Goal: Transaction & Acquisition: Purchase product/service

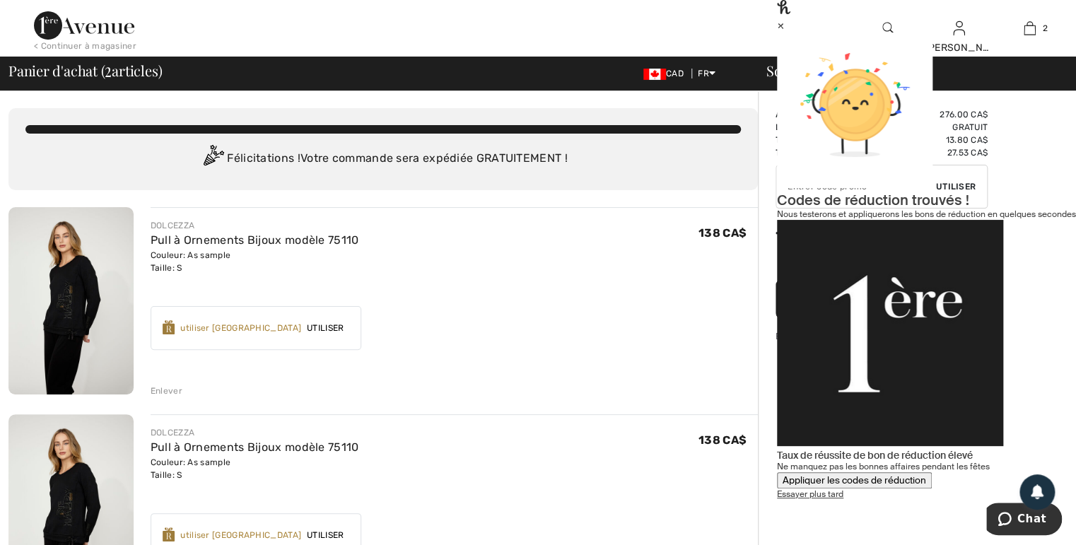
click at [168, 390] on div "Enlever" at bounding box center [167, 391] width 32 height 13
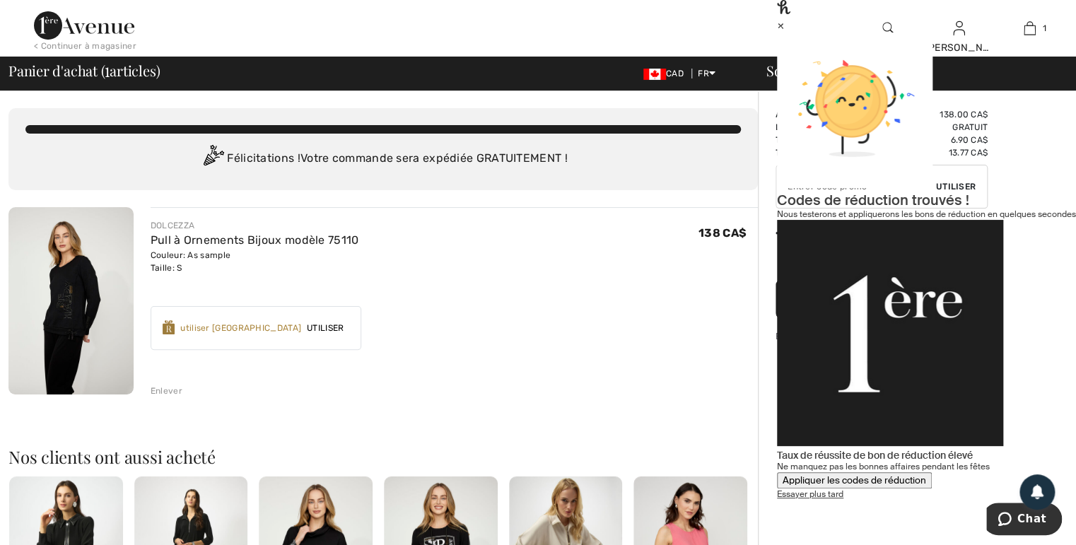
click at [915, 472] on button "Appliquer les codes de réduction" at bounding box center [854, 480] width 155 height 16
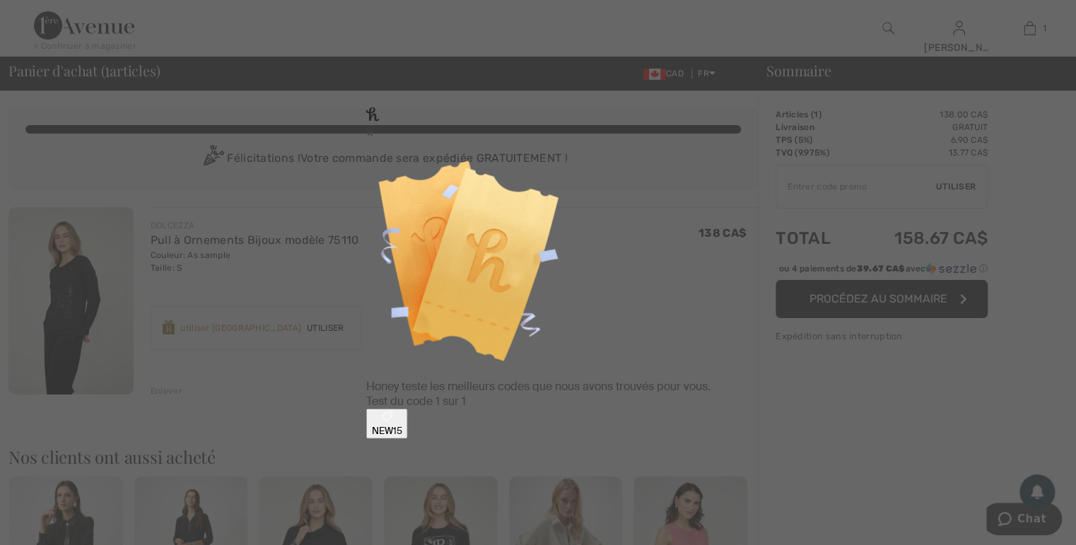
type input "NEW15"
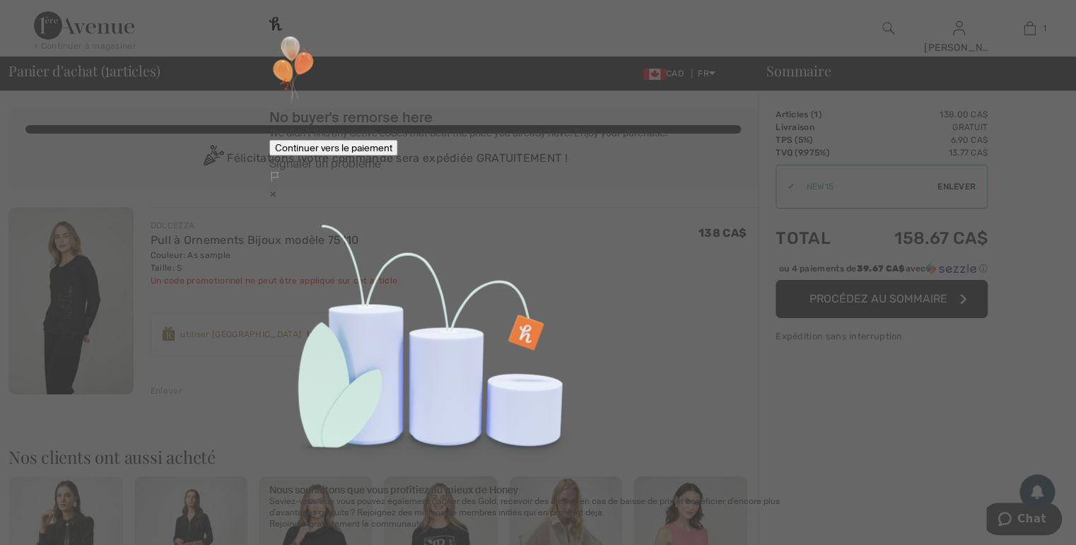
click at [398, 156] on button "Continuer vers le paiement" at bounding box center [333, 147] width 129 height 16
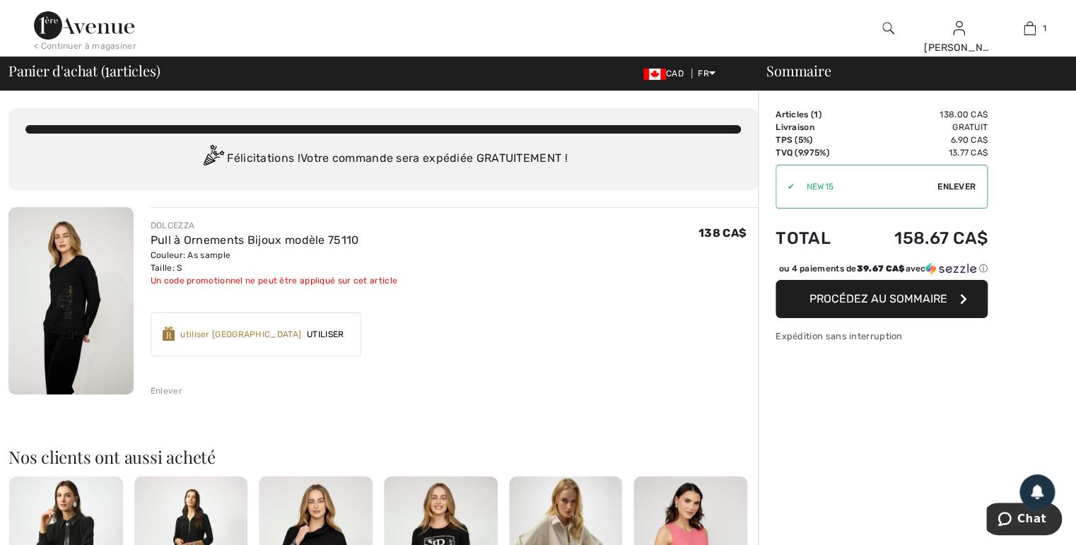
click at [957, 182] on span "Enlever" at bounding box center [957, 186] width 38 height 13
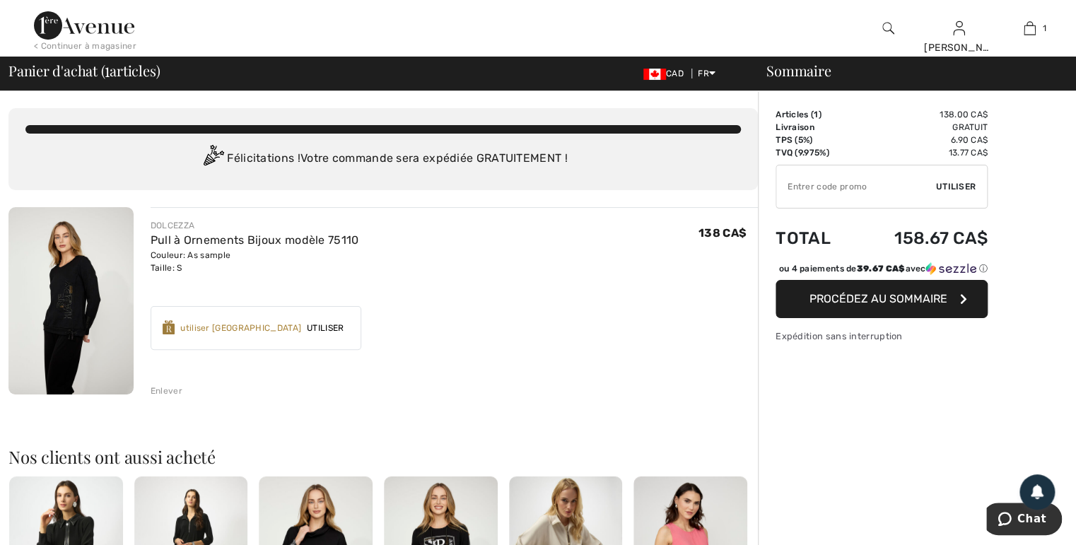
click at [887, 305] on span "Procédez au sommaire" at bounding box center [879, 298] width 138 height 13
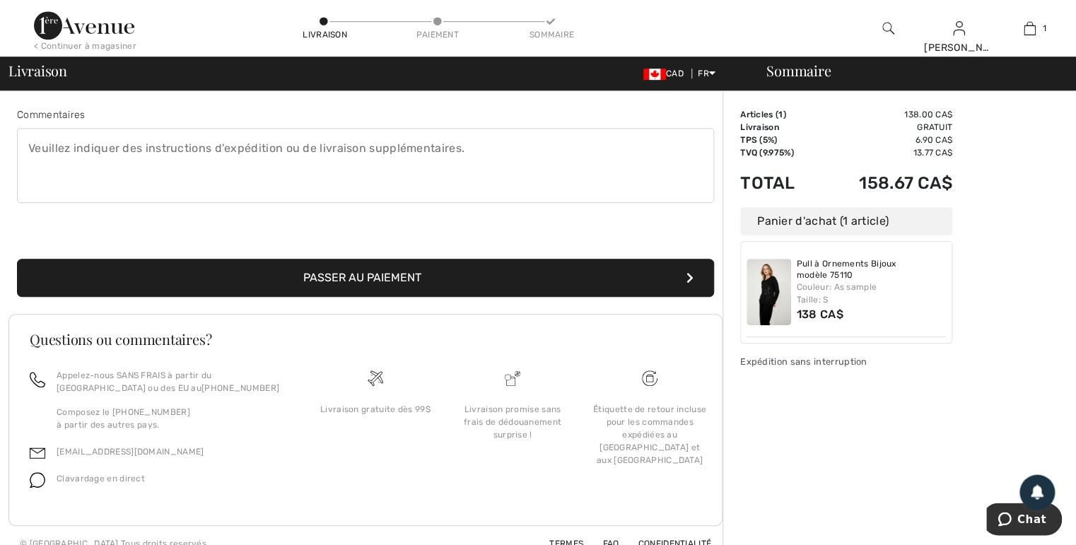
scroll to position [373, 0]
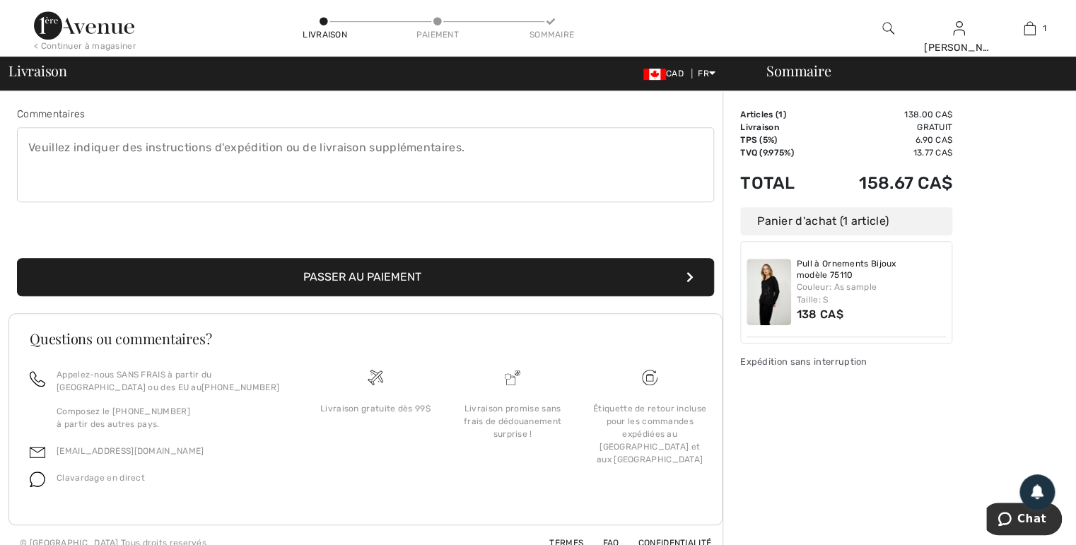
click at [281, 264] on button "Passer au paiement" at bounding box center [365, 277] width 697 height 38
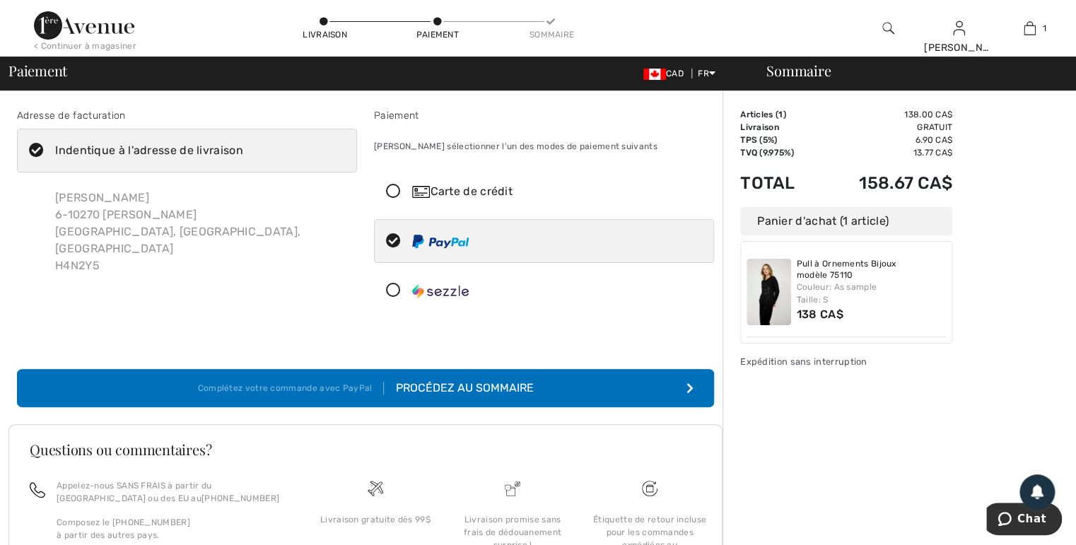
click at [440, 377] on button "Complétez votre commande avec PayPal Procédez au sommaire" at bounding box center [365, 388] width 697 height 38
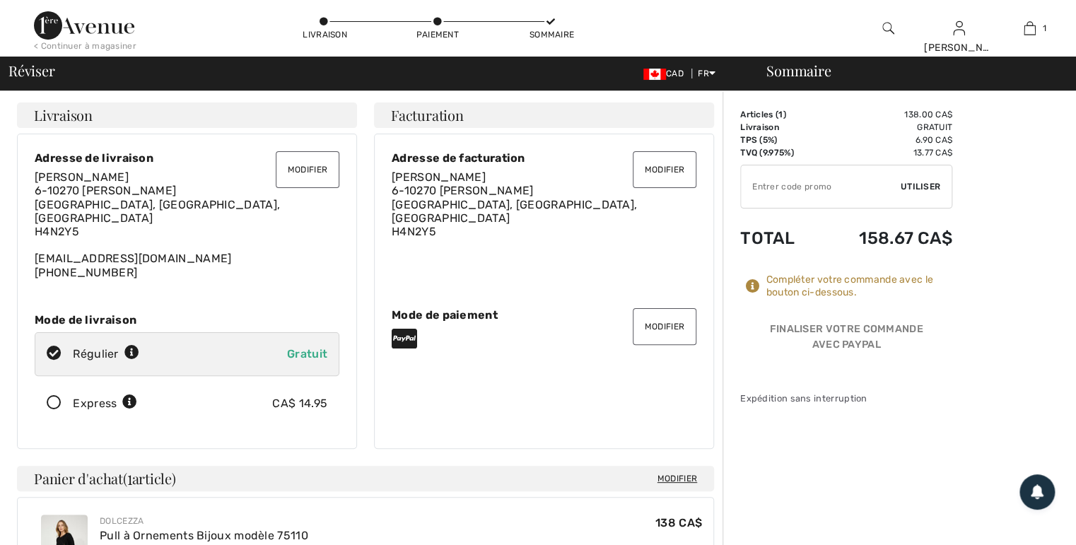
click at [314, 160] on button "Modifier" at bounding box center [308, 169] width 64 height 37
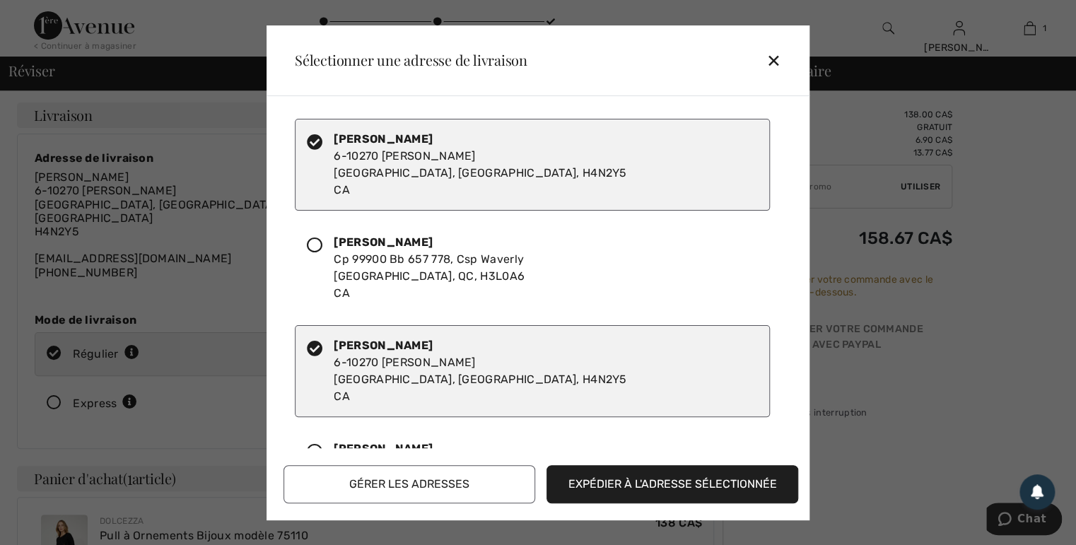
click at [313, 245] on icon at bounding box center [315, 246] width 16 height 16
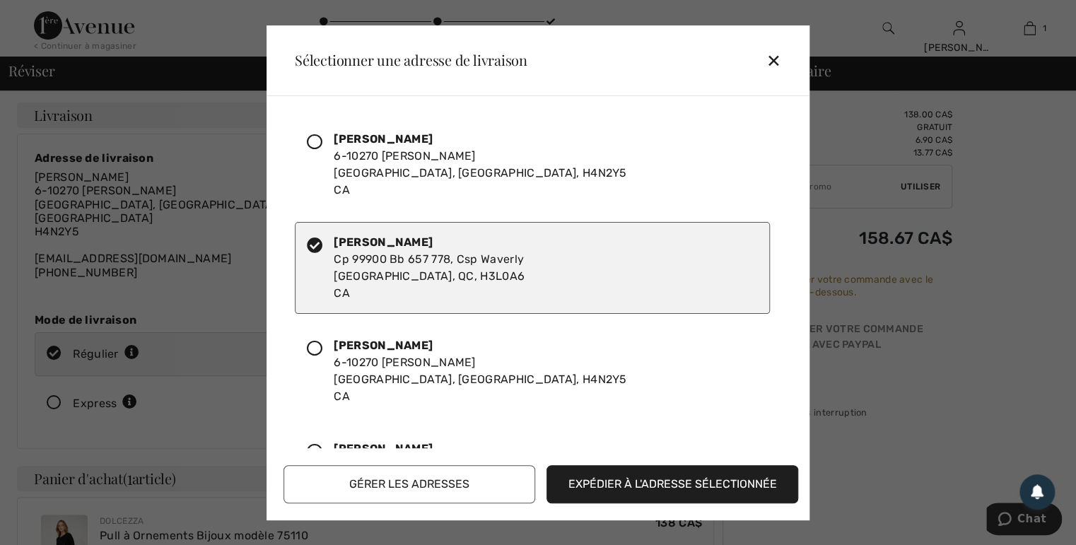
drag, startPoint x: 664, startPoint y: 481, endPoint x: 664, endPoint y: 473, distance: 7.8
click at [664, 477] on button "Expédier à l'adresse sélectionnée" at bounding box center [673, 484] width 252 height 38
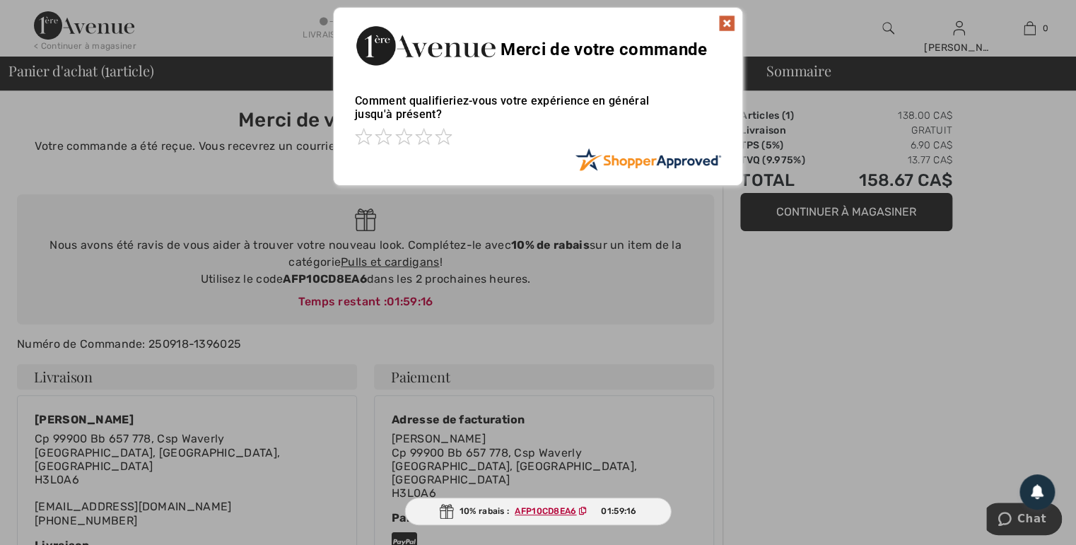
click at [723, 21] on img at bounding box center [726, 23] width 17 height 17
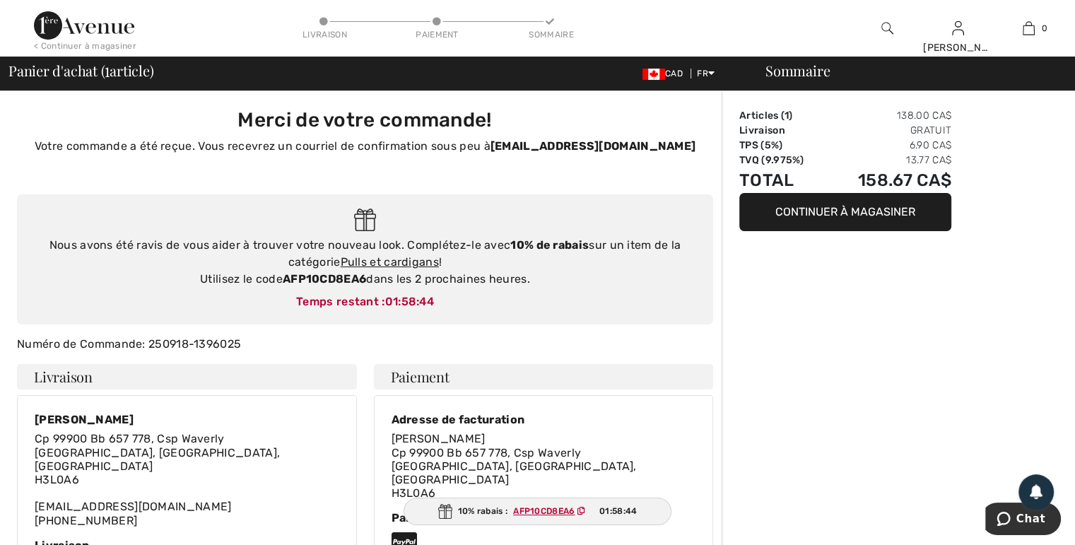
click at [54, 26] on img at bounding box center [84, 25] width 100 height 28
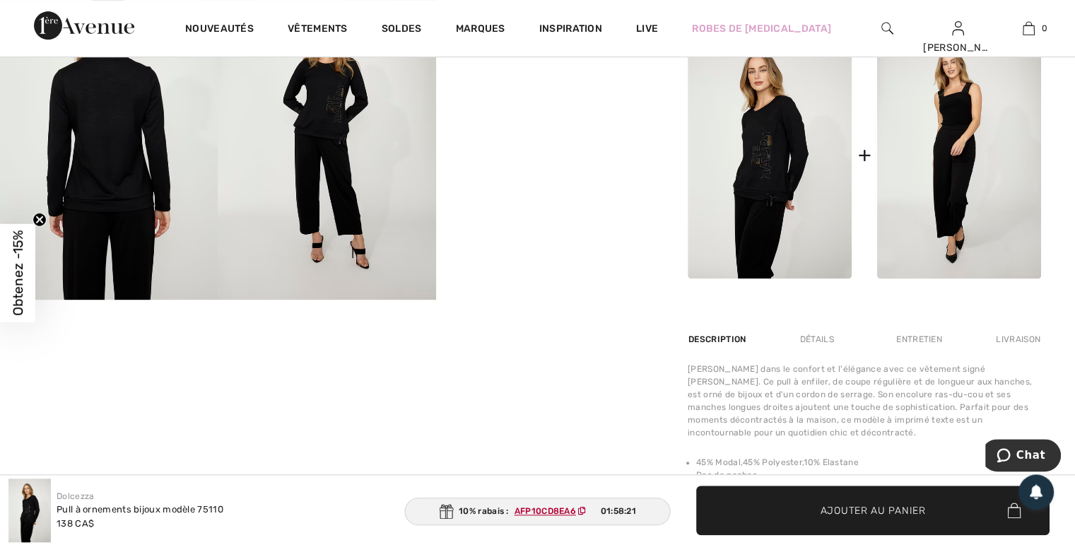
scroll to position [597, 0]
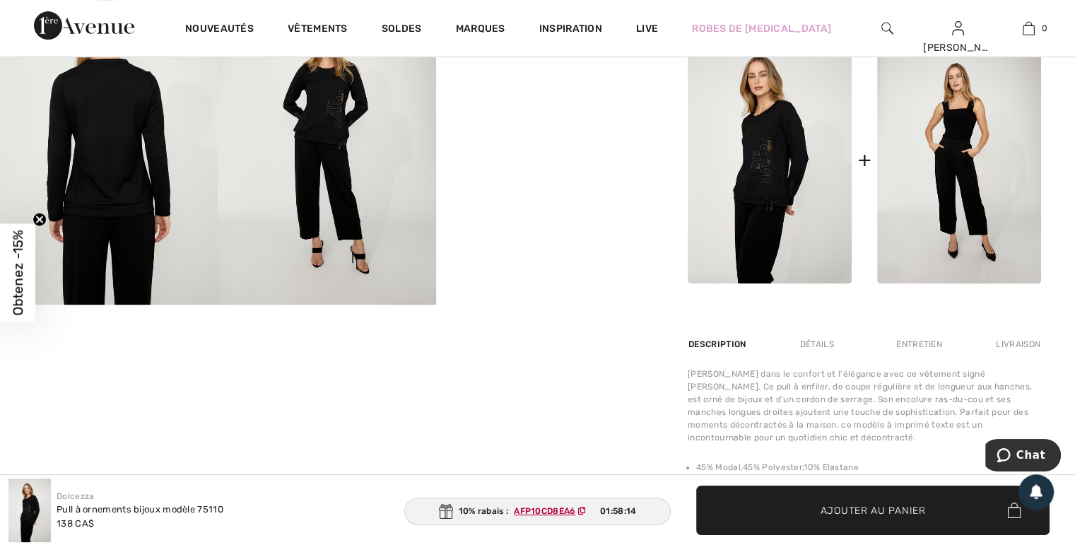
click at [956, 137] on img at bounding box center [959, 160] width 164 height 247
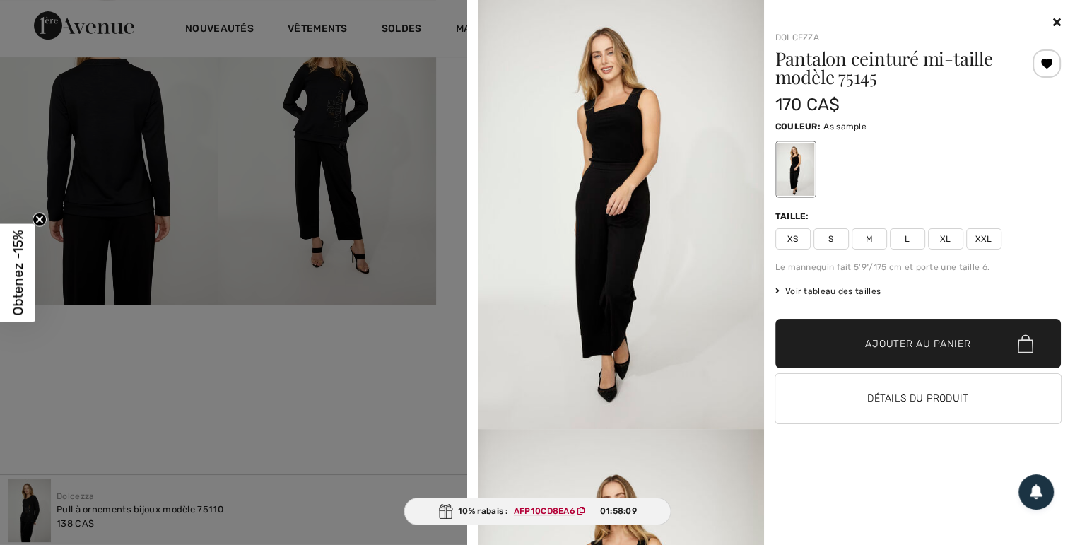
click at [836, 239] on span "S" at bounding box center [831, 238] width 35 height 21
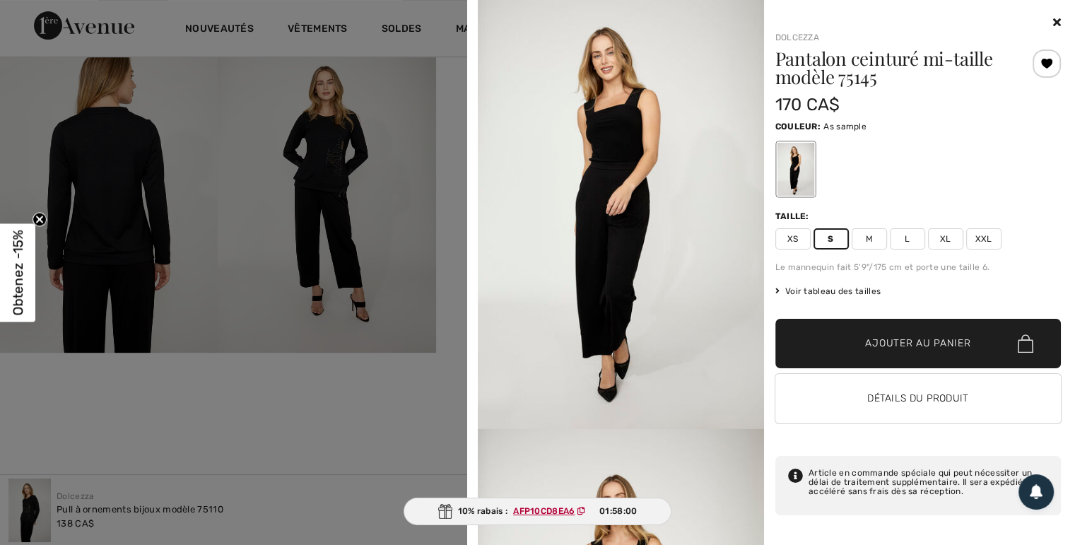
scroll to position [523, 0]
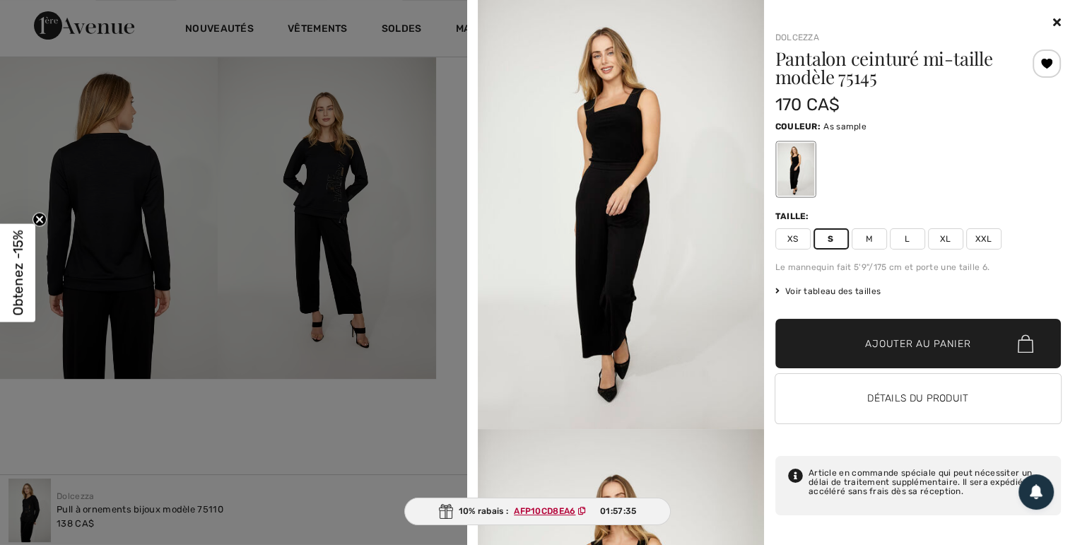
click at [543, 508] on ins "AFP10CD8EA6" at bounding box center [545, 511] width 62 height 10
click at [884, 343] on span "Ajouter au panier" at bounding box center [917, 344] width 105 height 15
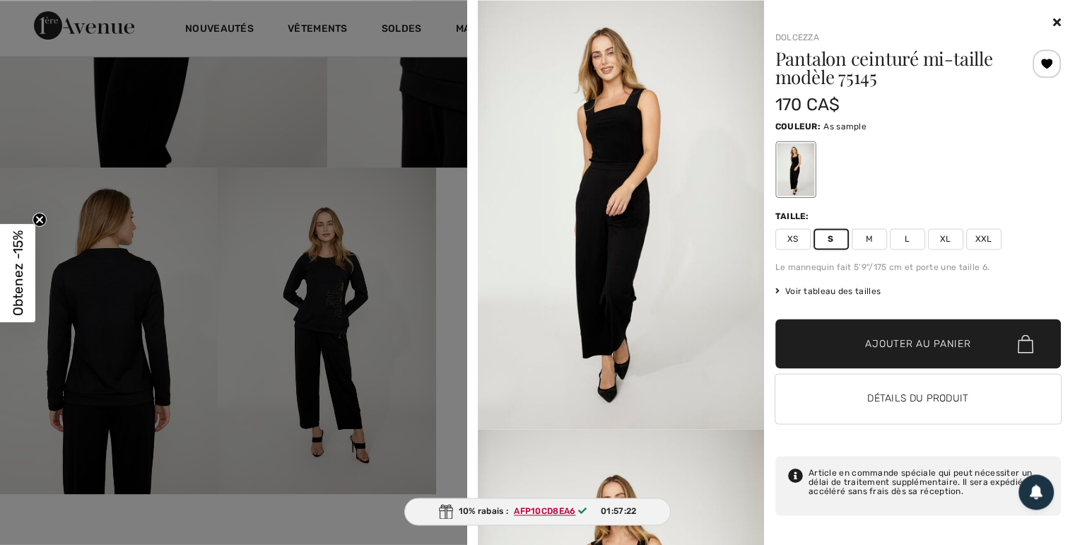
scroll to position [448, 0]
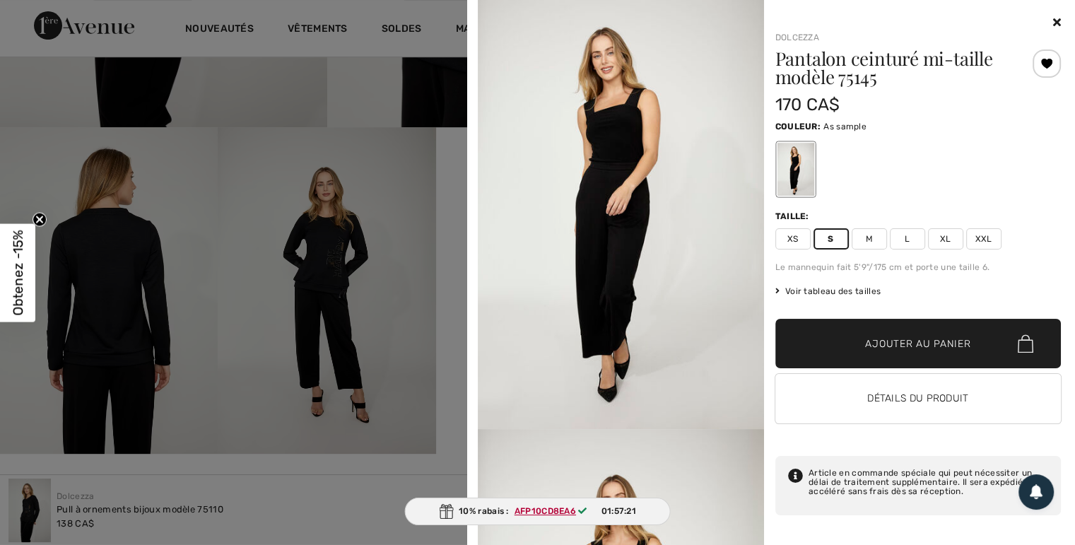
click at [904, 356] on span "✔ Ajouté au panier Ajouter au panier" at bounding box center [919, 343] width 286 height 49
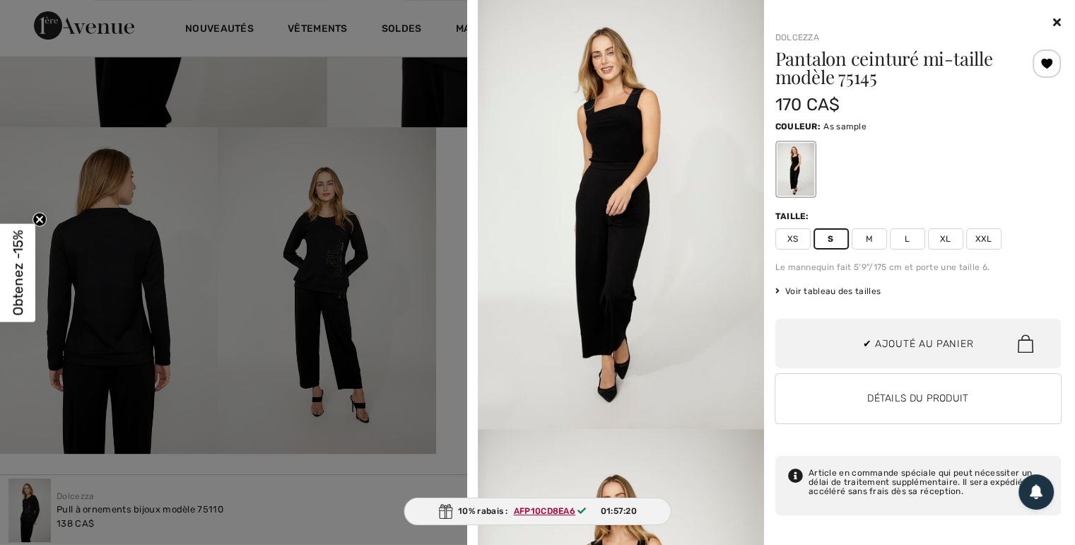
scroll to position [43, 0]
click at [1057, 21] on icon at bounding box center [1057, 21] width 8 height 11
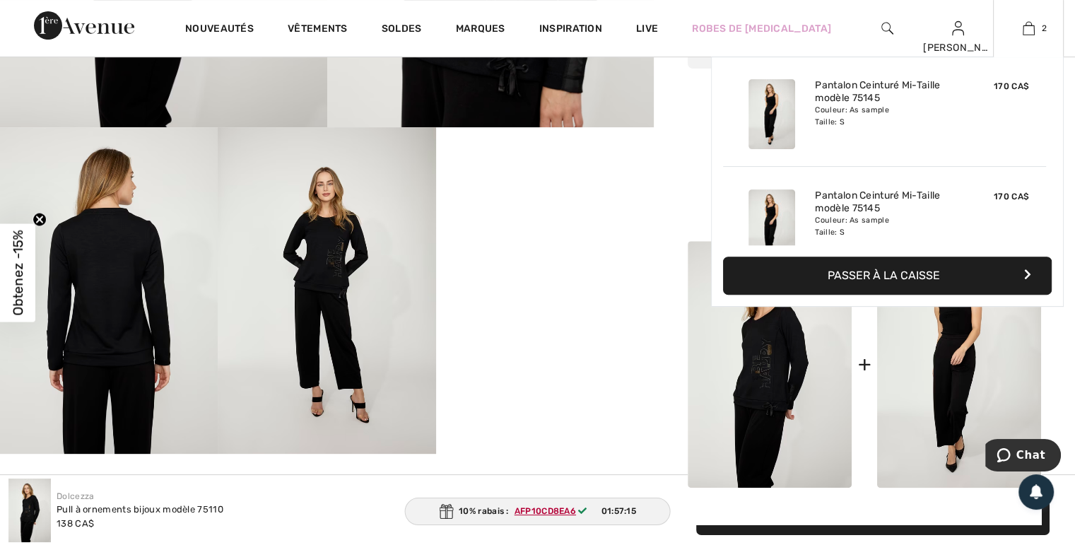
scroll to position [0, 0]
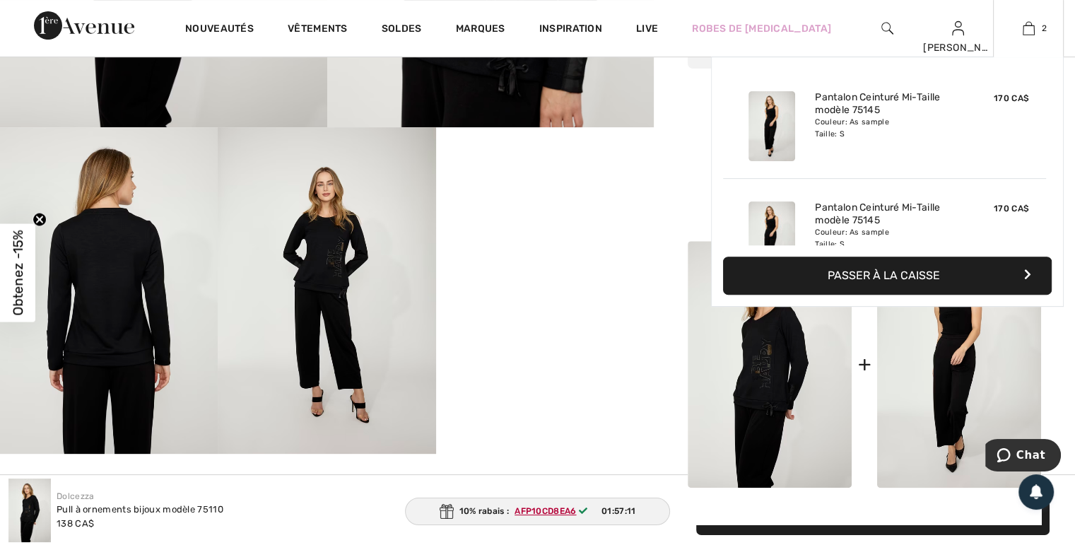
click at [865, 279] on button "Passer à la caisse" at bounding box center [887, 276] width 329 height 38
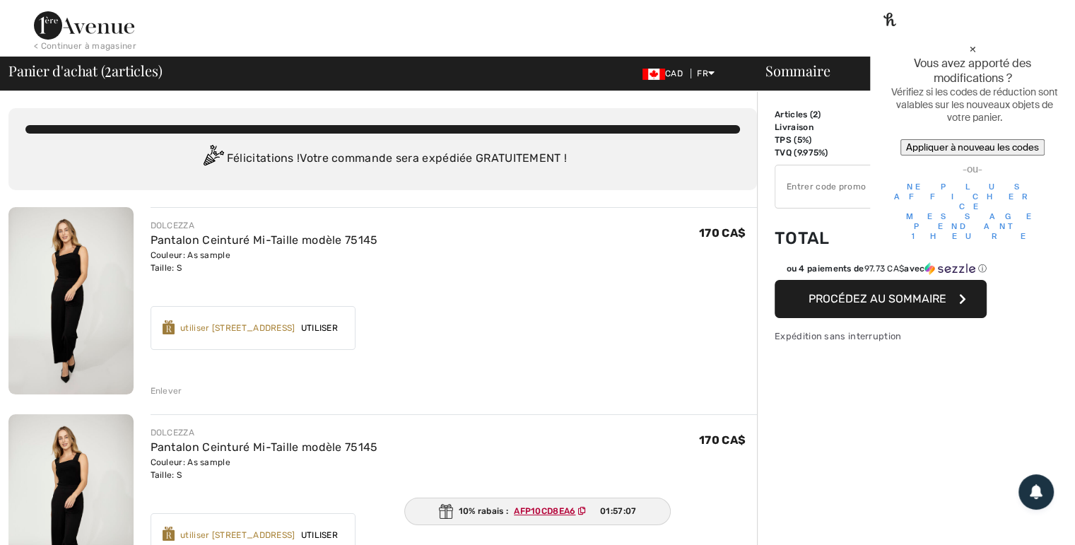
click at [160, 391] on div "Enlever" at bounding box center [167, 391] width 32 height 13
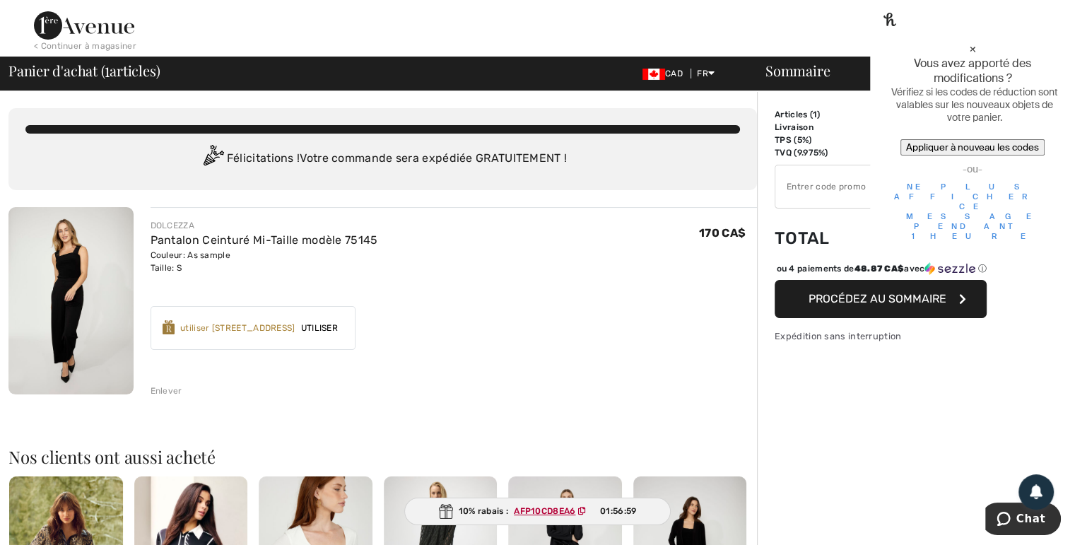
click at [1049, 41] on div "×" at bounding box center [972, 48] width 165 height 15
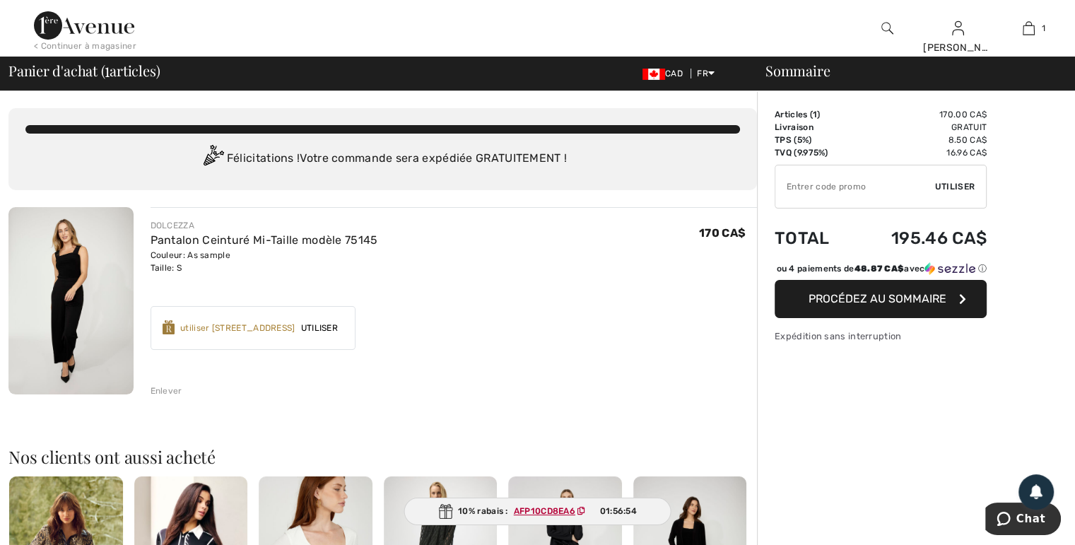
click at [875, 305] on span "Procédez au sommaire" at bounding box center [878, 298] width 138 height 13
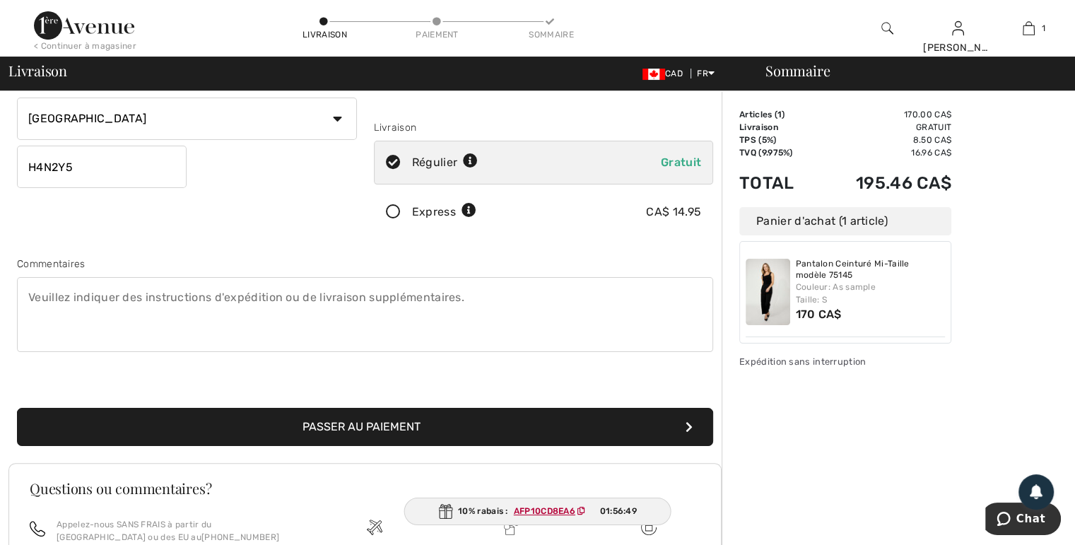
scroll to position [298, 0]
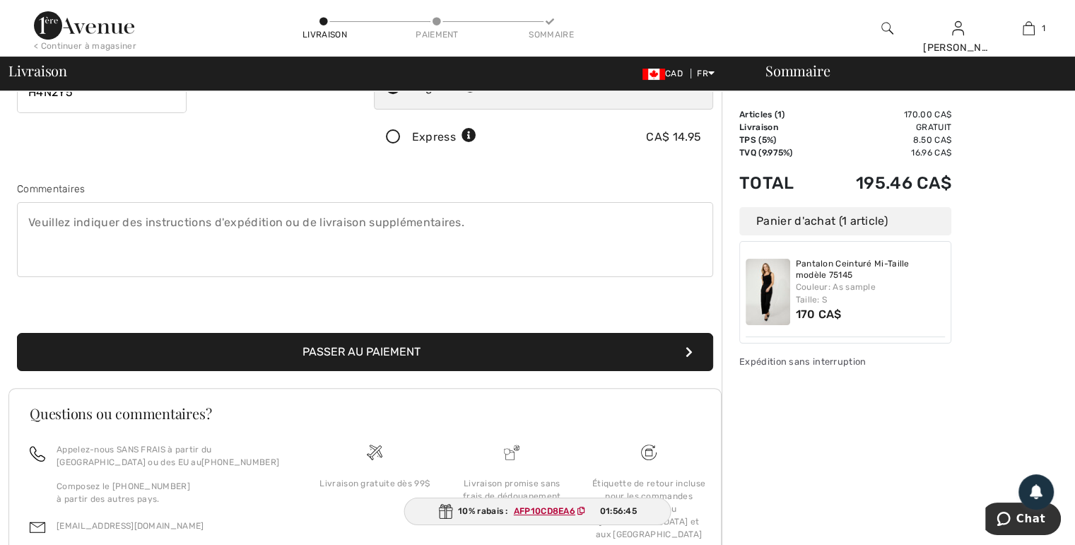
click at [378, 341] on button "Passer au paiement" at bounding box center [365, 352] width 696 height 38
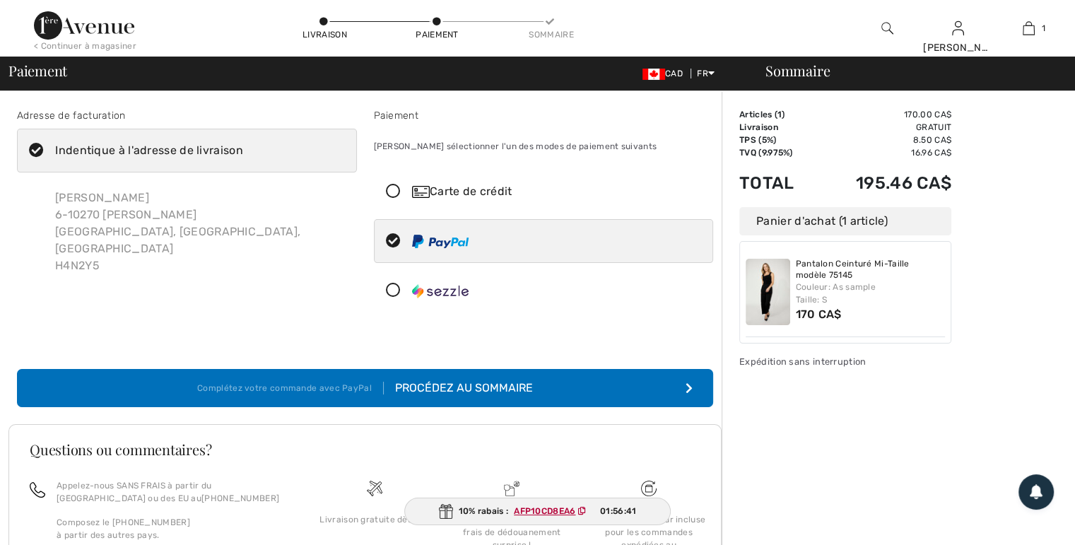
click at [479, 386] on div "Procédez au sommaire" at bounding box center [458, 388] width 149 height 17
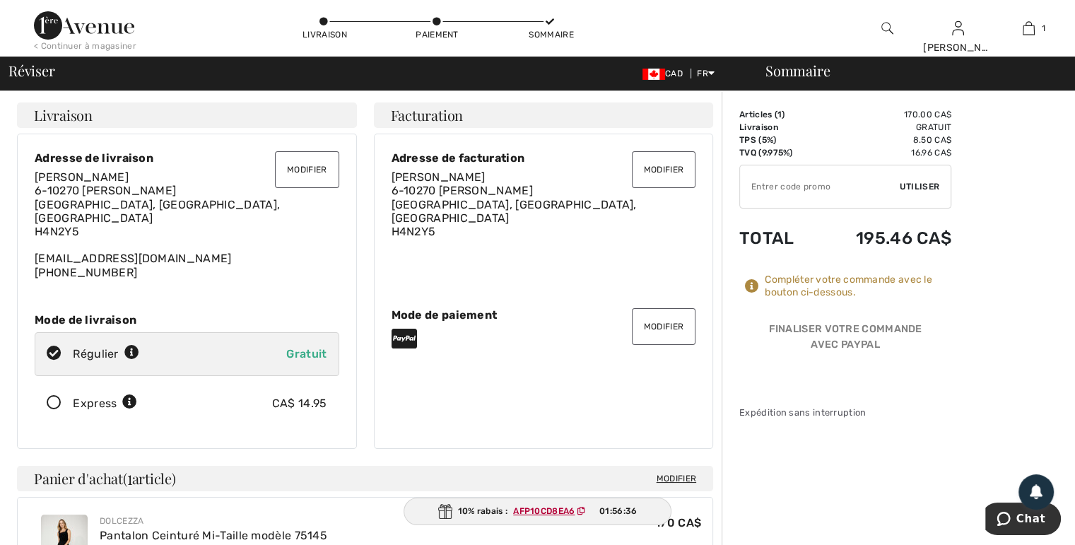
paste input "AFP10CD8EA6"
type input "AFP10CD8EA6"
click at [916, 189] on span "Utiliser" at bounding box center [920, 186] width 40 height 13
click at [330, 162] on button "Modifier" at bounding box center [307, 169] width 64 height 37
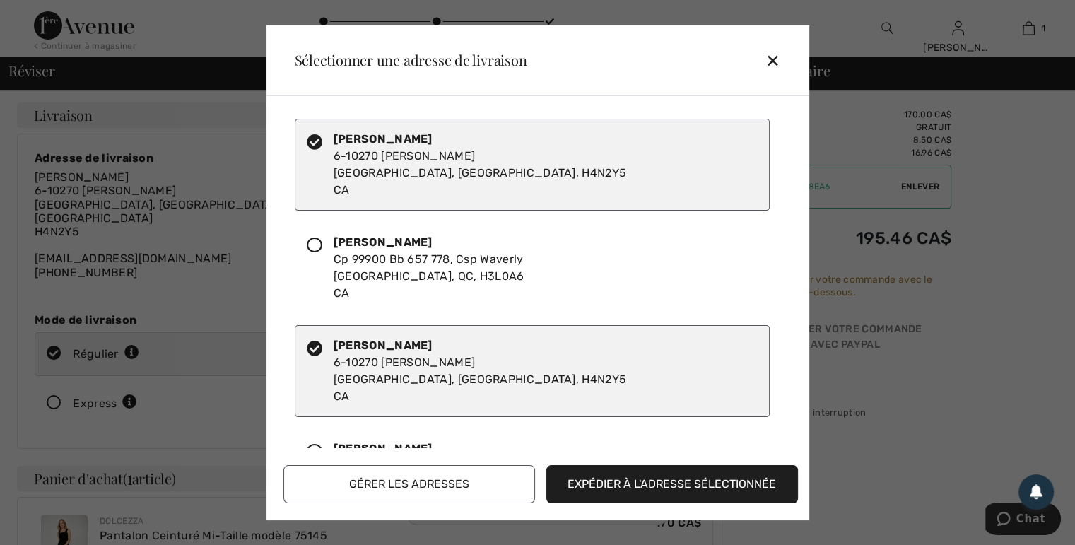
click at [312, 243] on icon at bounding box center [315, 246] width 16 height 16
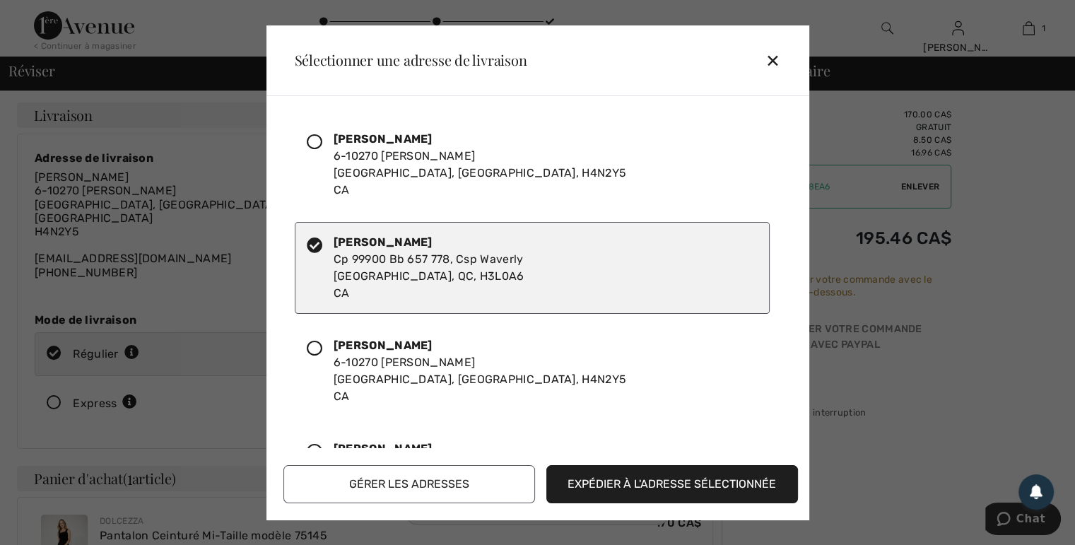
click at [644, 484] on button "Expédier à l'adresse sélectionnée" at bounding box center [673, 484] width 252 height 38
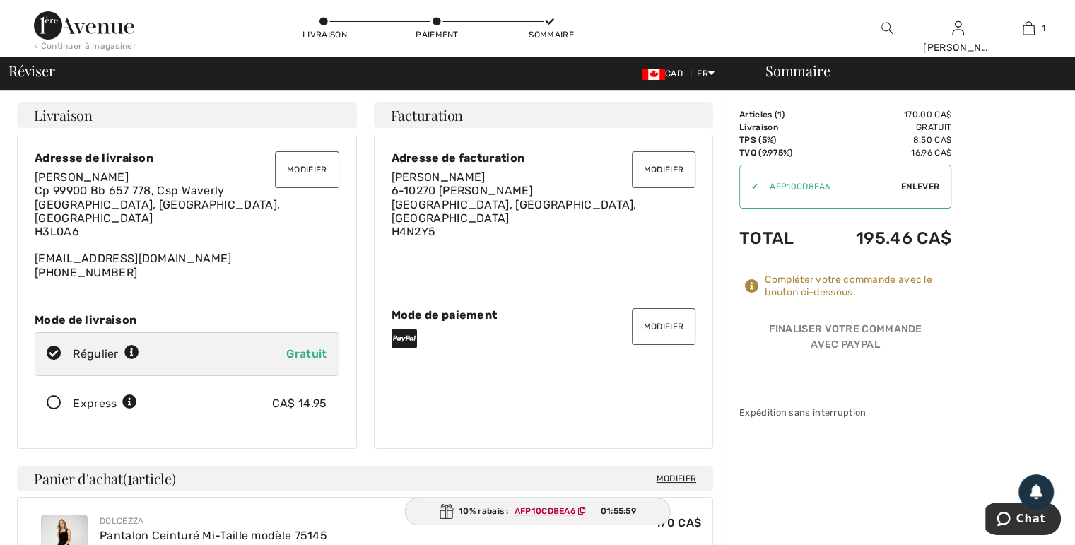
click at [474, 508] on div "10% rabais : AFP10CD8EA6 01:55:59" at bounding box center [537, 512] width 267 height 28
click at [486, 510] on div "10% rabais : AFP10CD8EA6 01:55:20" at bounding box center [538, 512] width 268 height 28
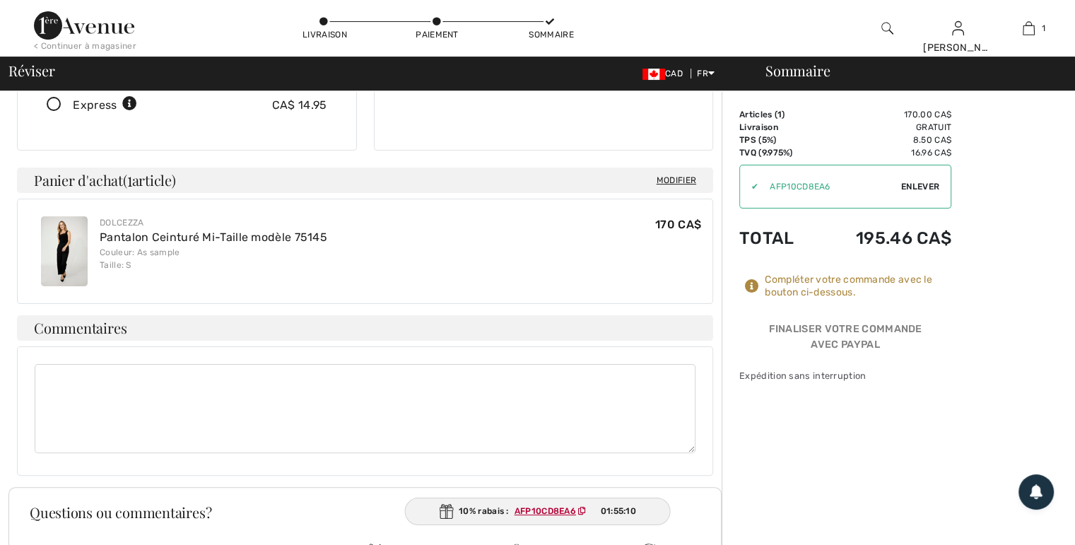
scroll to position [298, 0]
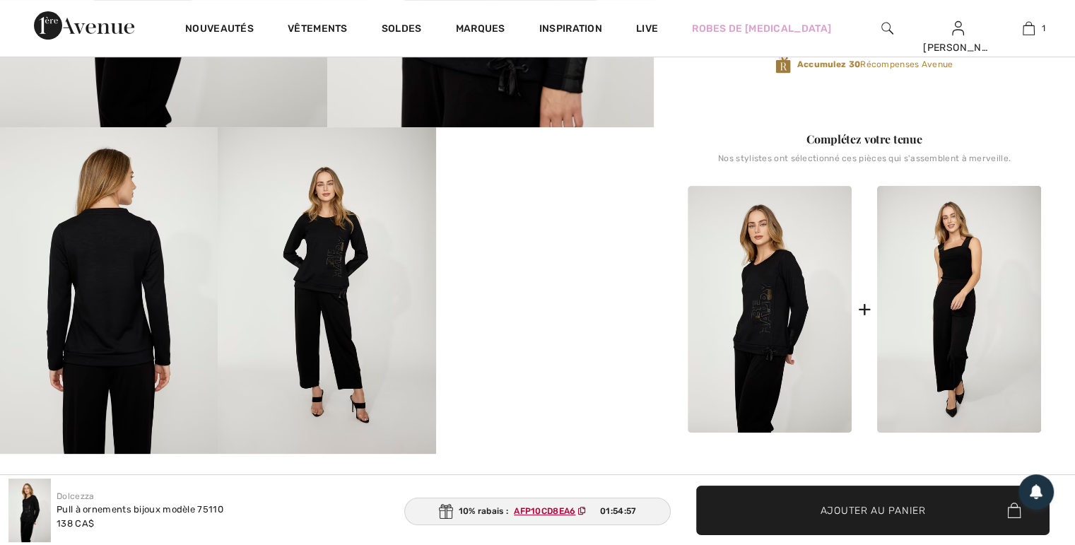
scroll to position [448, 0]
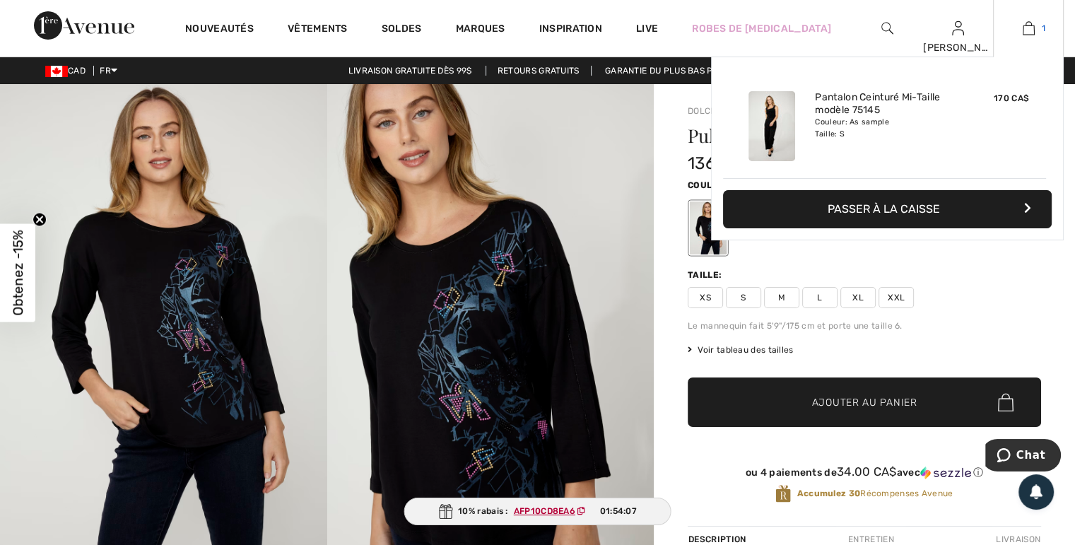
click at [1027, 28] on img at bounding box center [1029, 28] width 12 height 17
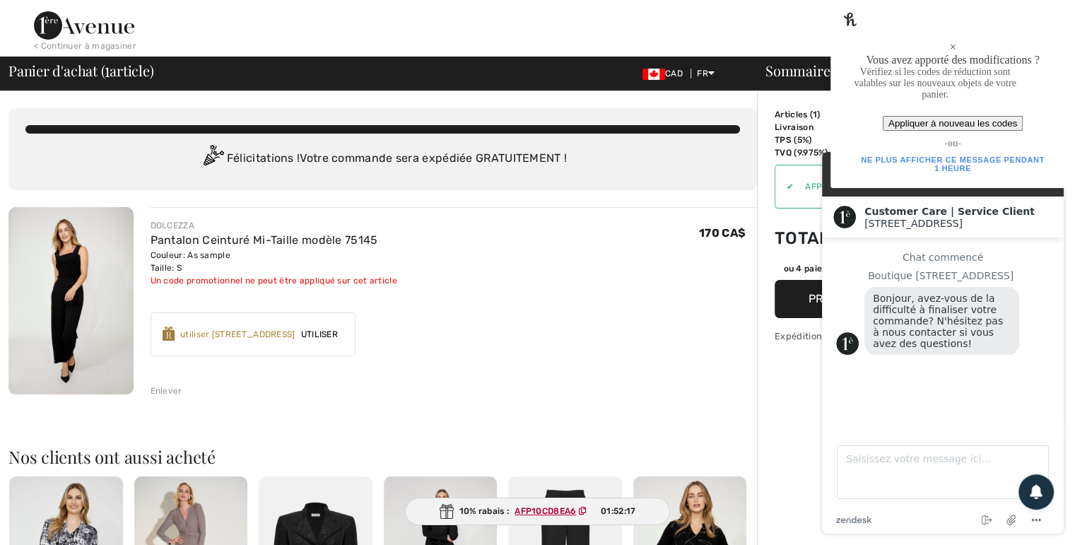
click at [879, 436] on footer "Saisissez votre message ici... zendesk .cls-1{fill:#03363d;} Mettre fin au chat…" at bounding box center [943, 481] width 242 height 105
click at [1045, 41] on div "× Vous avez apporté des modifications ? Vérifiez si les codes de réduction sont…" at bounding box center [953, 94] width 245 height 188
click at [1046, 41] on div "×" at bounding box center [953, 47] width 205 height 13
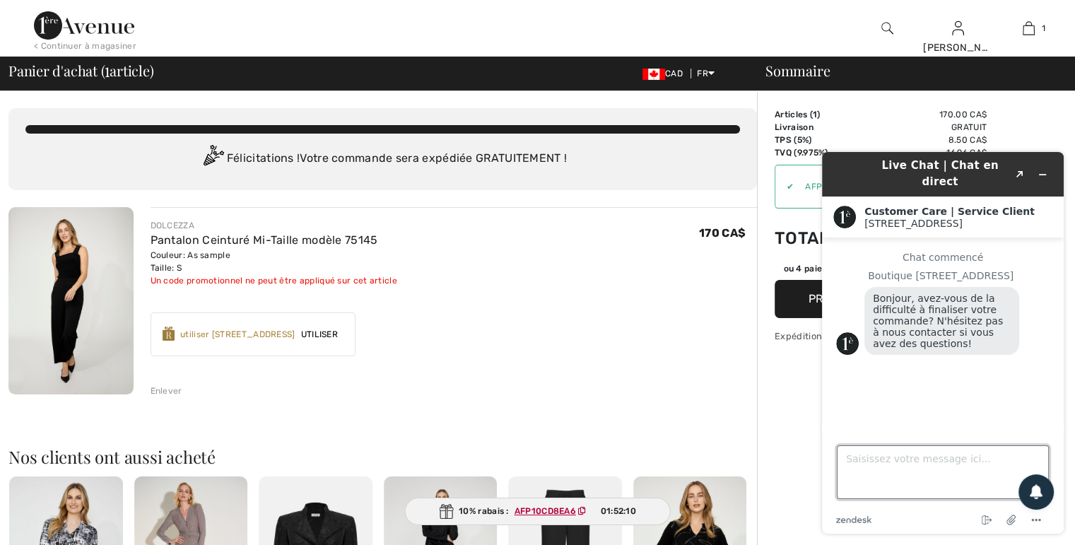
click at [861, 473] on textarea "Saisissez votre message ici..." at bounding box center [943, 472] width 212 height 54
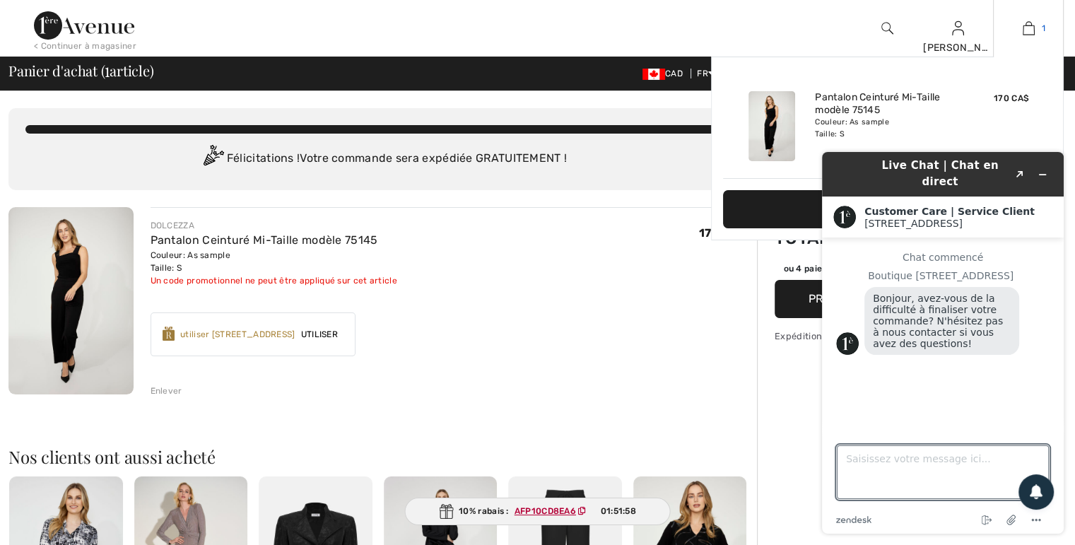
click at [1030, 29] on img at bounding box center [1029, 28] width 12 height 17
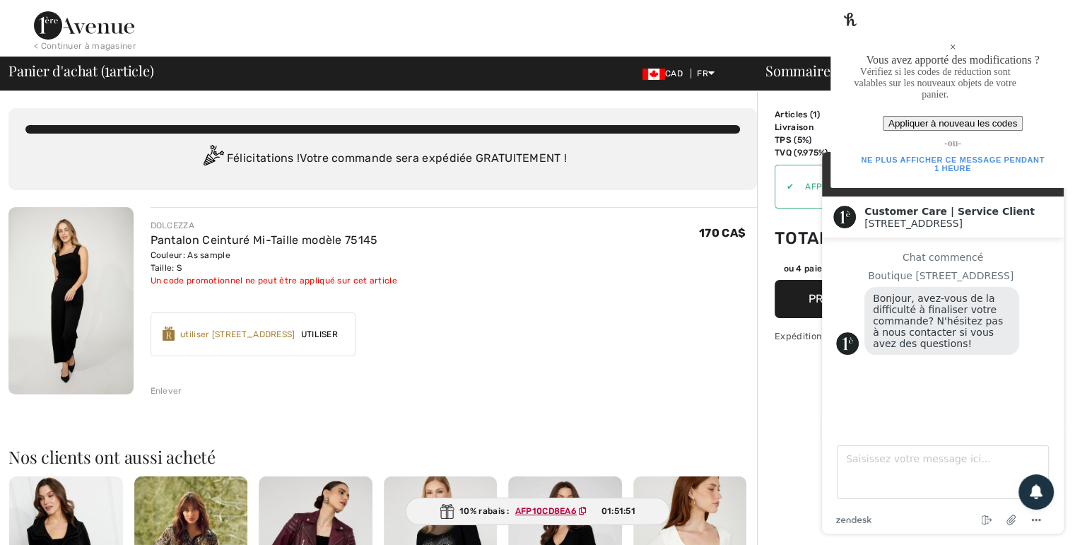
click at [1047, 41] on div "×" at bounding box center [953, 47] width 205 height 13
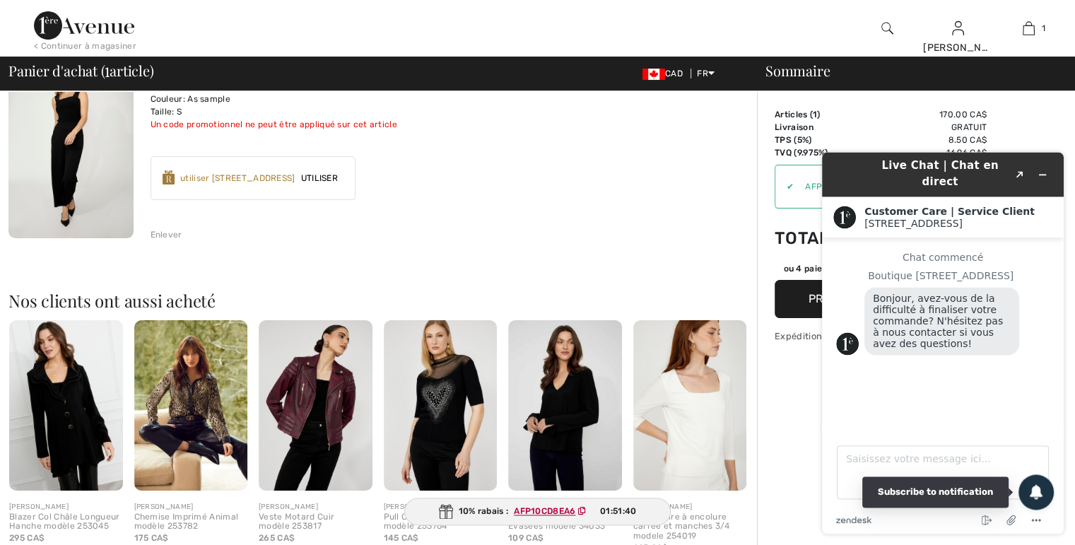
scroll to position [149, 0]
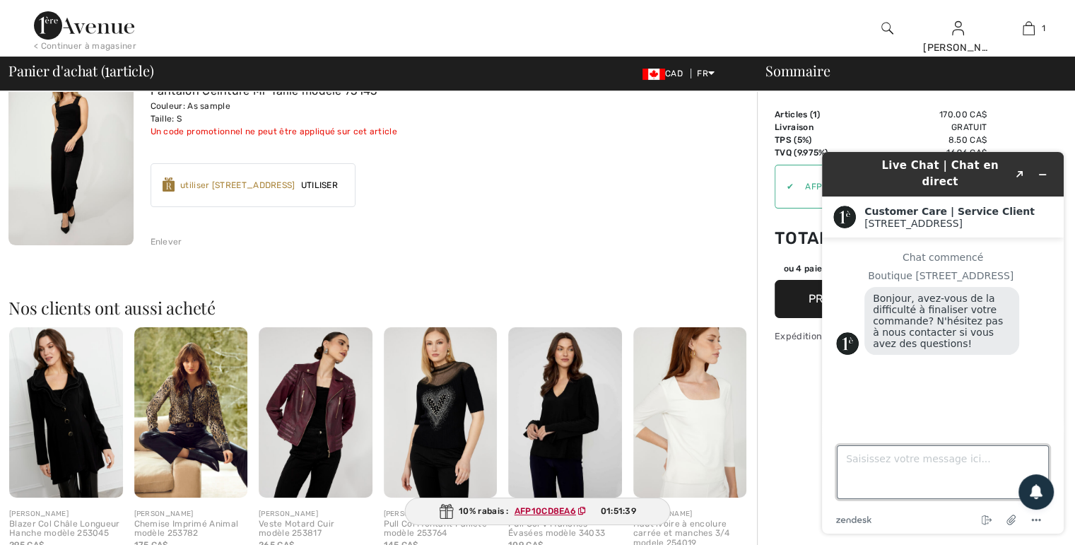
click at [870, 465] on textarea "Saisissez votre message ici..." at bounding box center [943, 472] width 212 height 54
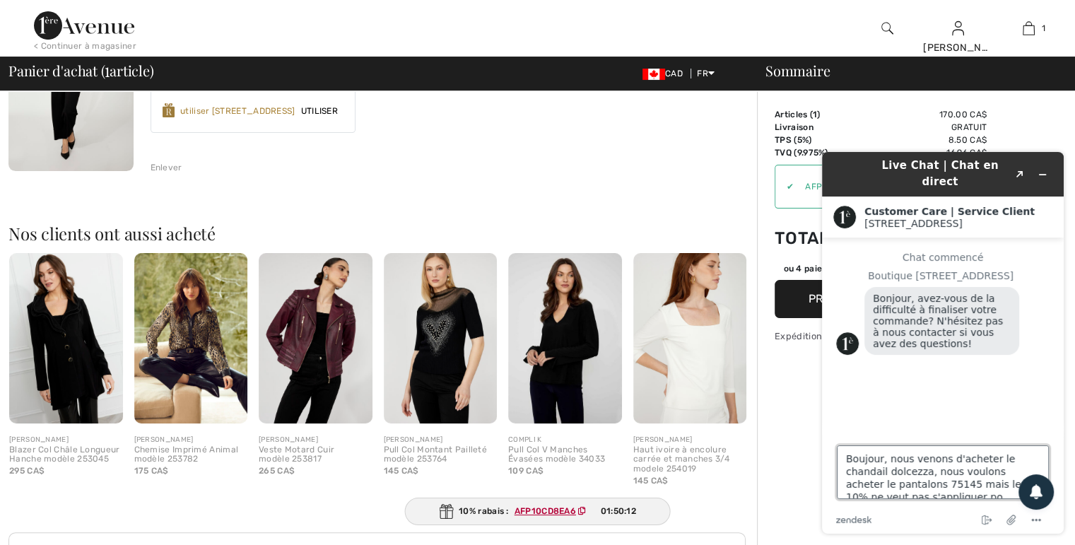
scroll to position [6, 0]
type textarea "Boujour, nous venons d'acheter le chandail dolcezza, nous voulons acheter le pa…"
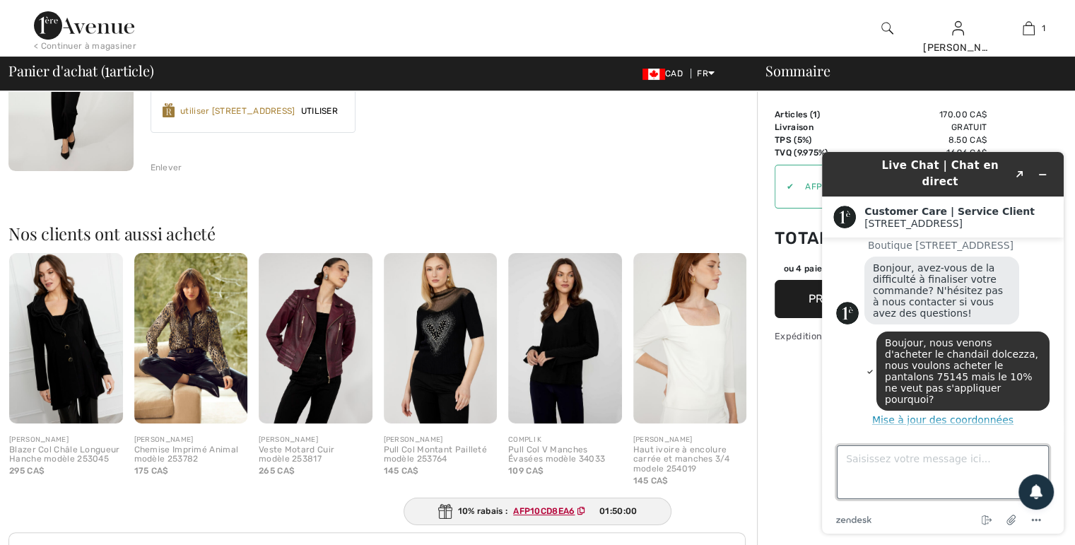
scroll to position [36, 0]
type textarea "Bonjour [PERSON_NAME]"
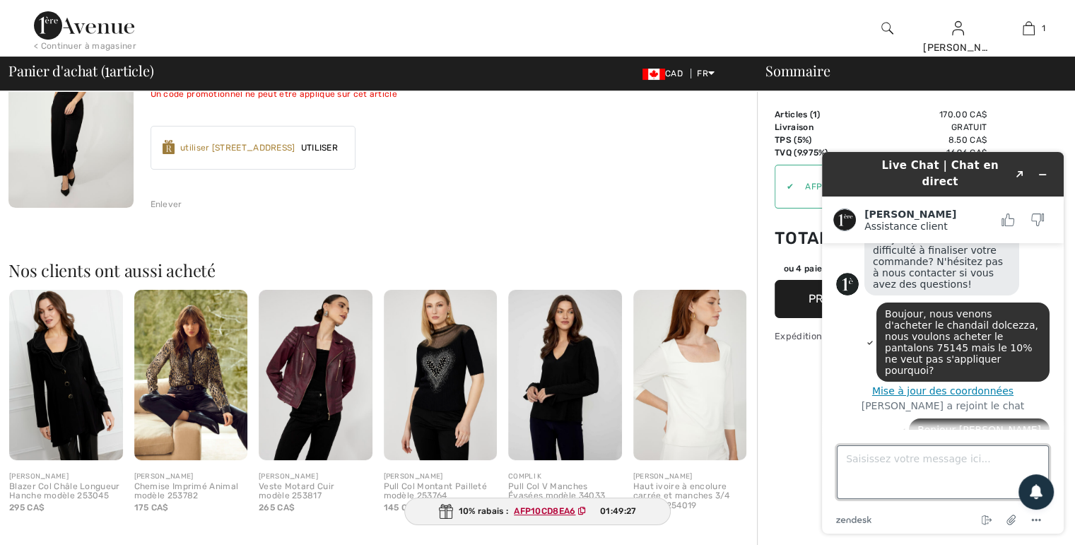
scroll to position [149, 0]
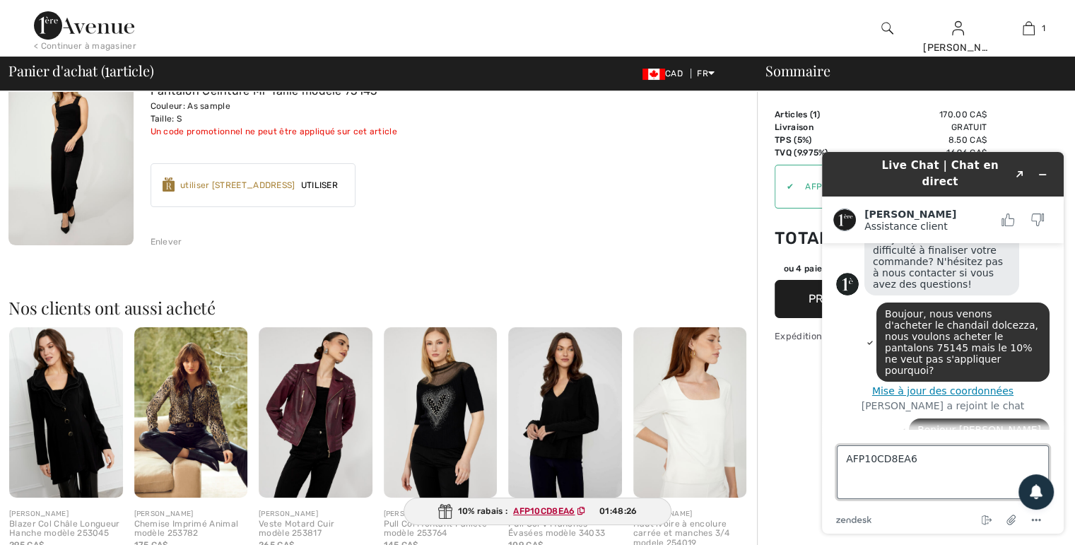
click at [846, 456] on textarea "AFP10CD8EA6" at bounding box center [943, 472] width 212 height 54
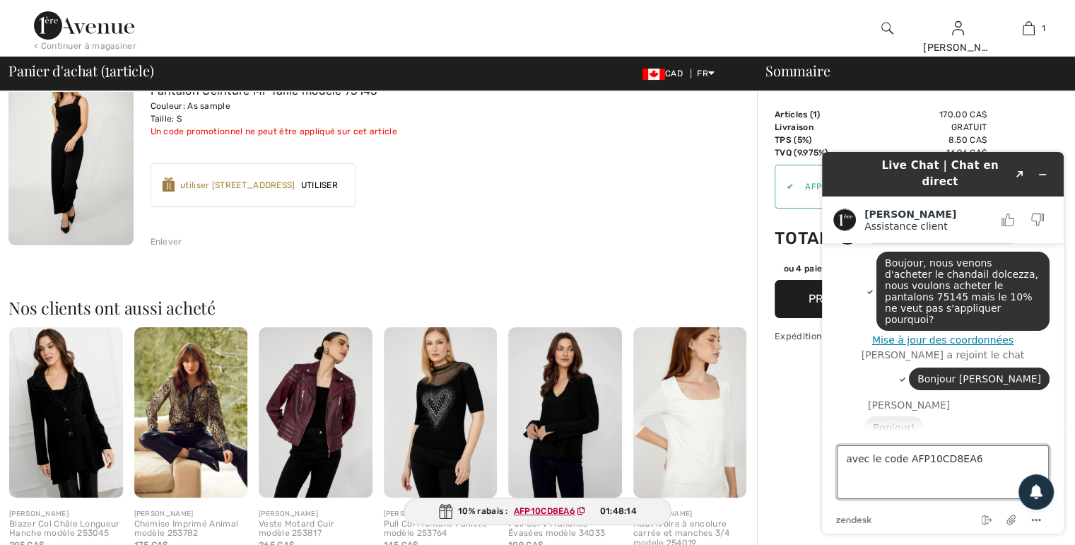
scroll to position [154, 0]
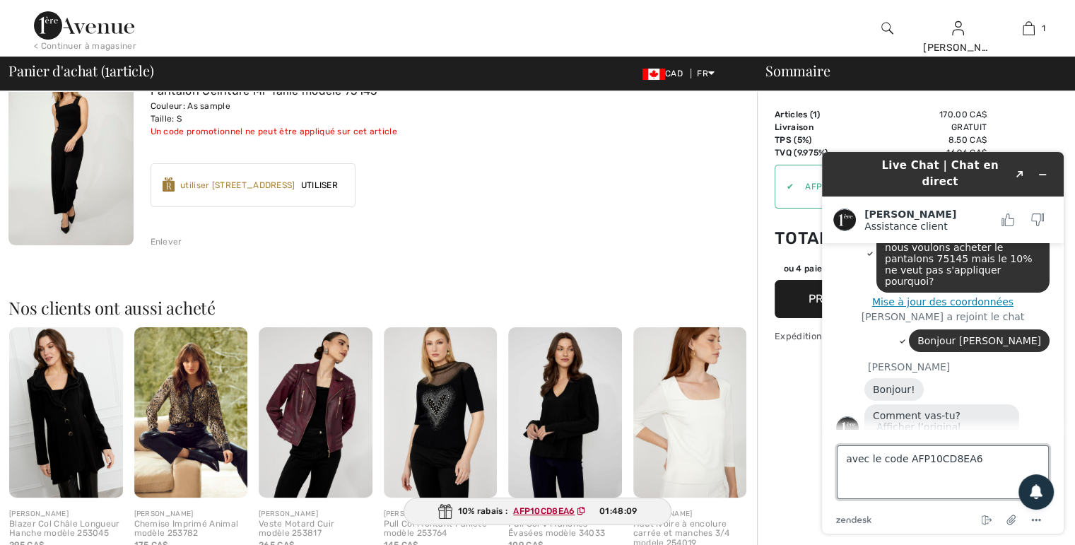
click at [843, 462] on textarea "avec le code AFP10CD8EA6" at bounding box center [943, 472] width 212 height 54
click at [919, 460] on textarea "Très bien j'ai ouyblier que c'est le code avec achat dans les 2 heures avec le …" at bounding box center [943, 472] width 212 height 54
click at [1013, 476] on textarea "Très bien j'ai oublier que c'est le code avec achat dans les 2 heures avec le c…" at bounding box center [943, 472] width 212 height 54
click at [935, 462] on textarea "Très bien j'ai oublier que c'est le code avec achat dans les 2 heures avec le c…" at bounding box center [943, 472] width 212 height 54
type textarea "Très bien j'ai oublier de dire que c'est le code avec achat dans les 2 heures a…"
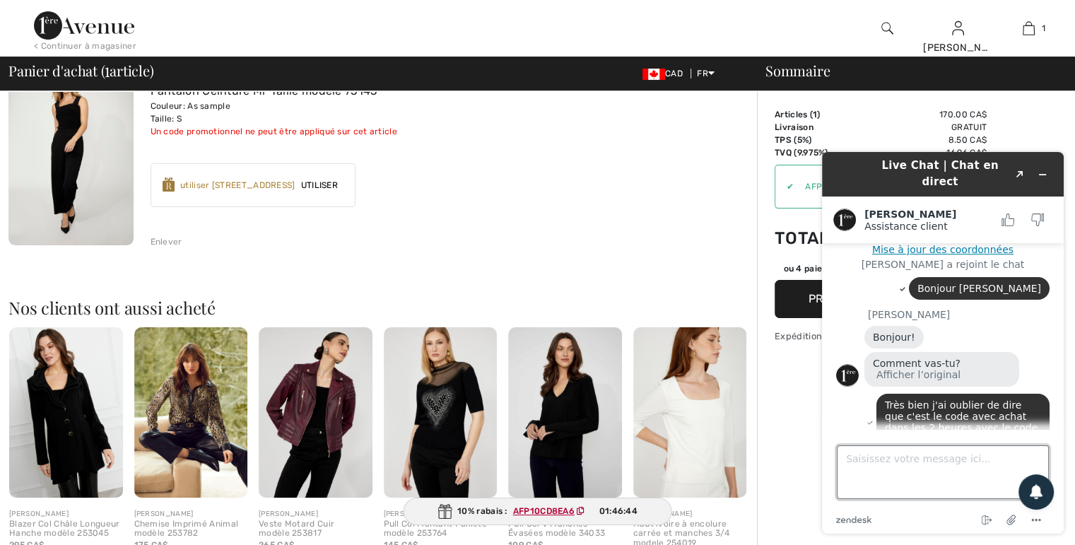
scroll to position [280, 0]
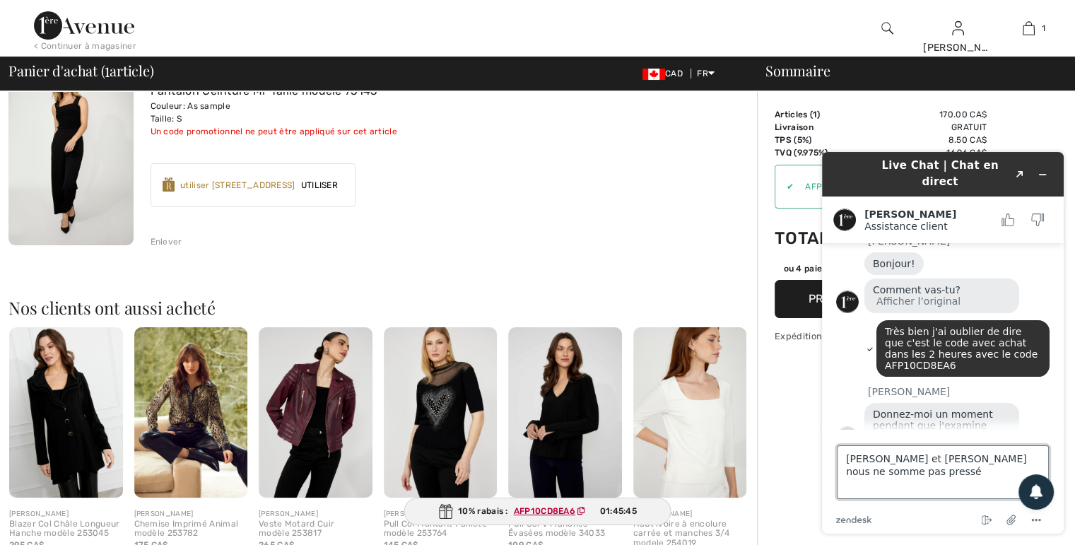
type textarea "[PERSON_NAME] et [PERSON_NAME] nous ne somme pas pressé"
click at [1034, 461] on textarea "[PERSON_NAME] et [PERSON_NAME] nous ne somme pas pressé" at bounding box center [943, 472] width 212 height 54
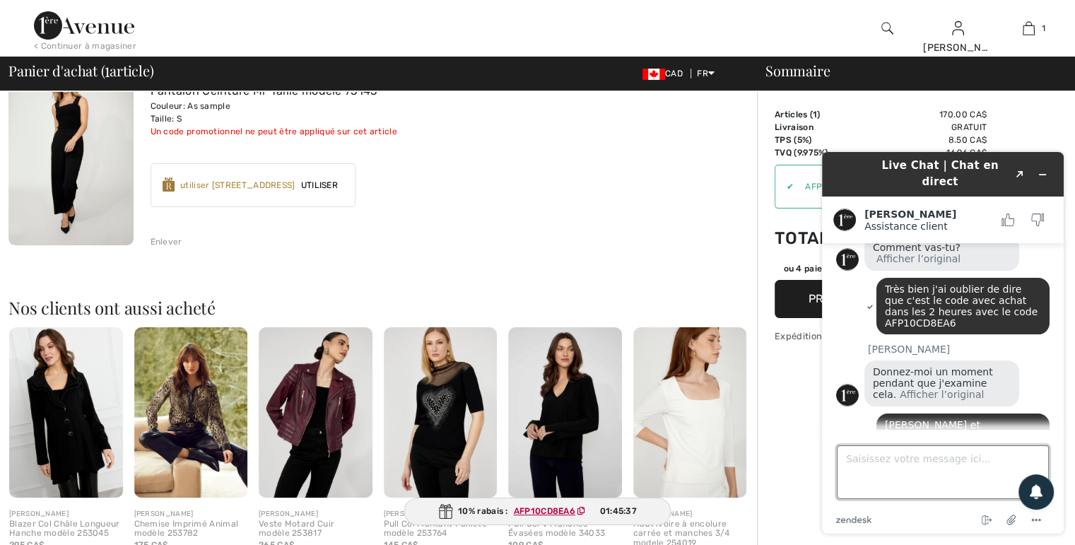
scroll to position [321, 0]
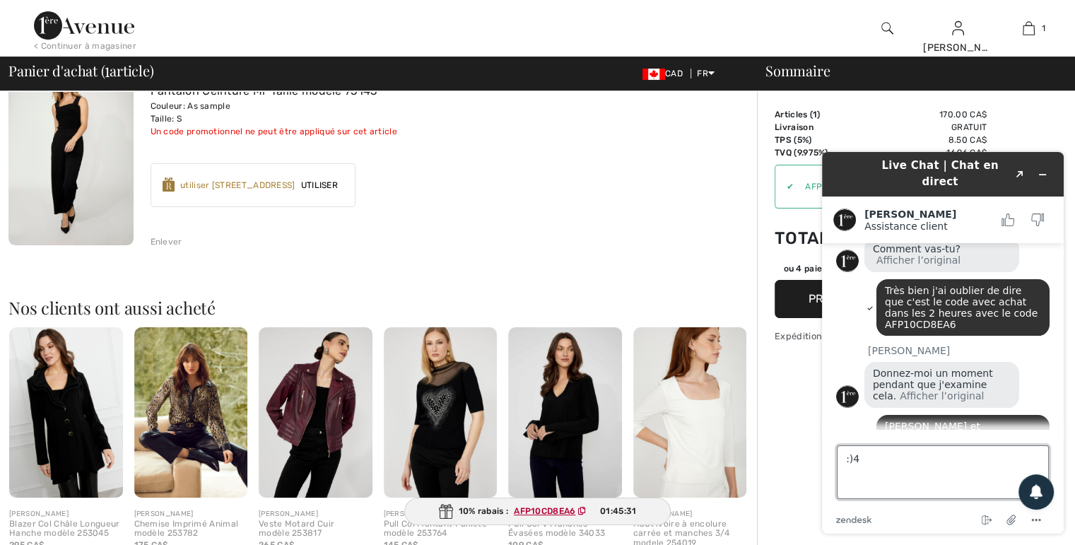
type textarea ":)"
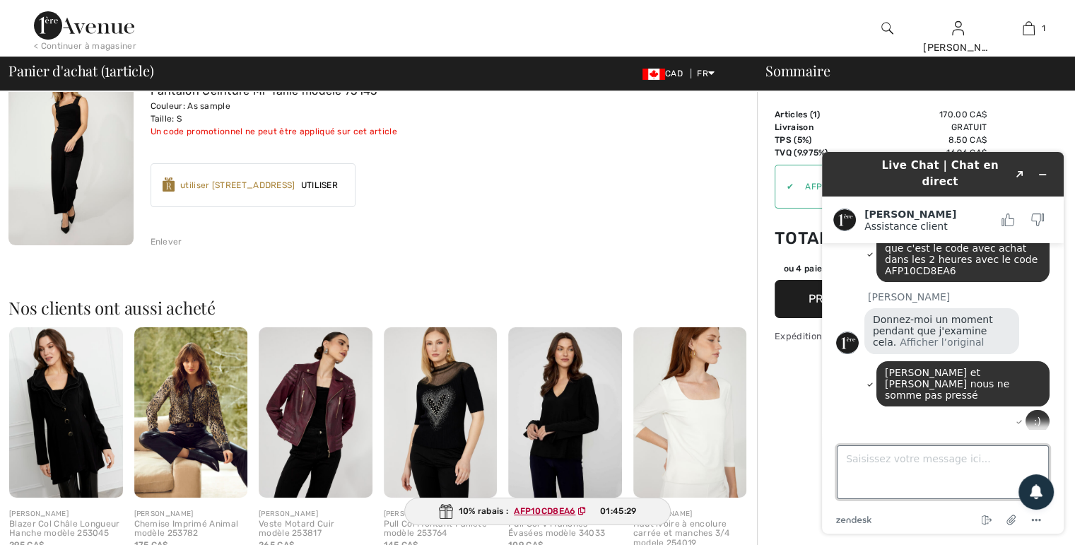
scroll to position [432, 0]
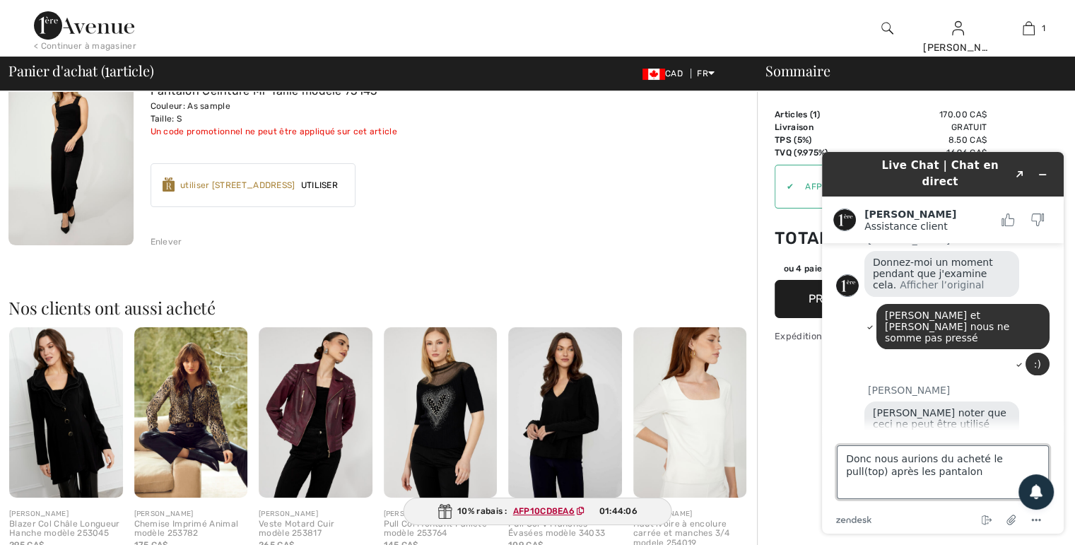
type textarea "Donc nous aurions du acheté le pull(top) après les pantalons"
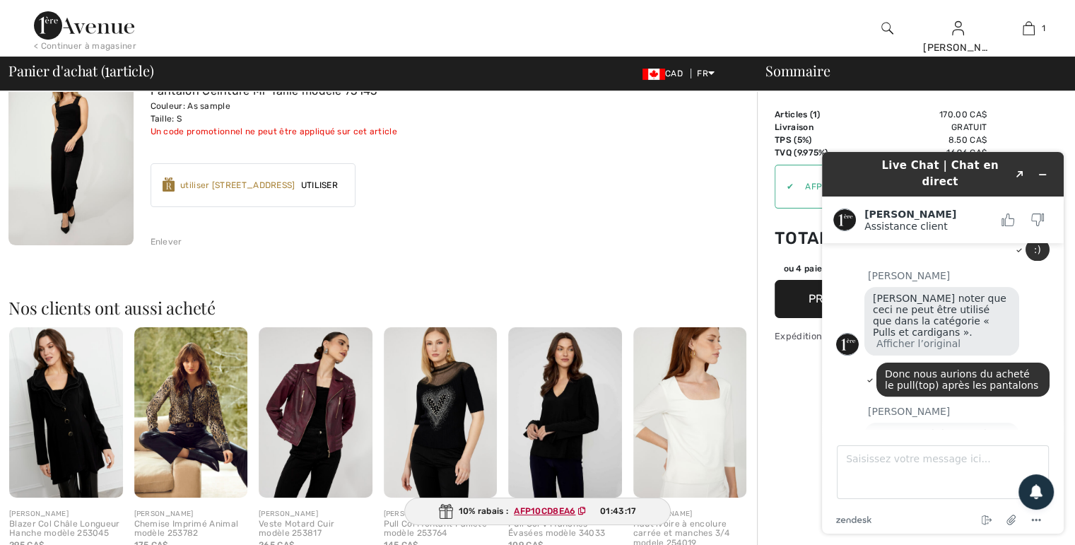
scroll to position [585, 0]
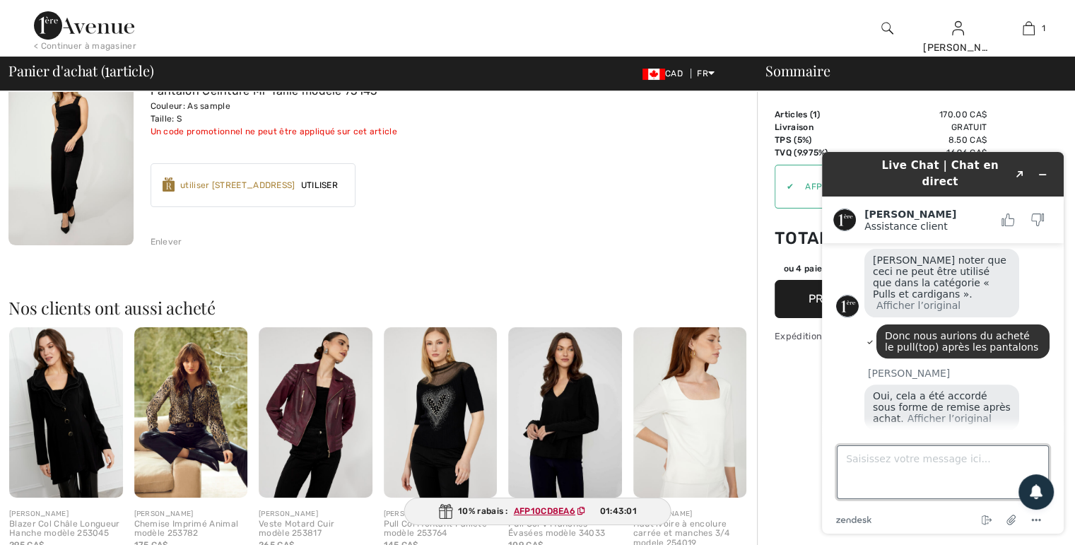
click at [857, 469] on textarea "Saisissez votre message ici..." at bounding box center [943, 472] width 212 height 54
type textarea "un instant en passant toi tu vas bien?"
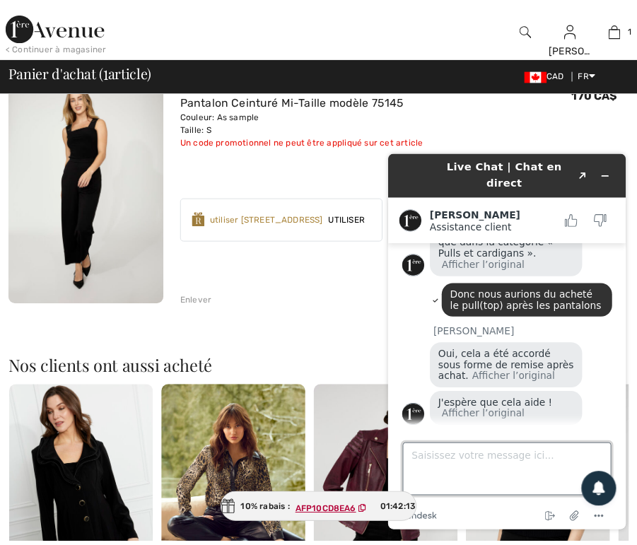
scroll to position [163, 0]
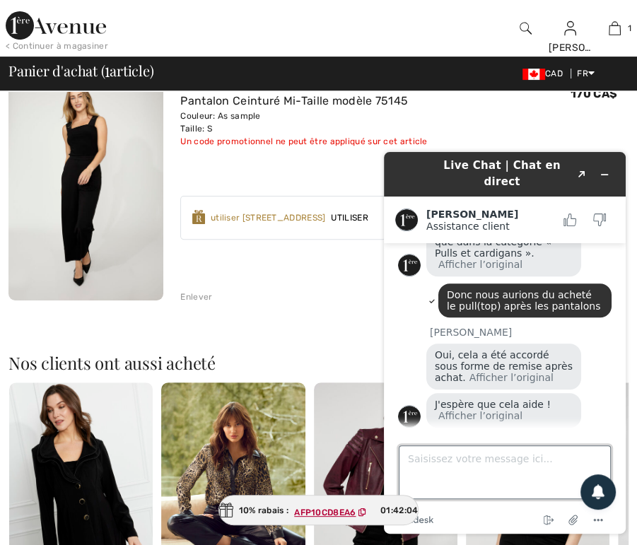
paste textarea "250918-1396025"
click at [406, 456] on textarea "250918-1396025" at bounding box center [505, 472] width 212 height 54
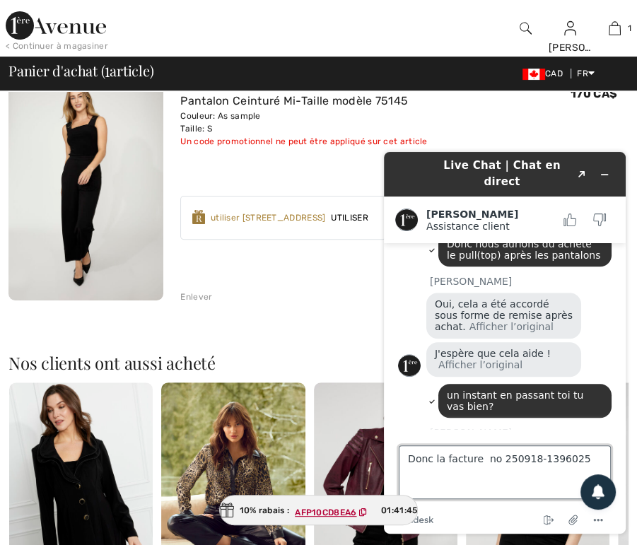
click at [582, 455] on textarea "Donc la facture no 250918-1396025" at bounding box center [505, 472] width 212 height 54
type textarea "Donc la facture no 250918-1396025 va avoir 10%?"
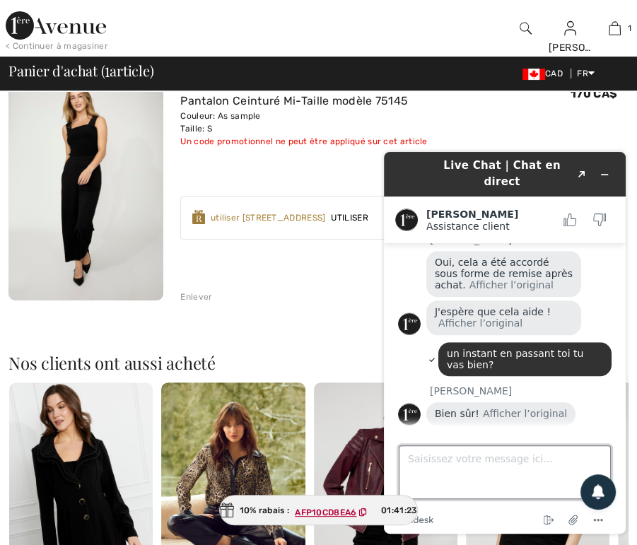
scroll to position [718, 0]
click at [418, 462] on textarea "Saisissez votre message ici..." at bounding box center [505, 472] width 212 height 54
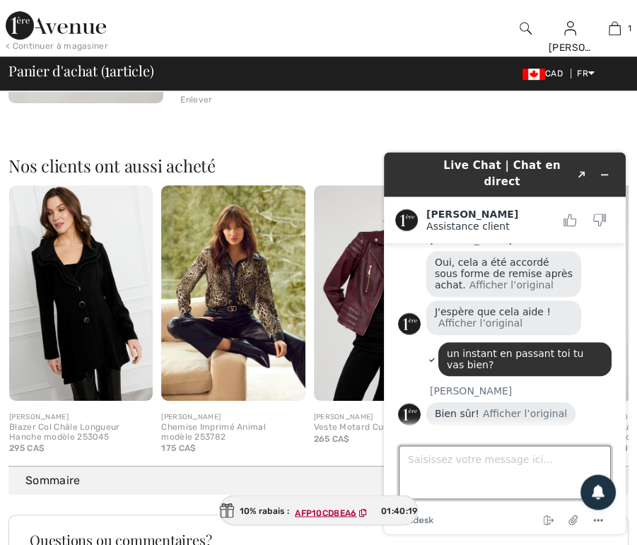
scroll to position [373, 0]
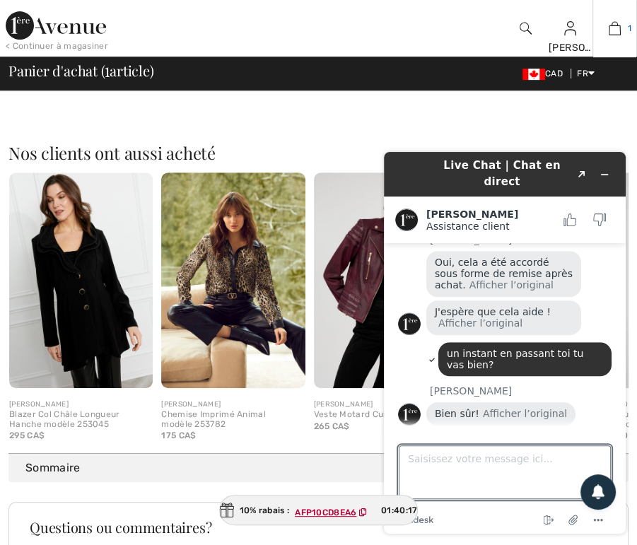
click at [621, 27] on img at bounding box center [615, 28] width 12 height 17
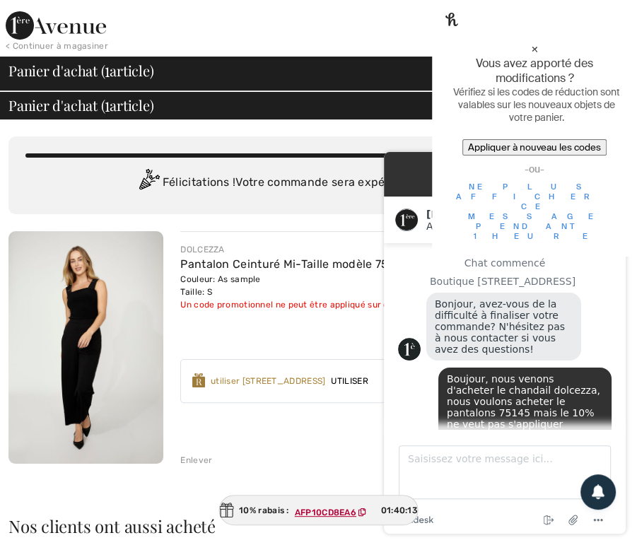
scroll to position [705, 0]
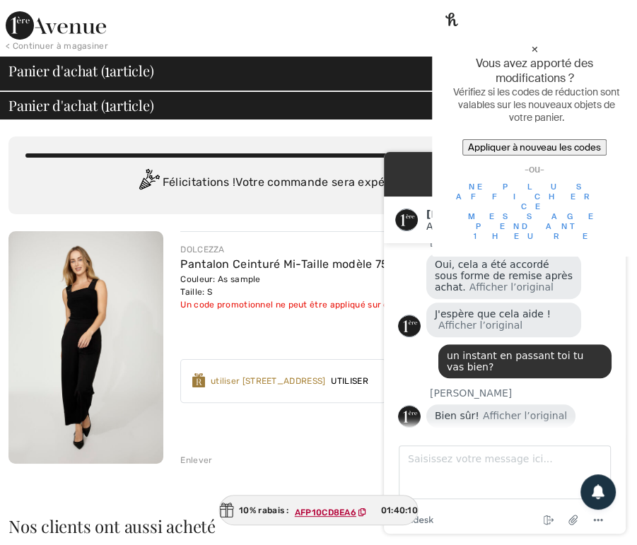
click at [246, 34] on div at bounding box center [271, 28] width 319 height 57
click at [189, 203] on div "Vous n'êtes qu'à 0.00 CA$ de la LIVRAISON GRATUITE! Continuer à magasiner > Fél…" at bounding box center [318, 175] width 620 height 78
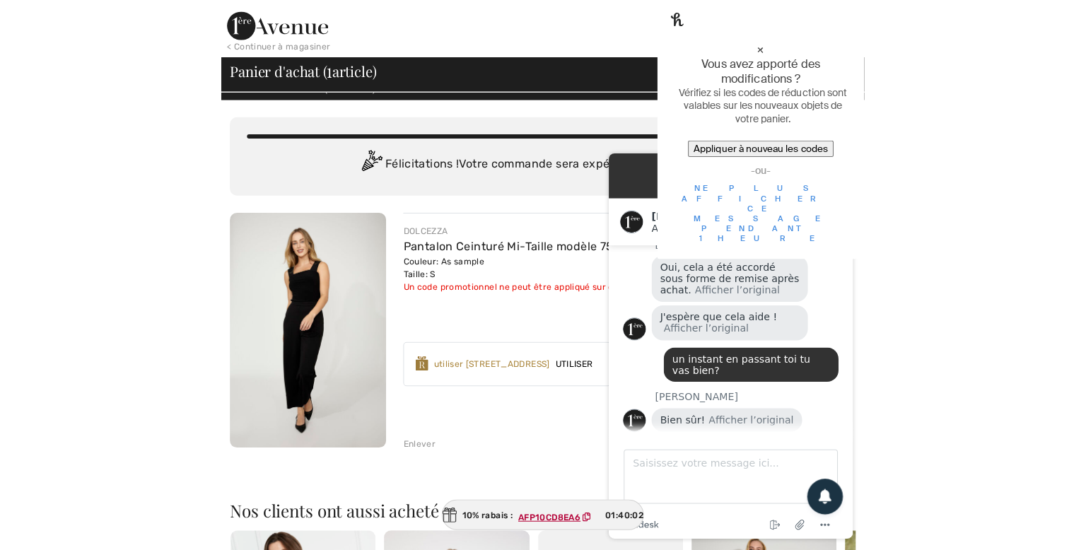
scroll to position [0, 0]
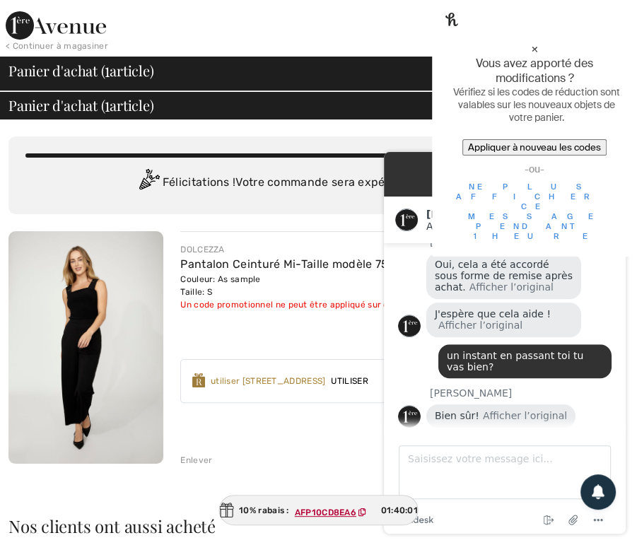
click at [259, 337] on div "DOLCEZZA Pantalon Ceinturé Mi-Taille modèle 75145 Couleur: As sample Taille: S …" at bounding box center [404, 348] width 448 height 235
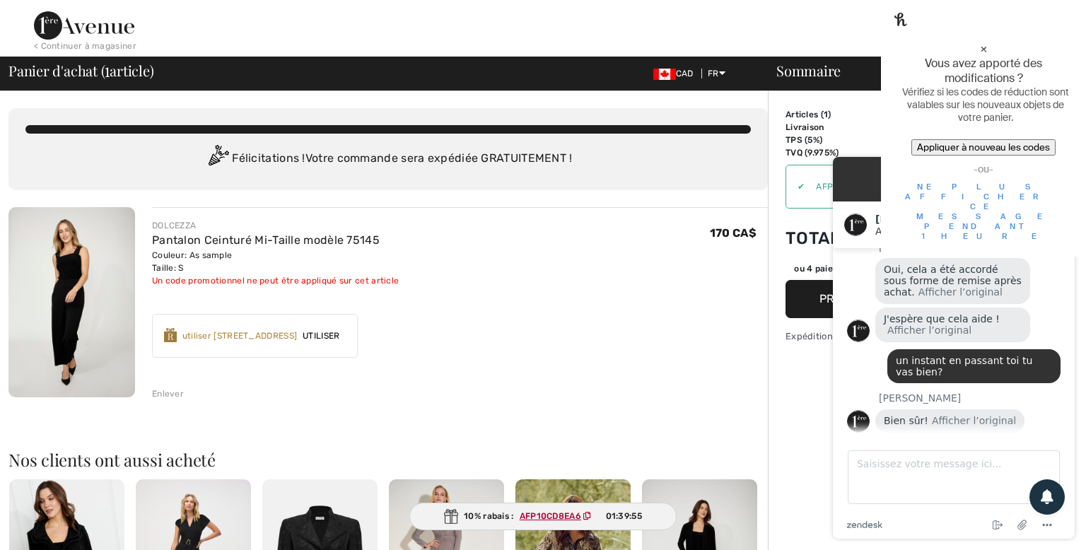
click at [636, 301] on button "Procédez au sommaire" at bounding box center [892, 299] width 212 height 38
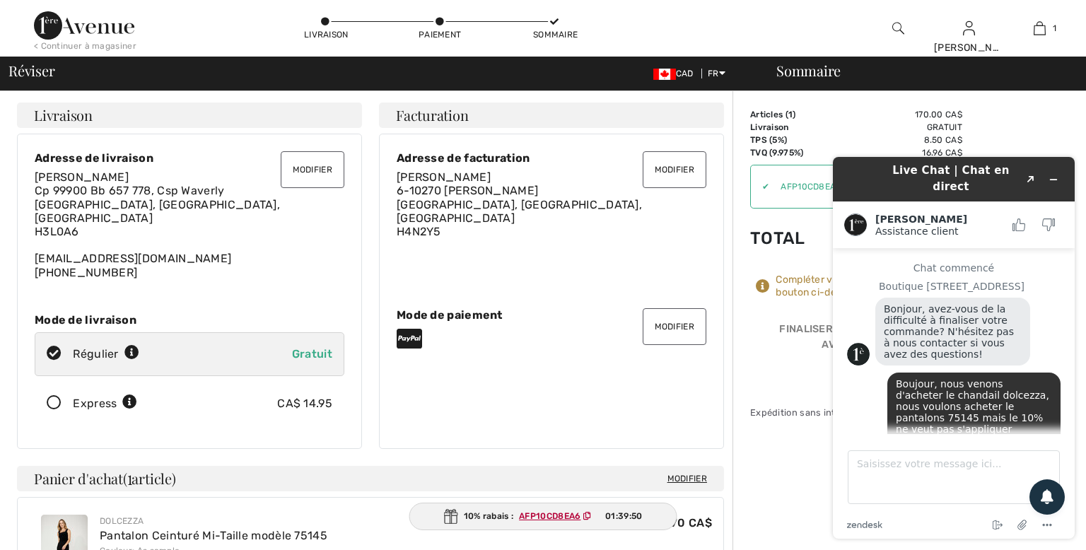
scroll to position [705, 0]
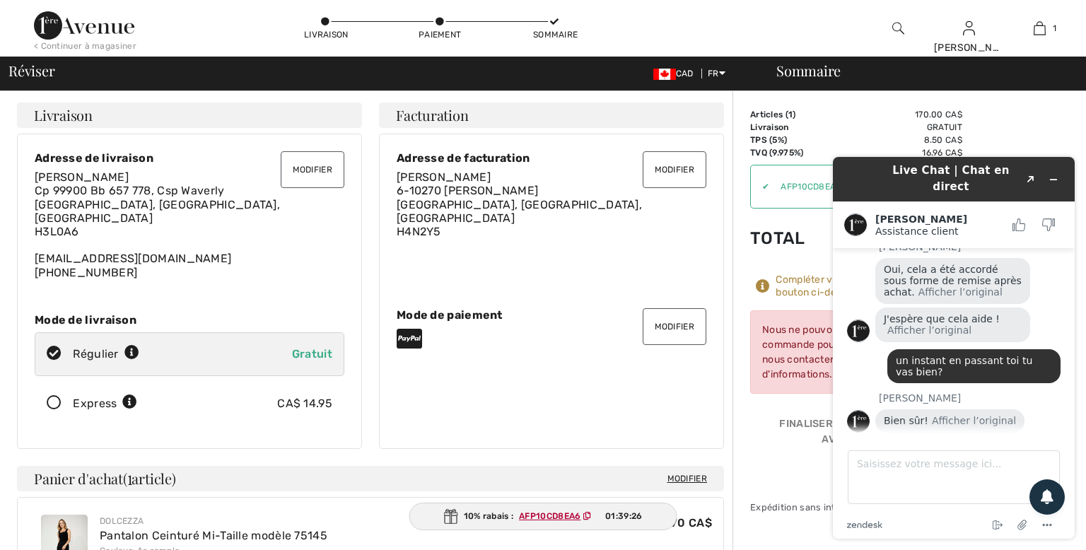
click at [1056, 175] on icon "Réduire le widget" at bounding box center [1054, 180] width 10 height 10
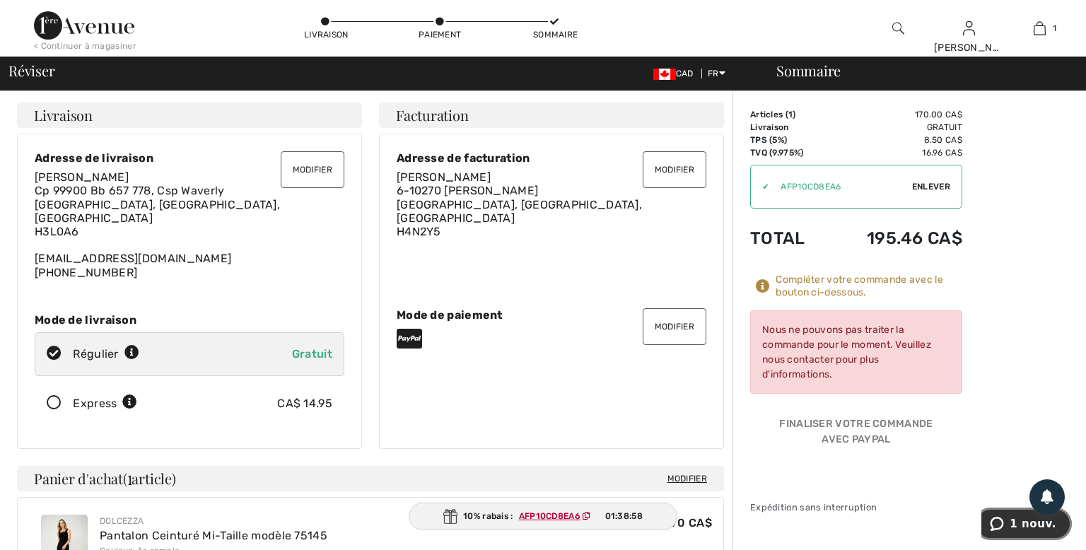
click at [1004, 528] on icon "1 nouv." at bounding box center [997, 524] width 13 height 14
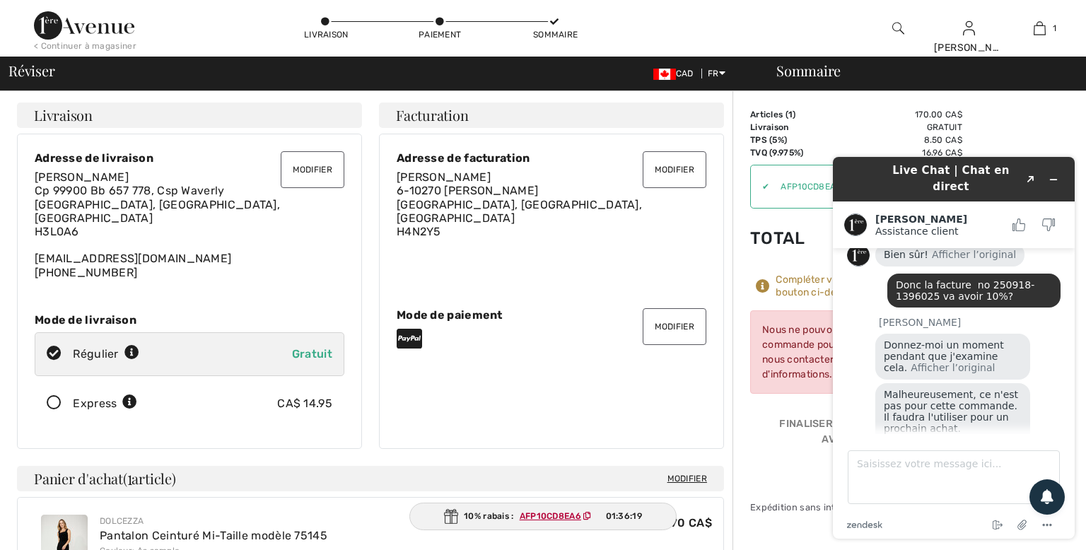
scroll to position [888, 0]
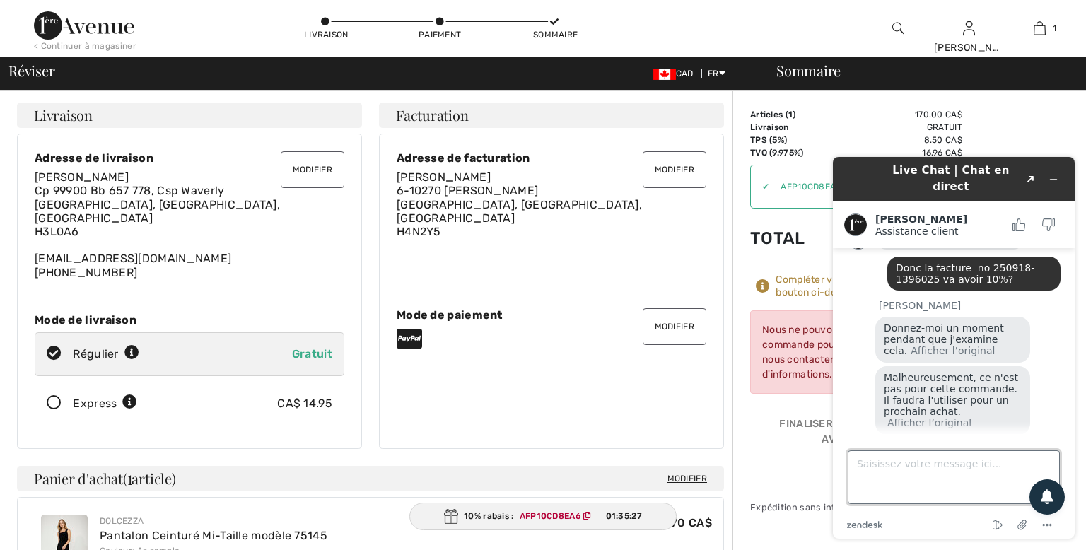
click at [901, 460] on textarea "Saisissez votre message ici..." at bounding box center [954, 477] width 212 height 54
type textarea "ok"
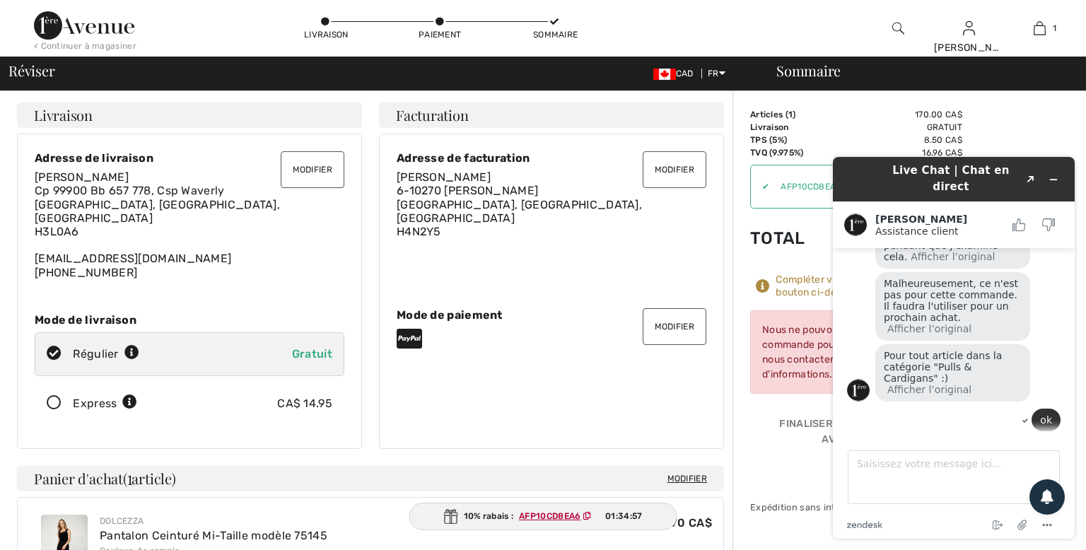
scroll to position [1020, 0]
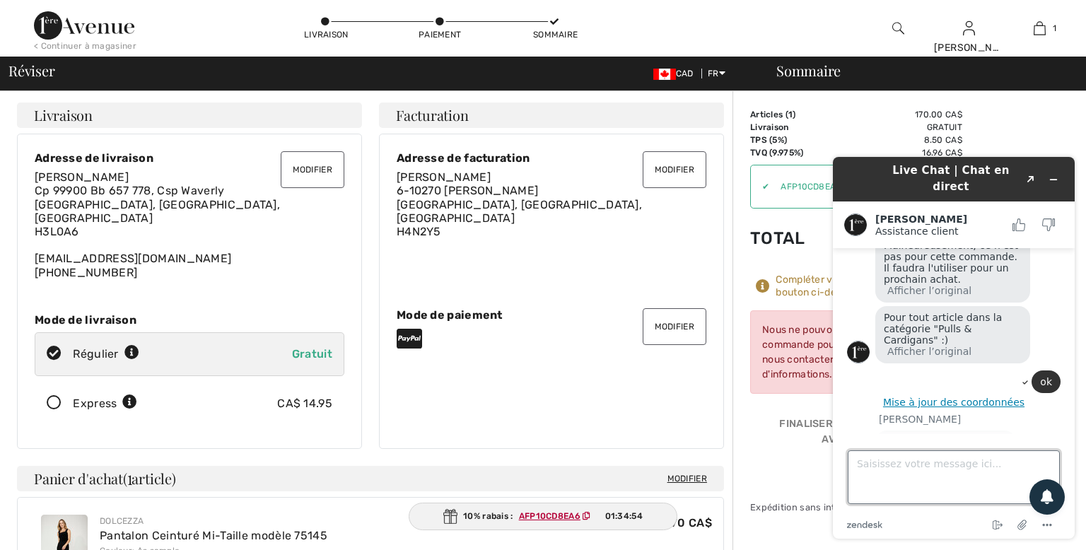
click at [887, 472] on textarea "Saisissez votre message ici..." at bounding box center [954, 477] width 212 height 54
type textarea "non merci beaucoup pas pour l'instant j'essaie de finaliser l'achat du pantalon…"
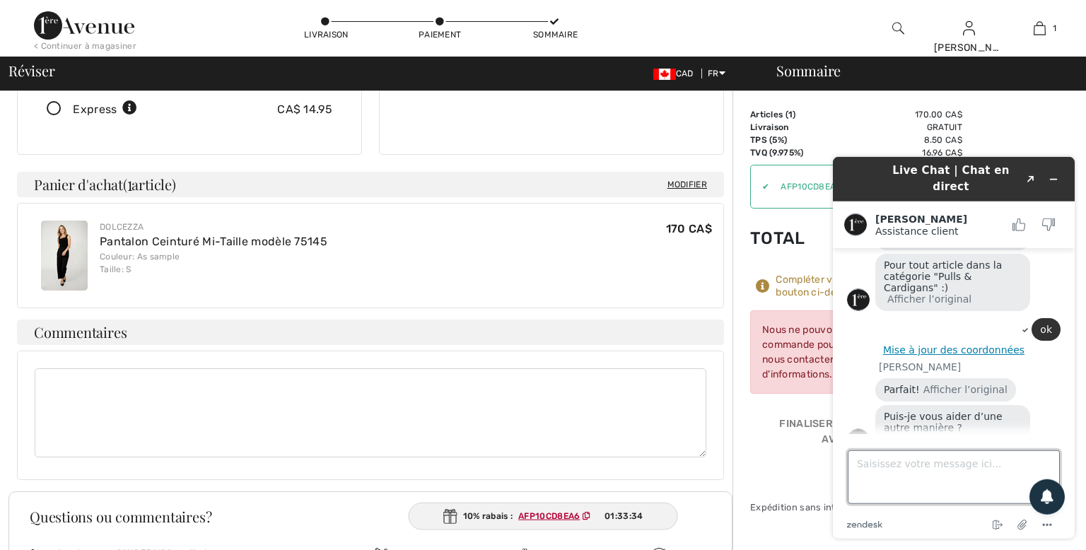
scroll to position [298, 0]
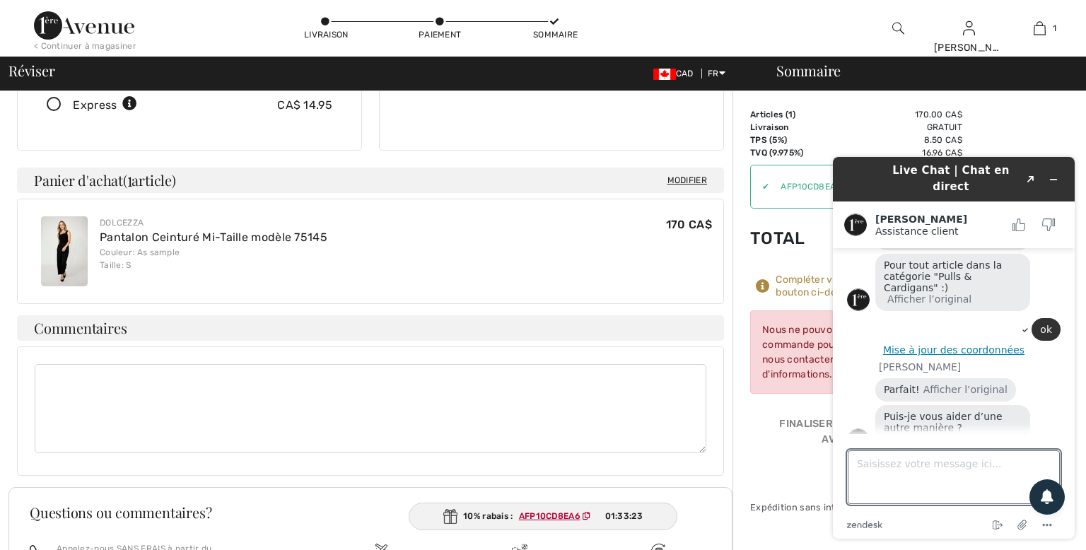
click at [593, 393] on textarea at bounding box center [371, 408] width 672 height 89
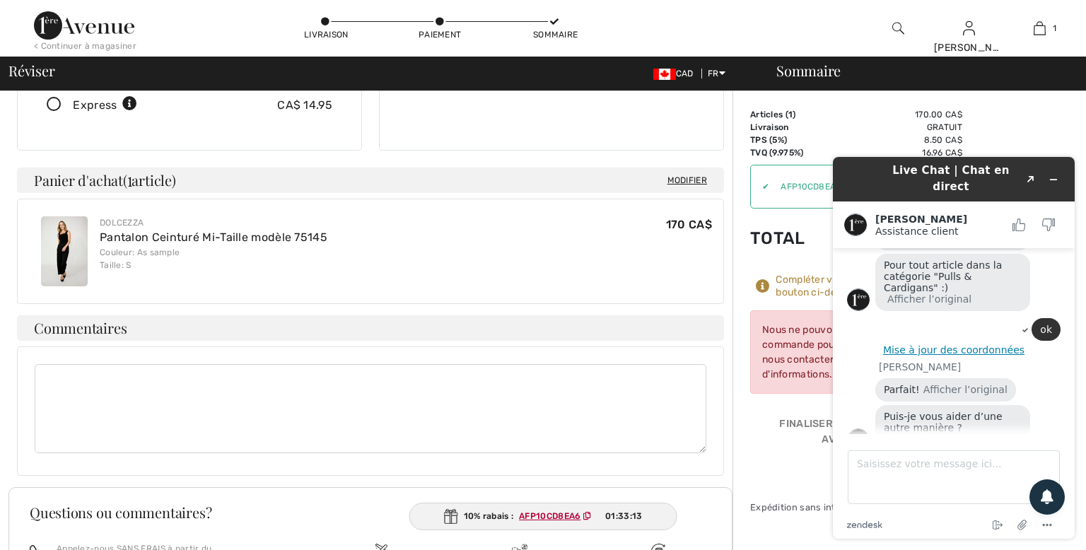
scroll to position [1135, 0]
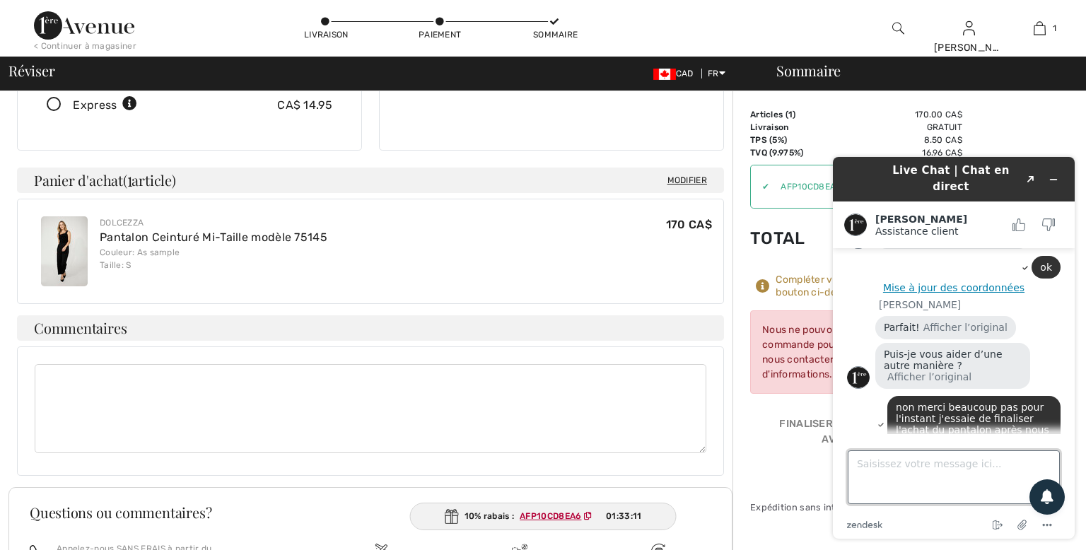
click at [911, 478] on textarea "Saisissez votre message ici..." at bounding box center [954, 477] width 212 height 54
type textarea "toi AUSSI"
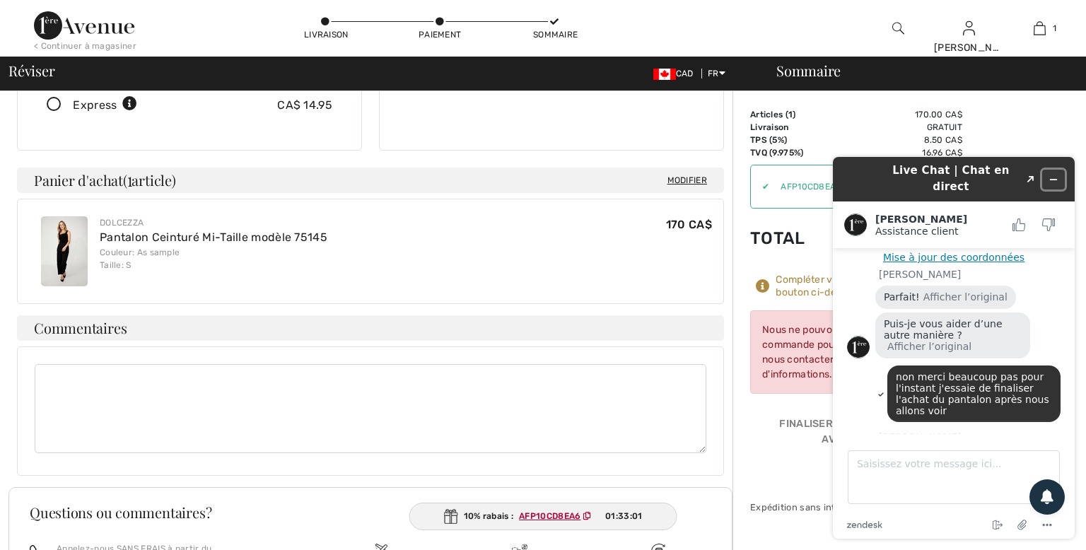
click at [1049, 174] on button "Réduire le widget" at bounding box center [1053, 180] width 23 height 20
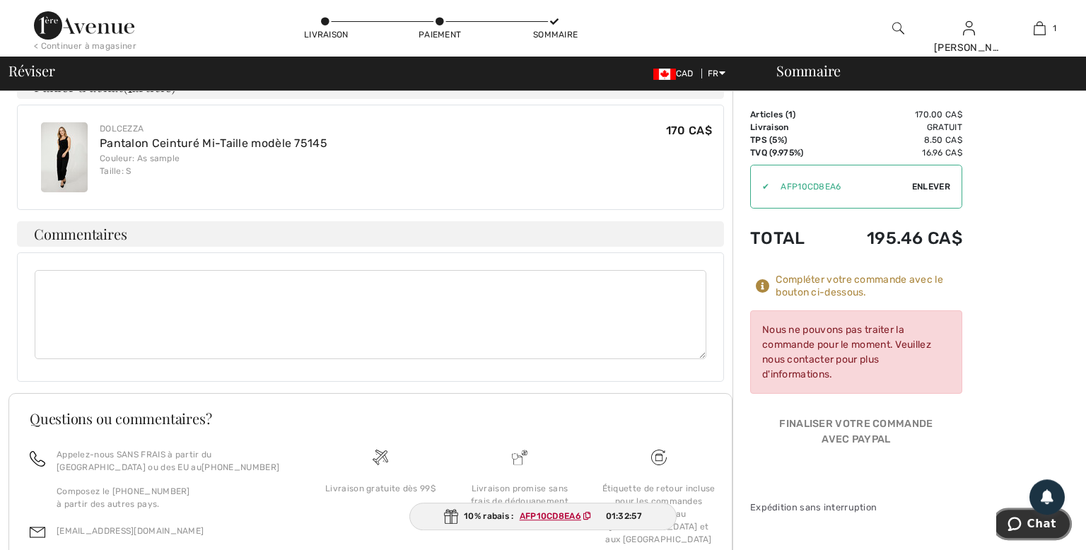
scroll to position [0, 0]
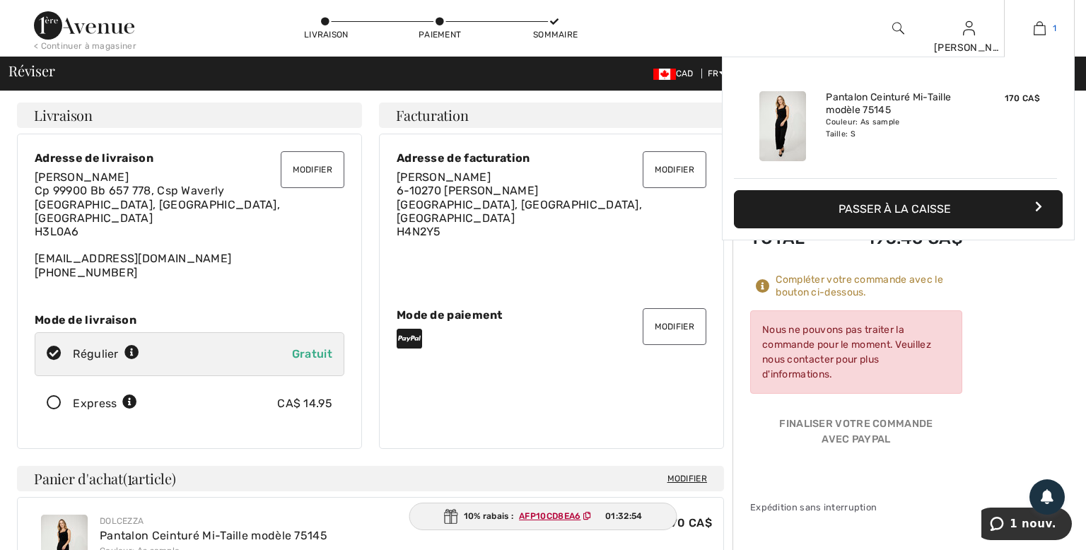
click at [1042, 27] on img at bounding box center [1040, 28] width 12 height 17
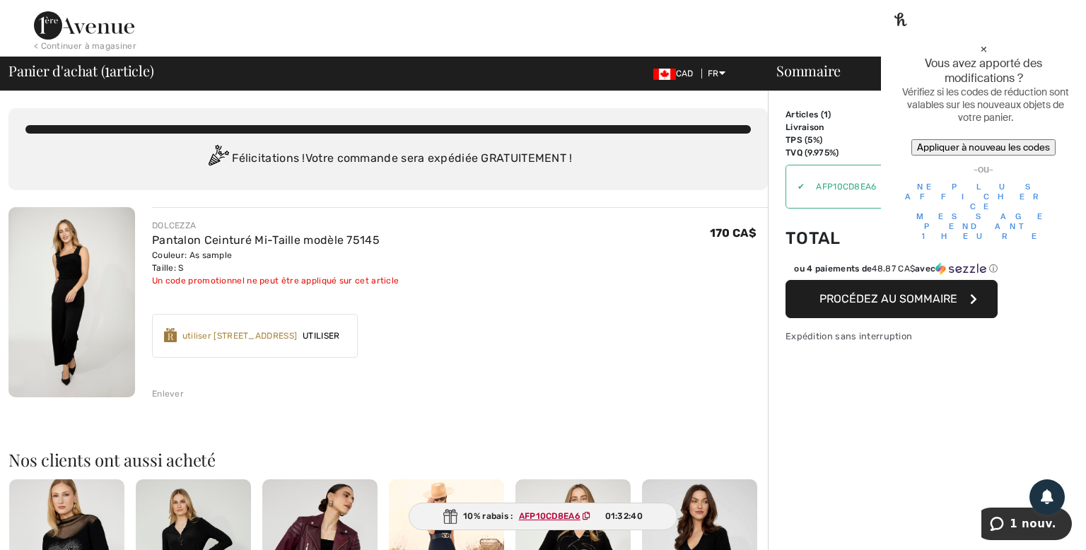
click at [1056, 41] on div "×" at bounding box center [983, 48] width 165 height 15
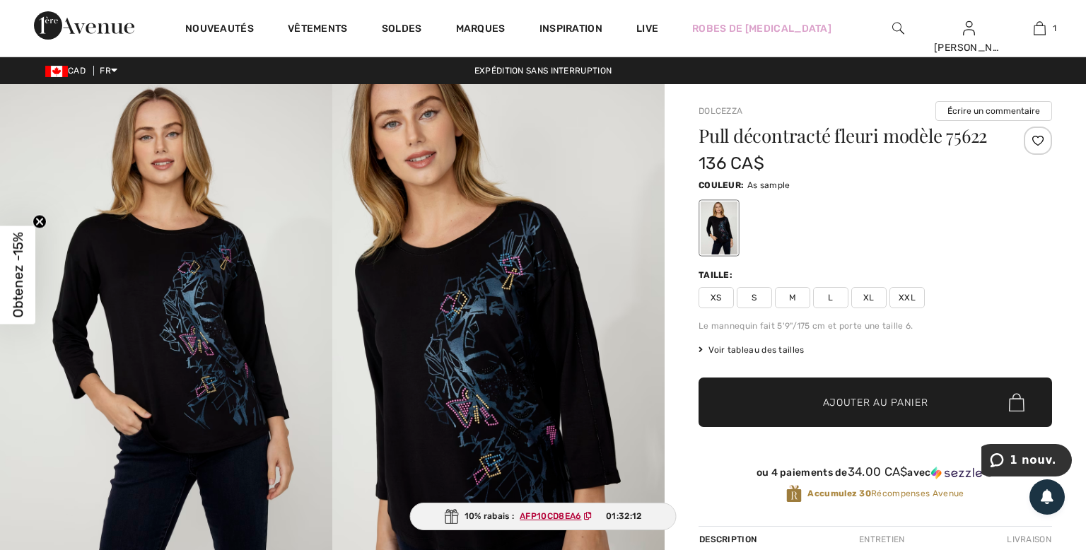
click at [757, 298] on span "S" at bounding box center [754, 297] width 35 height 21
click at [876, 404] on span "Ajouter au panier" at bounding box center [875, 402] width 105 height 15
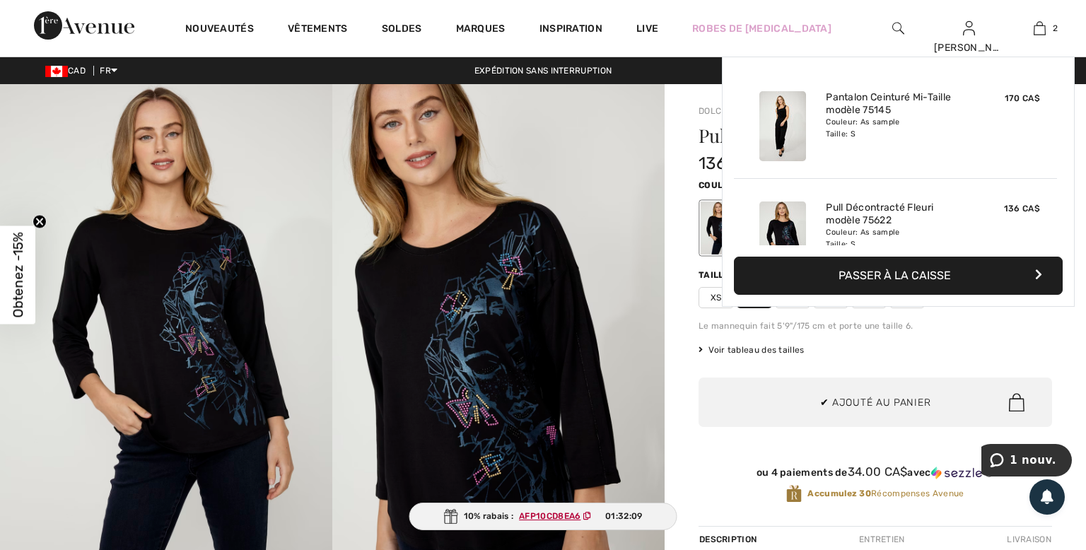
scroll to position [43, 0]
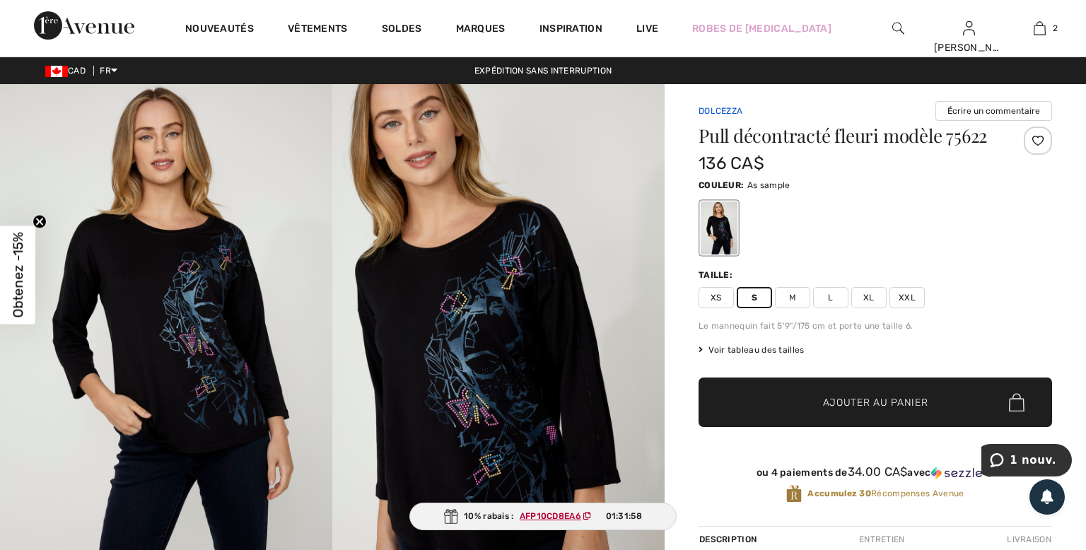
click at [728, 107] on link "Dolcezza" at bounding box center [721, 111] width 44 height 10
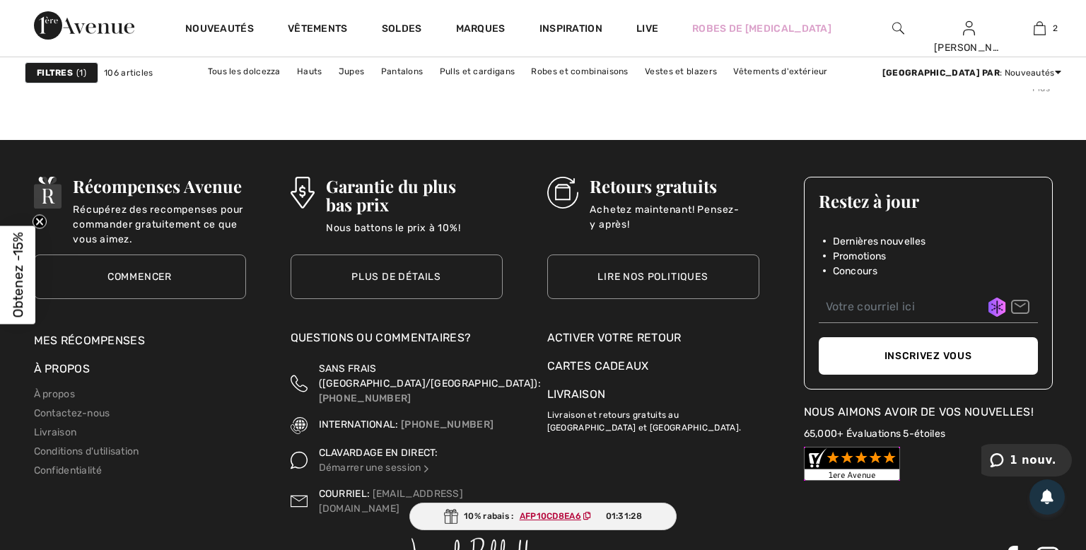
scroll to position [6779, 0]
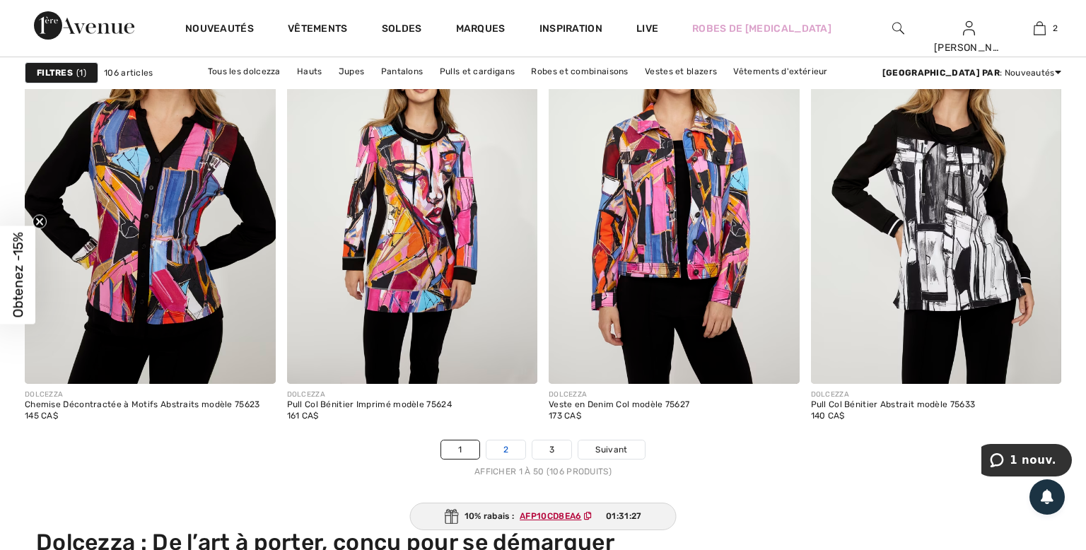
click at [519, 445] on link "2" at bounding box center [505, 449] width 39 height 18
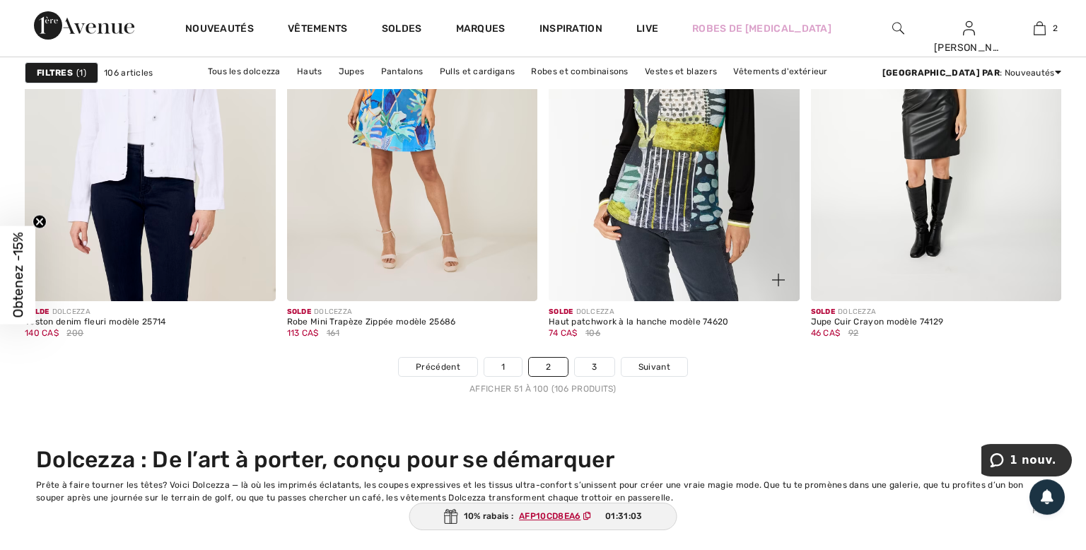
scroll to position [6794, 0]
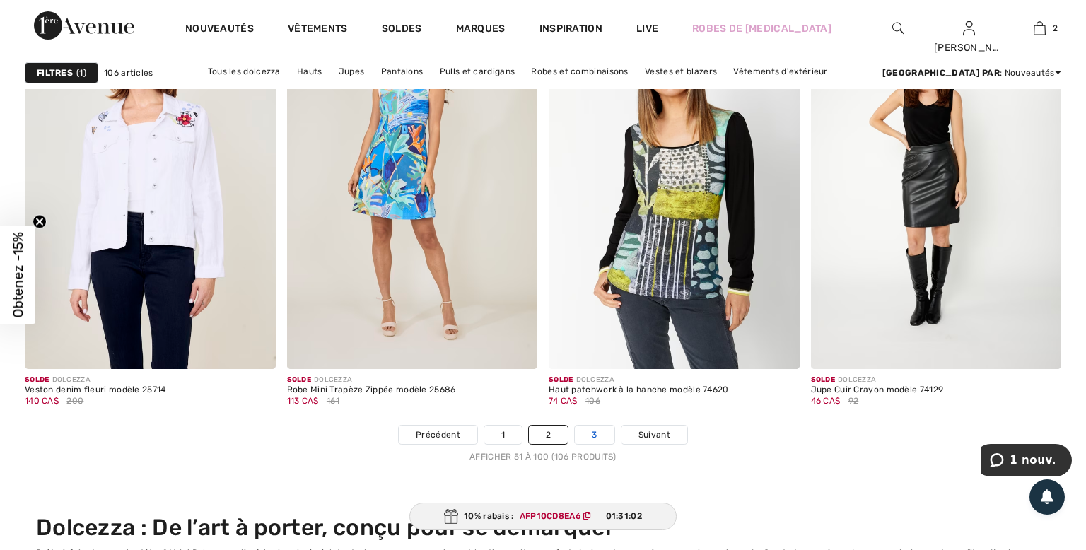
click at [597, 434] on link "3" at bounding box center [594, 435] width 39 height 18
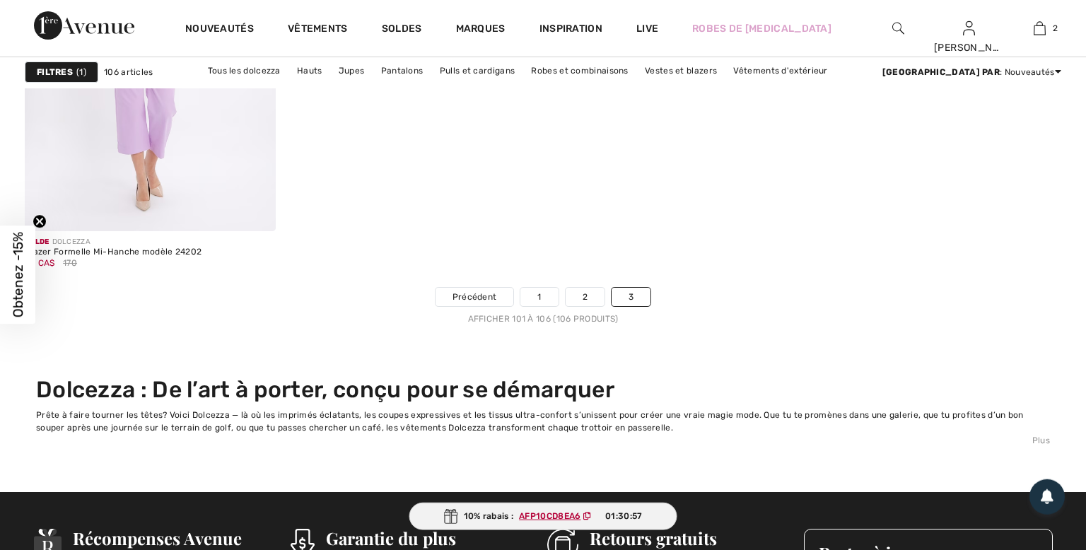
scroll to position [1568, 0]
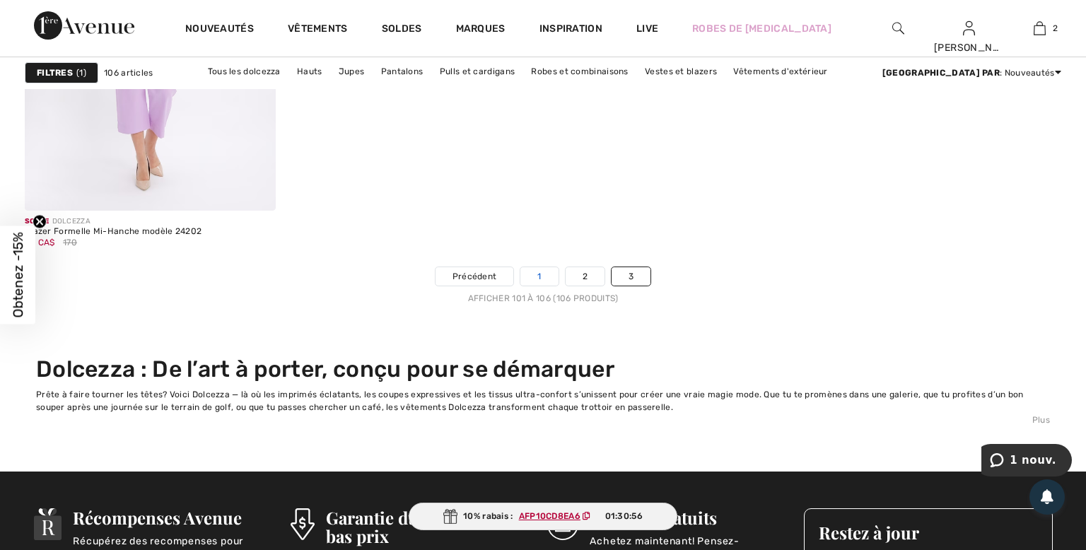
click at [538, 271] on link "1" at bounding box center [538, 276] width 37 height 18
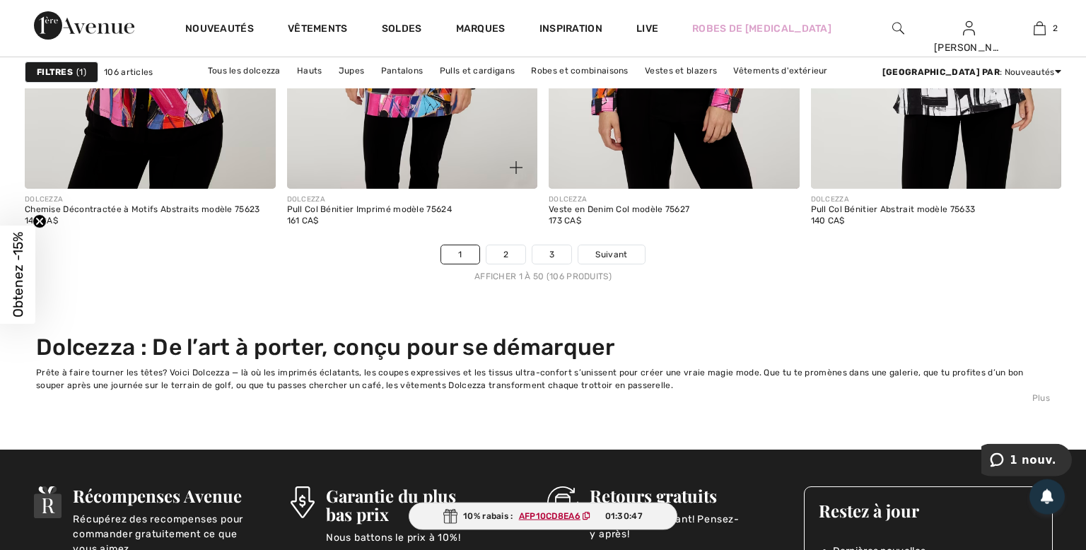
scroll to position [6929, 0]
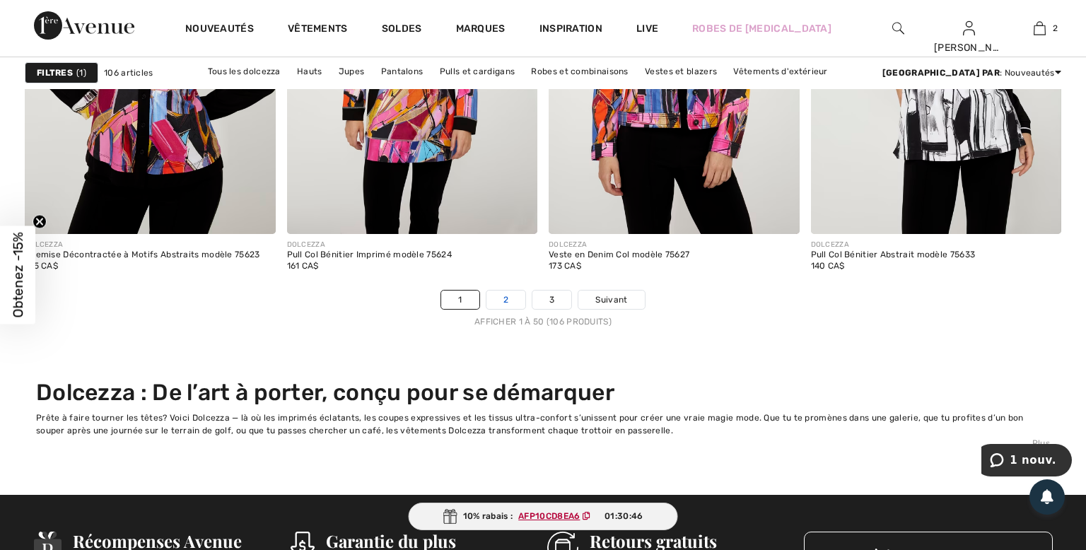
click at [500, 296] on link "2" at bounding box center [505, 300] width 39 height 18
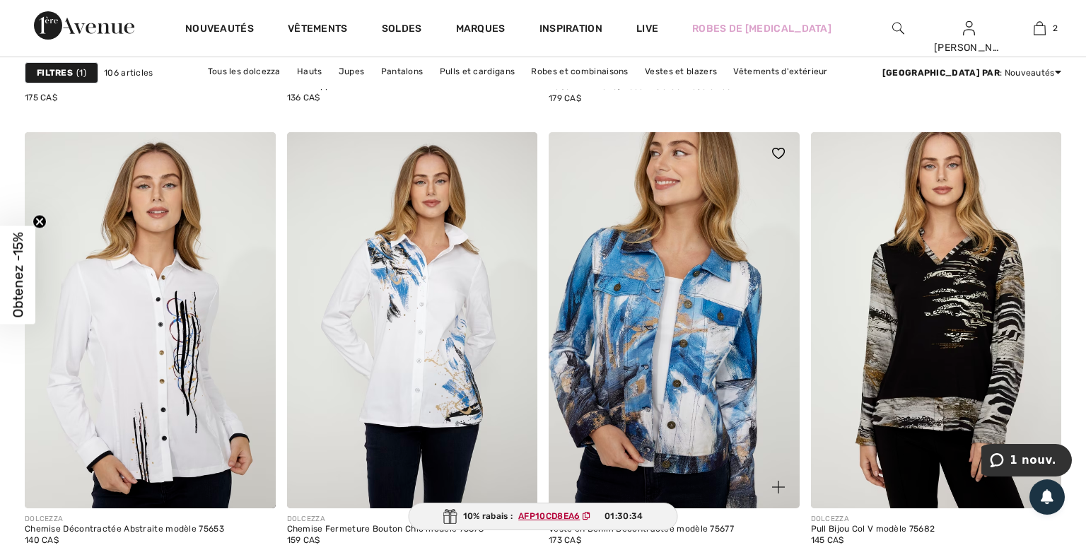
scroll to position [1269, 0]
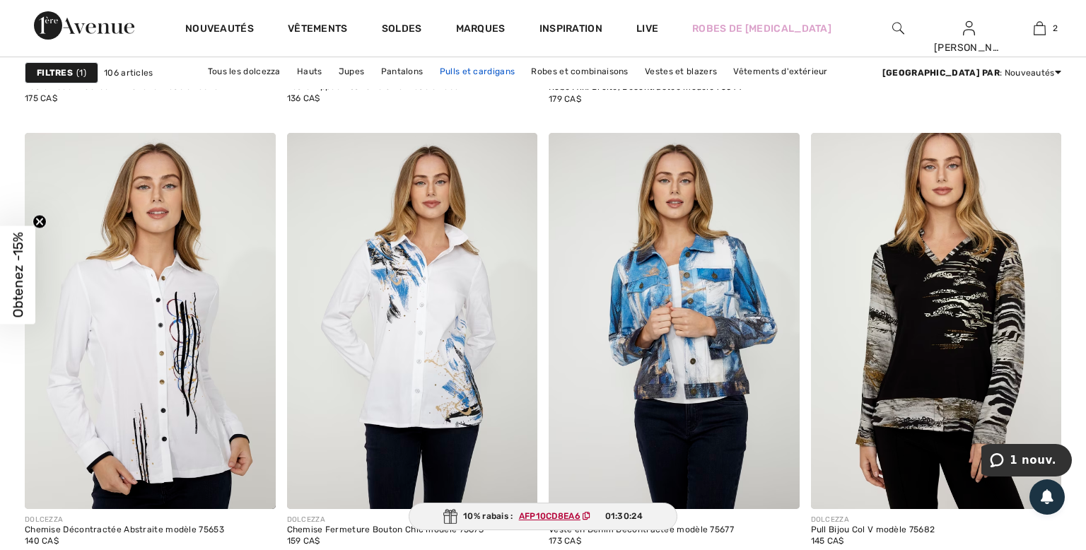
click at [502, 72] on link "Pulls et cardigans" at bounding box center [477, 71] width 89 height 18
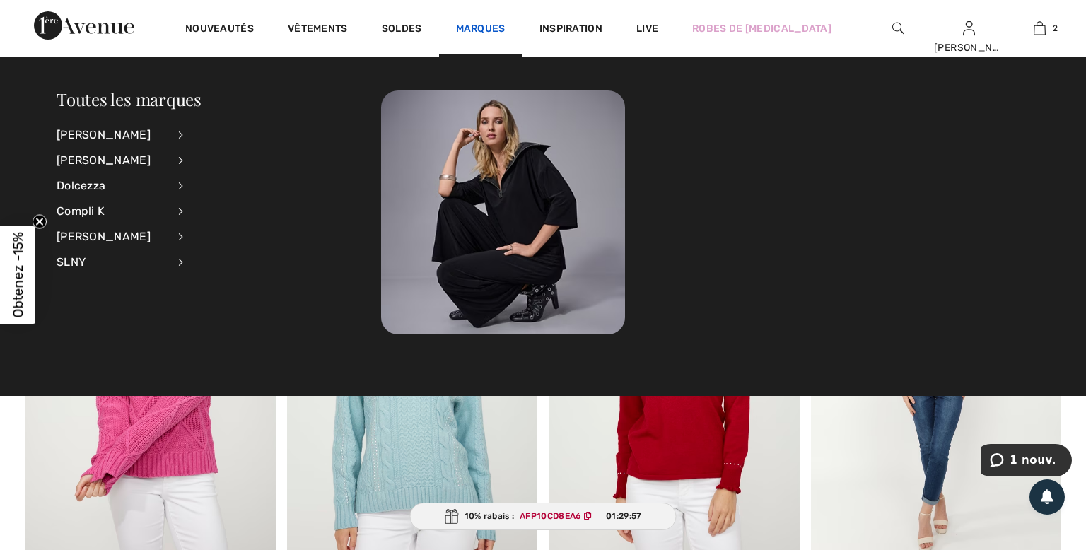
click at [487, 30] on link "Marques" at bounding box center [480, 30] width 49 height 15
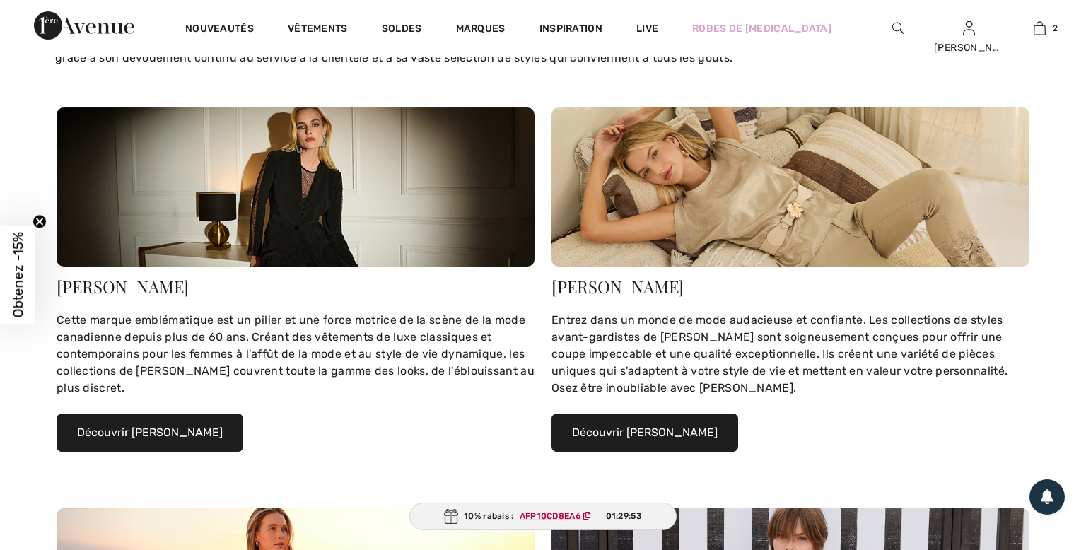
scroll to position [149, 0]
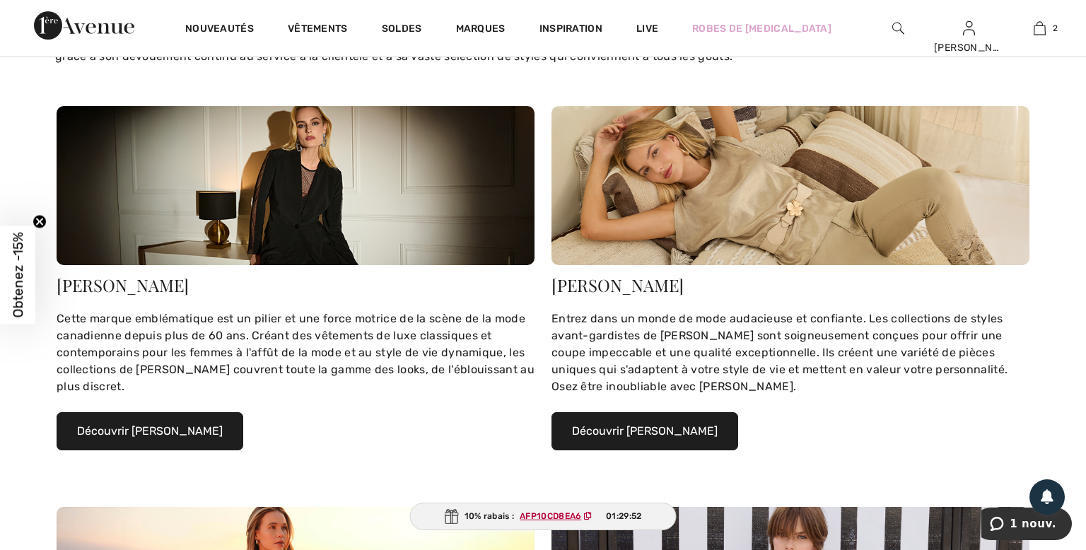
click at [138, 428] on button "Découvrir [PERSON_NAME]" at bounding box center [150, 431] width 187 height 38
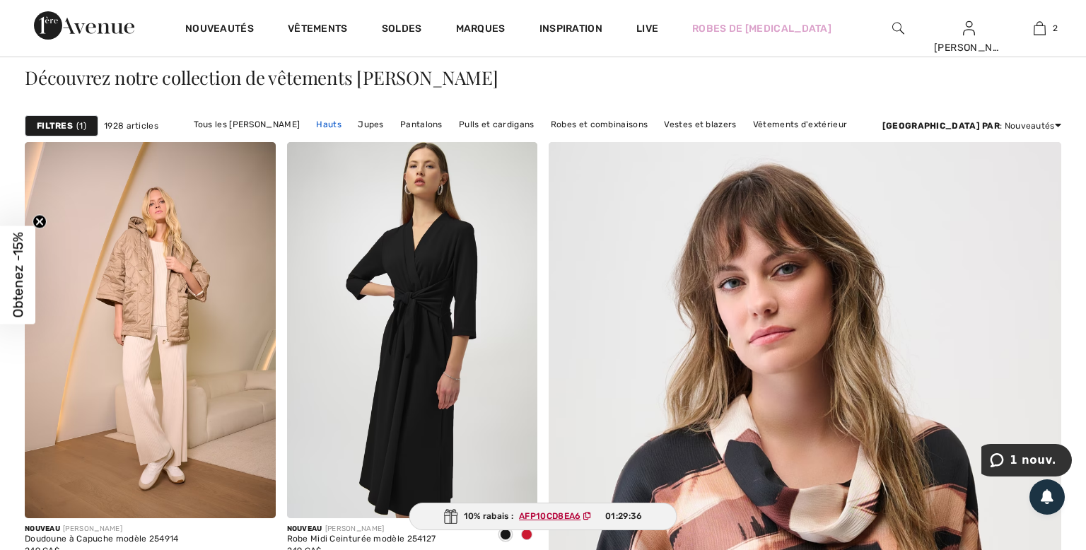
click at [349, 126] on link "Hauts" at bounding box center [329, 124] width 40 height 18
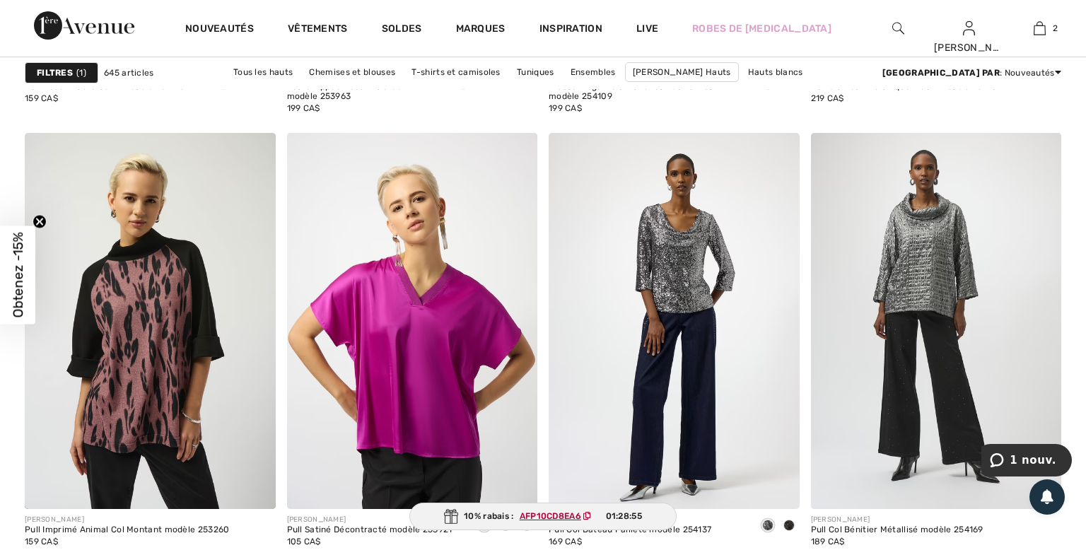
scroll to position [6570, 0]
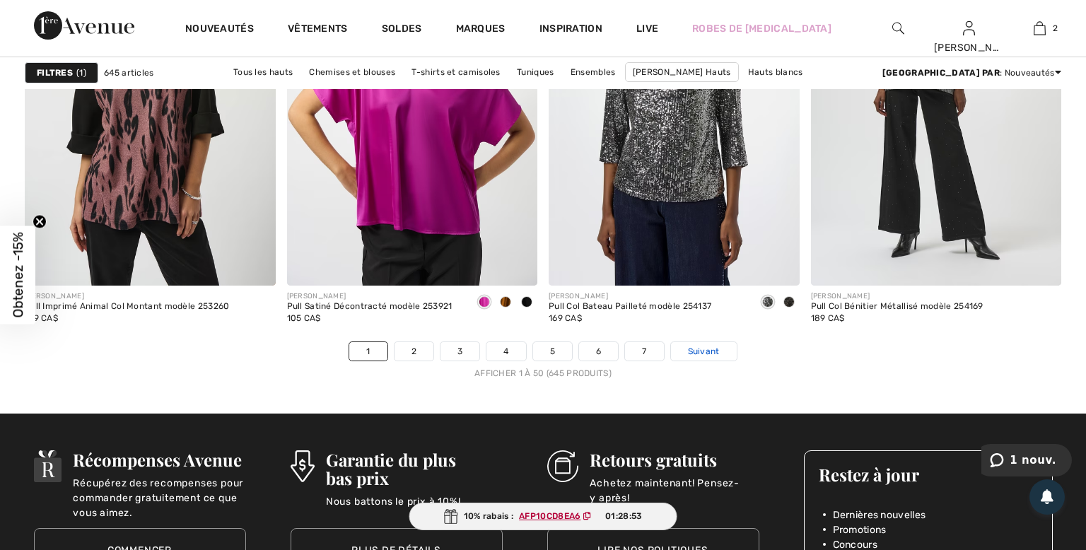
click at [706, 351] on span "Suivant" at bounding box center [704, 351] width 32 height 13
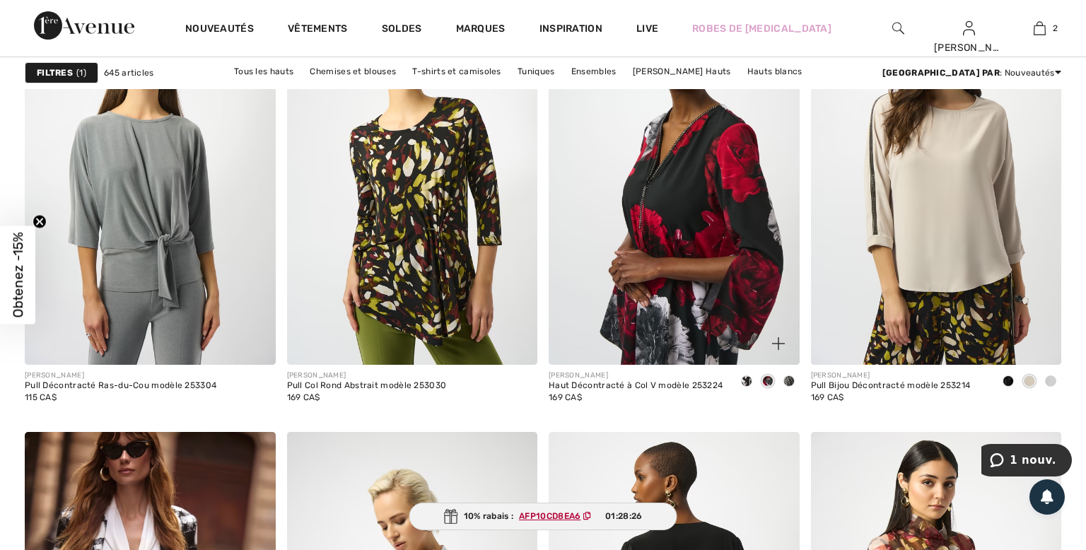
scroll to position [6496, 0]
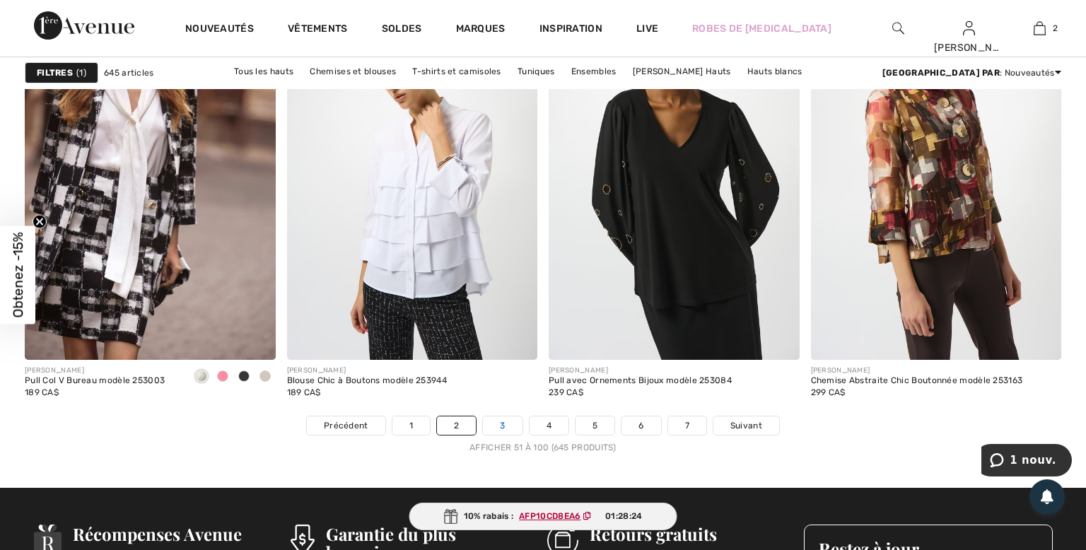
click at [501, 426] on link "3" at bounding box center [502, 425] width 39 height 18
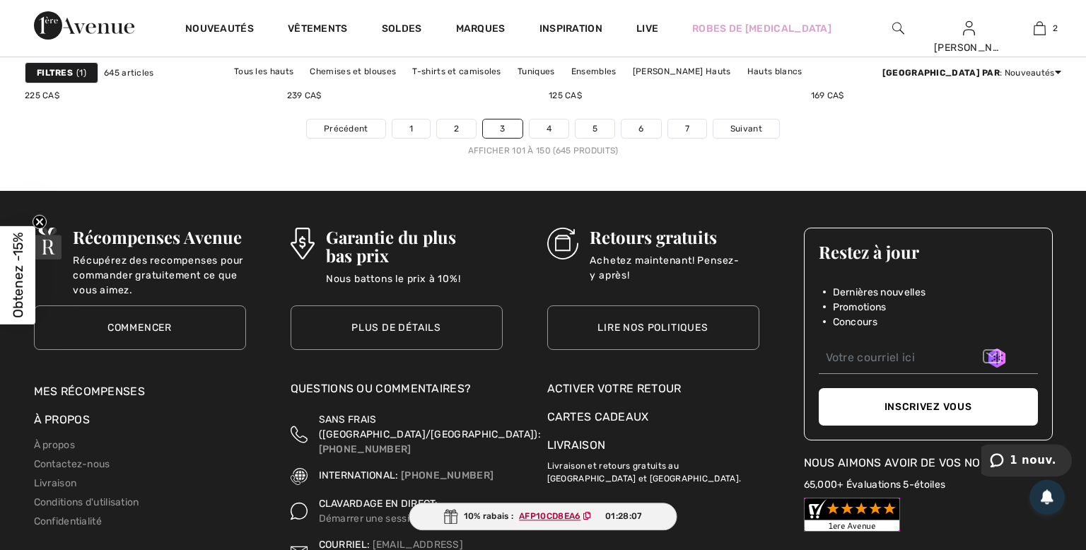
scroll to position [6794, 0]
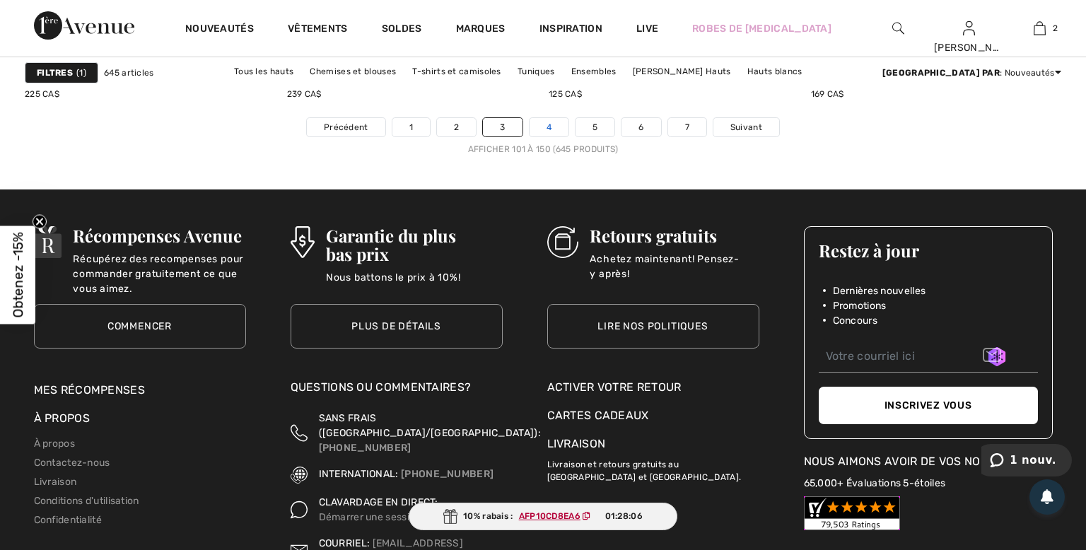
click at [538, 127] on link "4" at bounding box center [549, 127] width 39 height 18
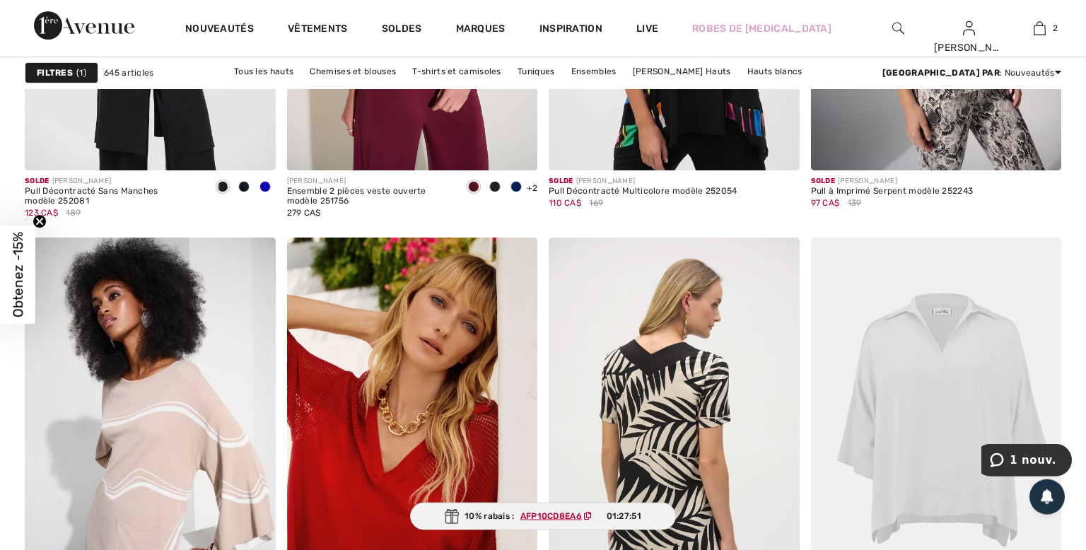
scroll to position [6645, 0]
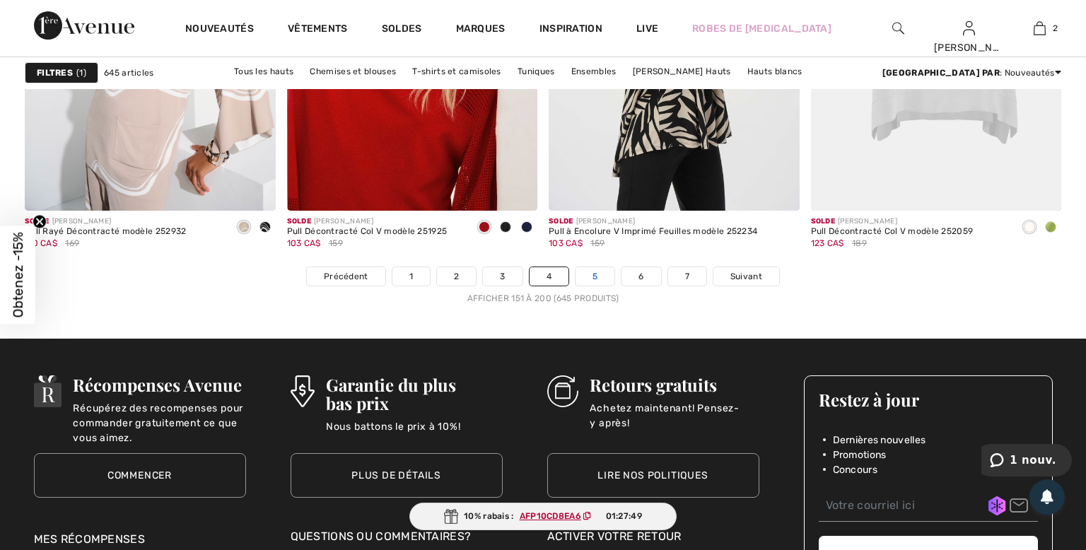
click at [590, 276] on link "5" at bounding box center [595, 276] width 39 height 18
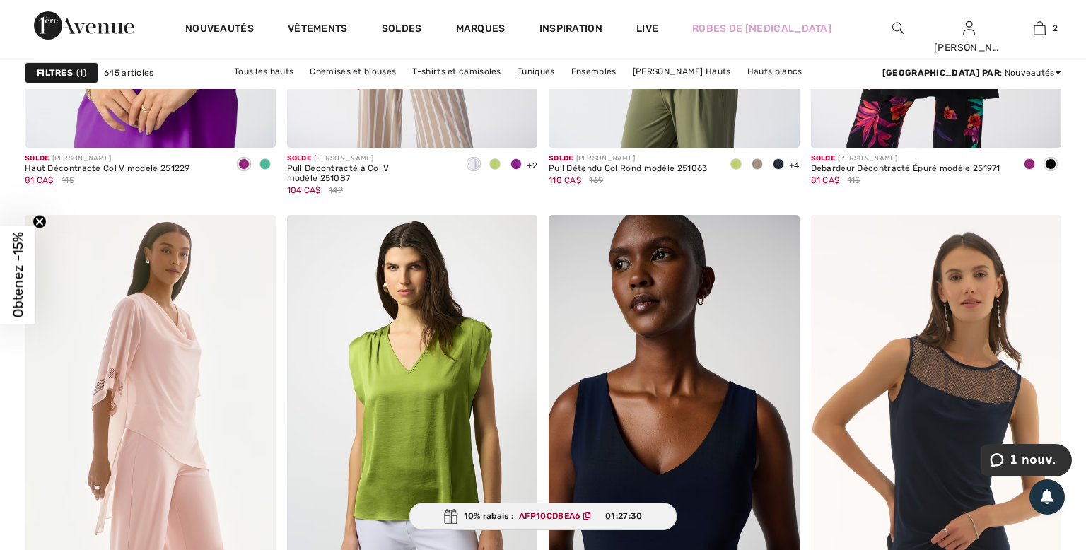
scroll to position [6712, 0]
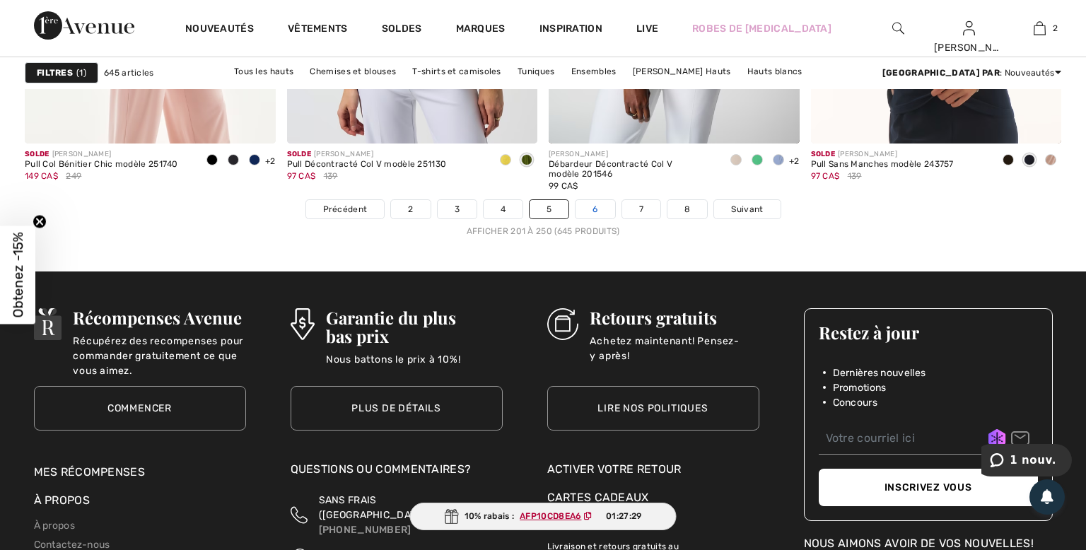
click at [593, 210] on link "6" at bounding box center [595, 209] width 39 height 18
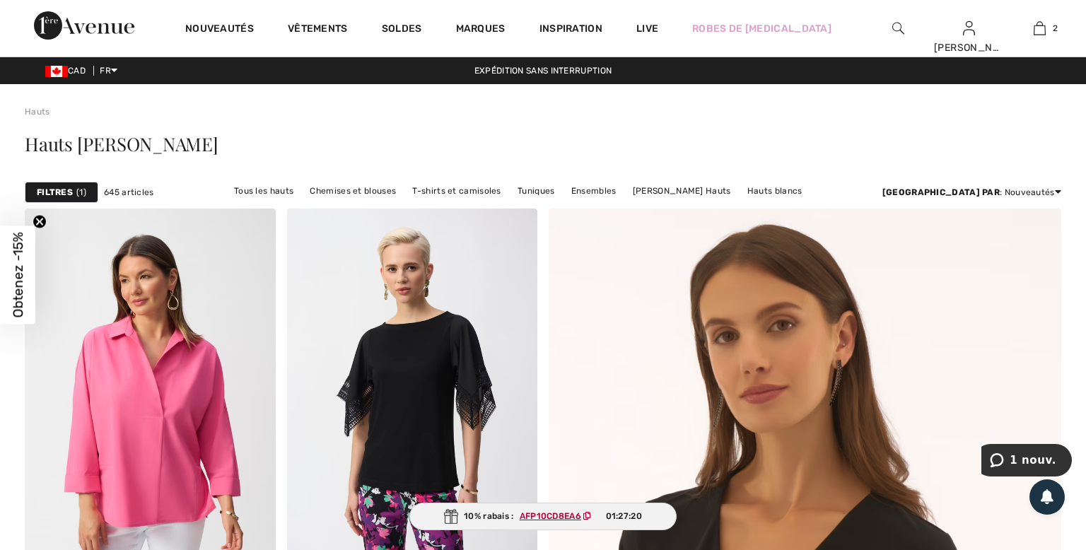
click at [41, 189] on strong "Filtres" at bounding box center [55, 192] width 36 height 13
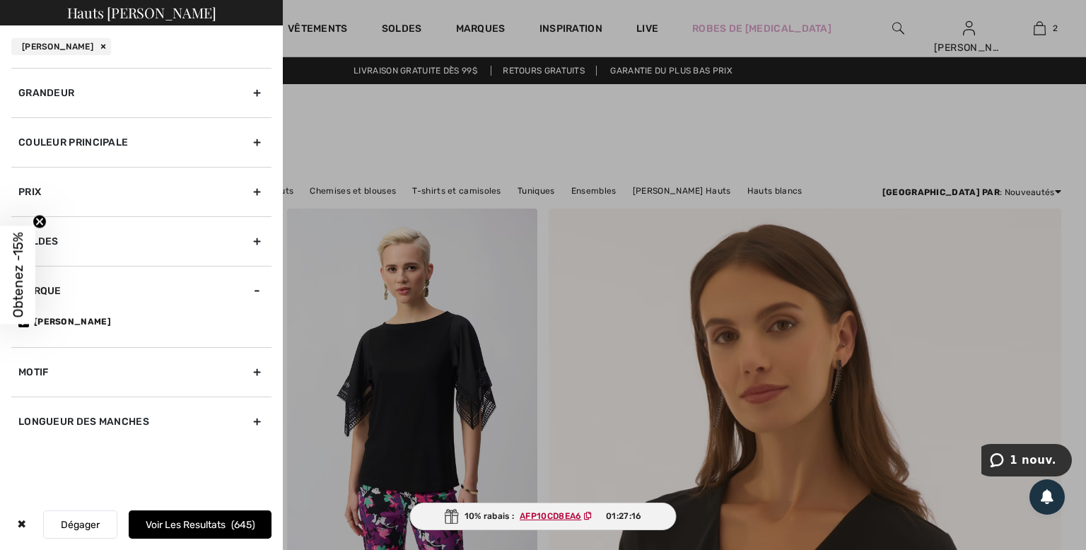
click at [252, 132] on div "Couleur Principale" at bounding box center [141, 141] width 260 height 49
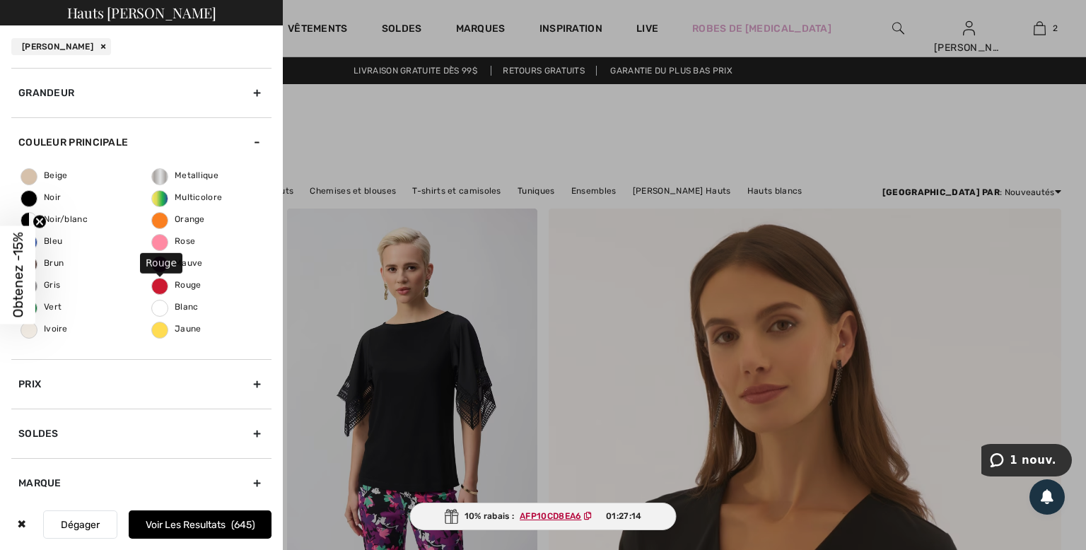
click at [156, 284] on span "Rouge" at bounding box center [176, 285] width 49 height 10
click at [0, 0] on input "Rouge" at bounding box center [0, 0] width 0 height 0
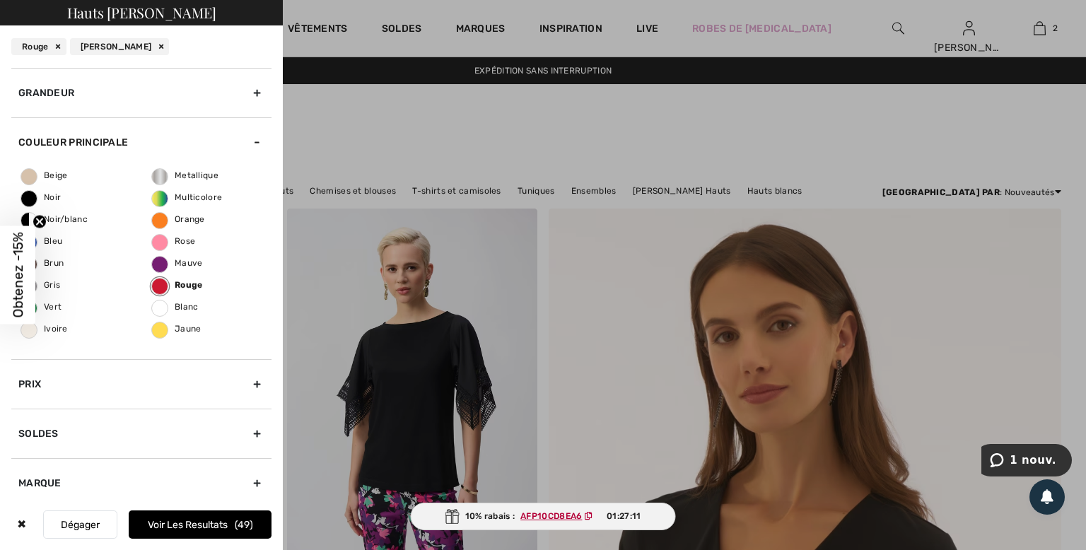
click at [212, 524] on button "Voir les resultats 49" at bounding box center [200, 524] width 143 height 28
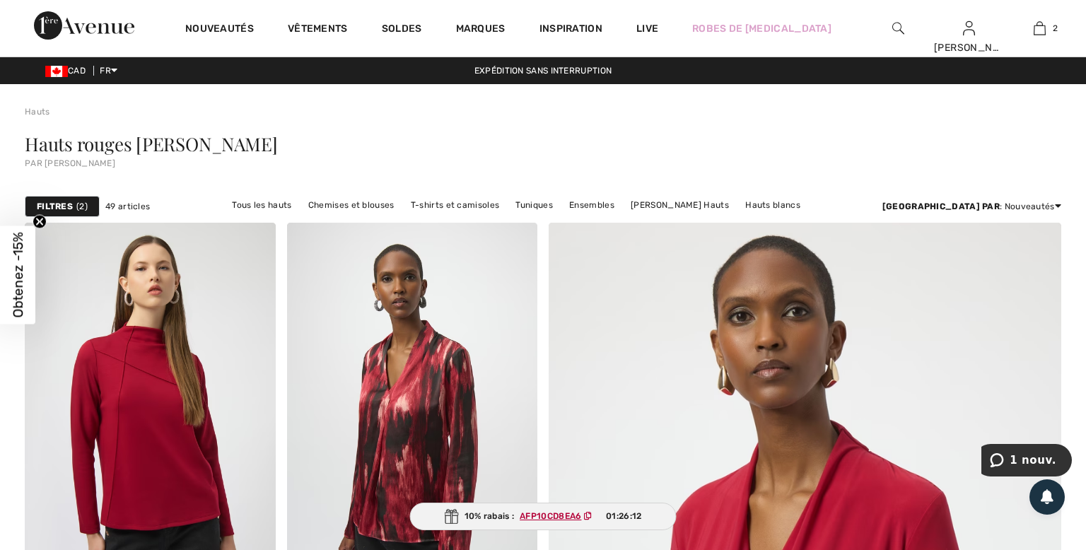
click at [35, 223] on circle "Close teaser" at bounding box center [39, 221] width 13 height 13
click at [45, 203] on strong "Filtres" at bounding box center [55, 206] width 36 height 13
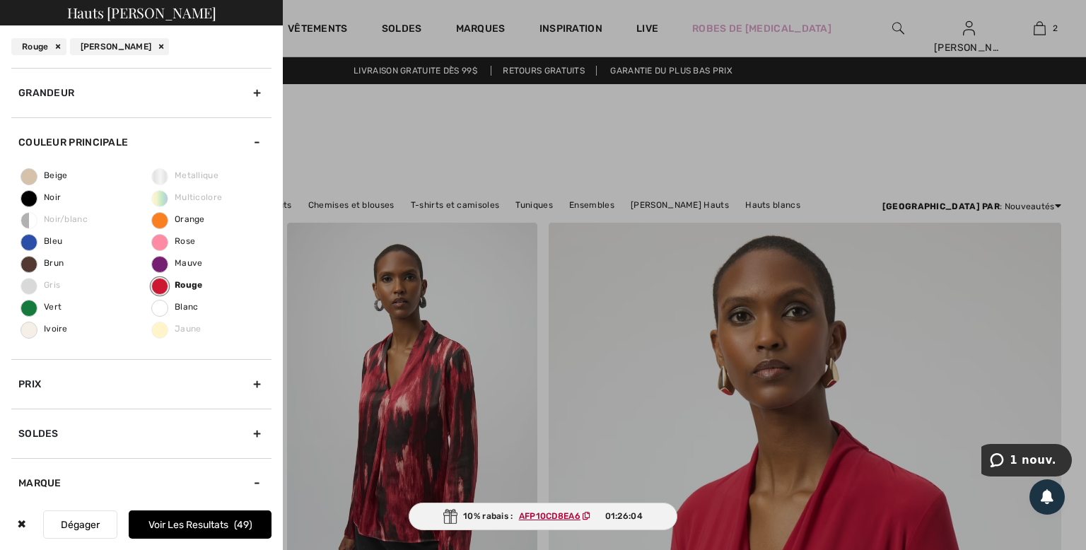
click at [57, 45] on div "Rouge" at bounding box center [38, 46] width 55 height 17
click at [100, 45] on div "[PERSON_NAME]" at bounding box center [61, 46] width 100 height 17
checkbox input"] "false"
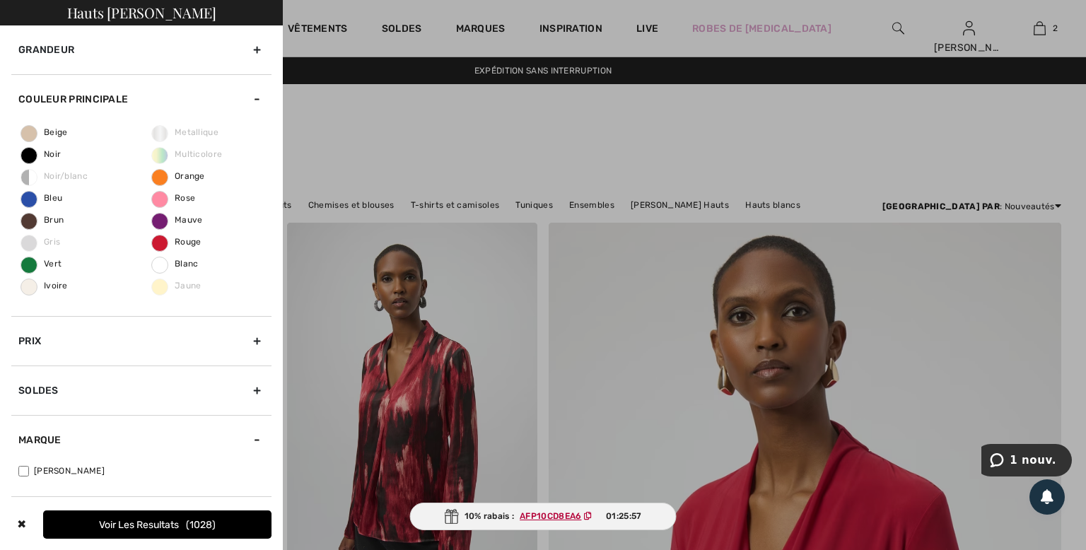
click at [547, 120] on div at bounding box center [543, 275] width 1086 height 550
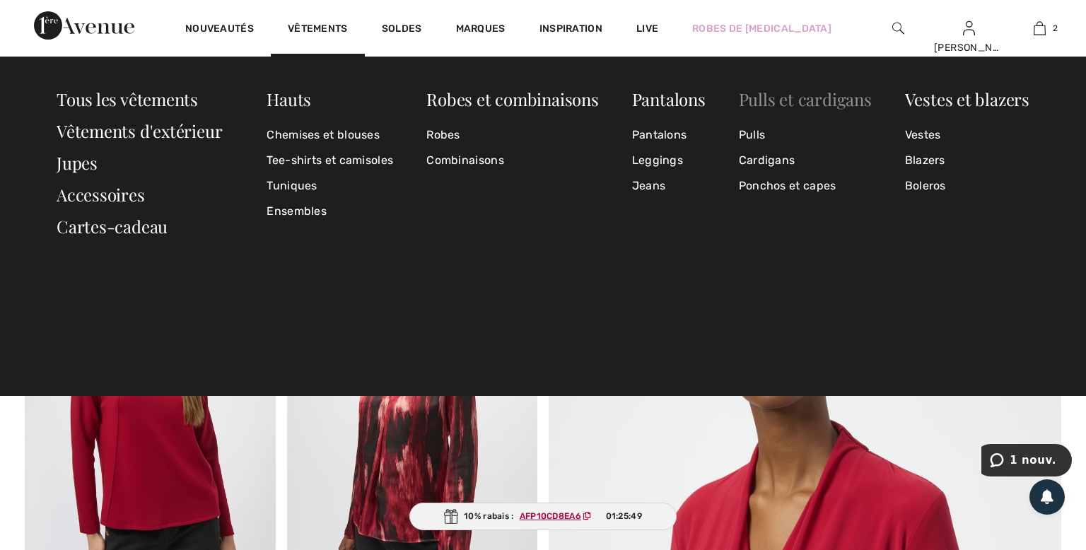
click at [791, 100] on link "Pulls et cardigans" at bounding box center [805, 99] width 133 height 23
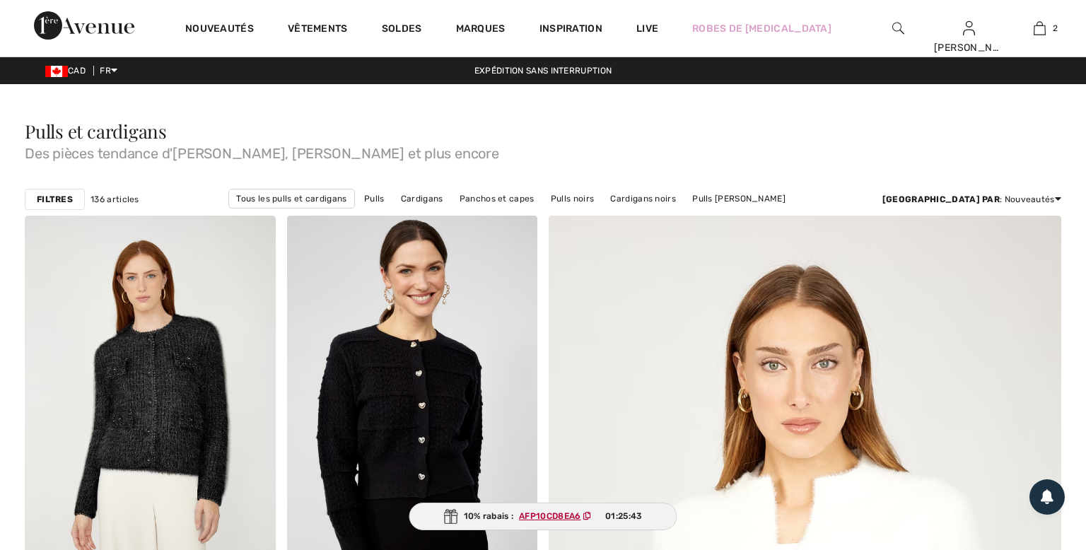
click at [52, 197] on strong "Filtres" at bounding box center [55, 199] width 36 height 13
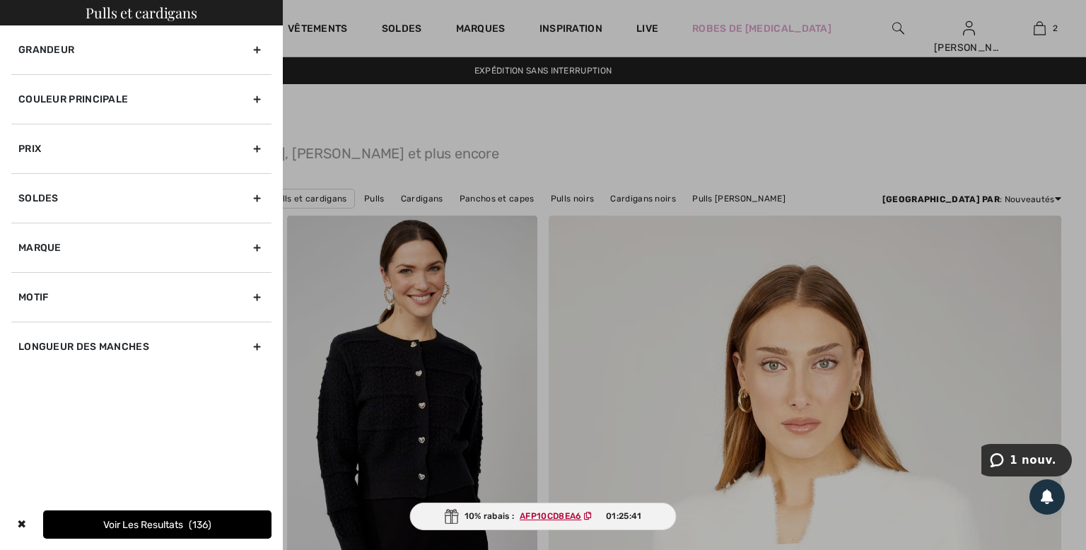
click at [191, 96] on div "Couleur Principale" at bounding box center [141, 98] width 260 height 49
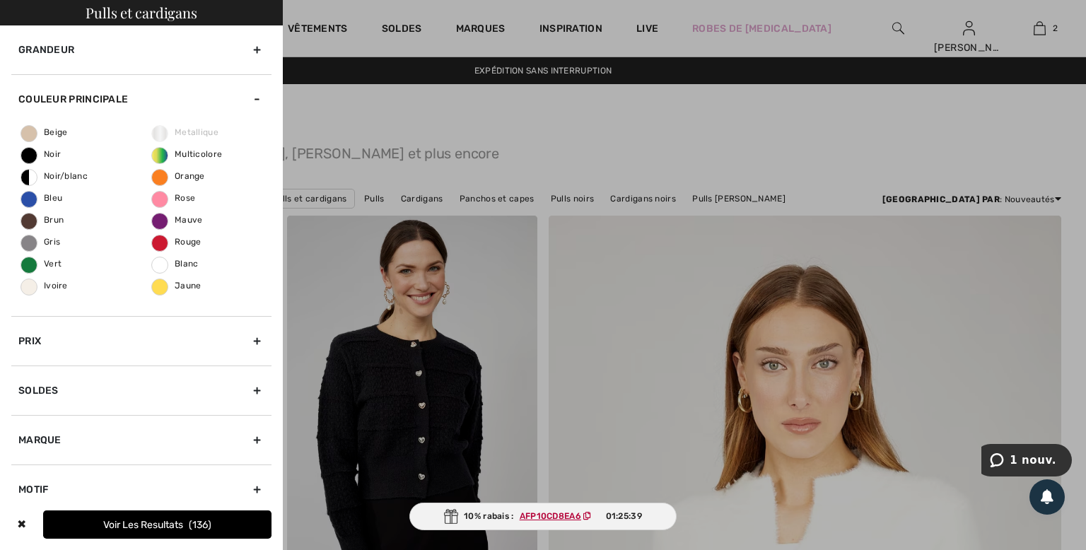
click at [191, 96] on div "Couleur Principale" at bounding box center [141, 98] width 260 height 49
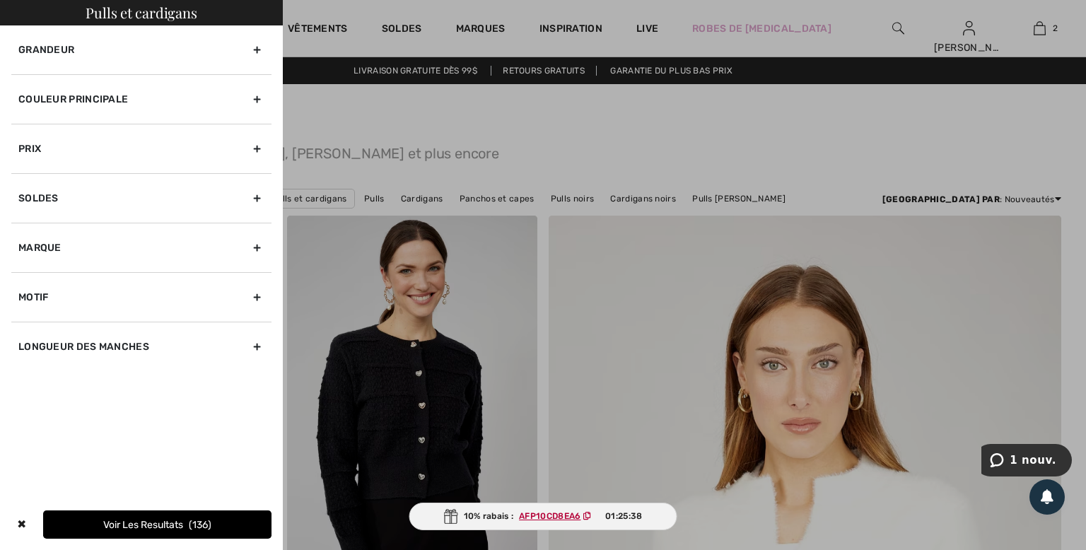
click at [628, 126] on div at bounding box center [543, 275] width 1086 height 550
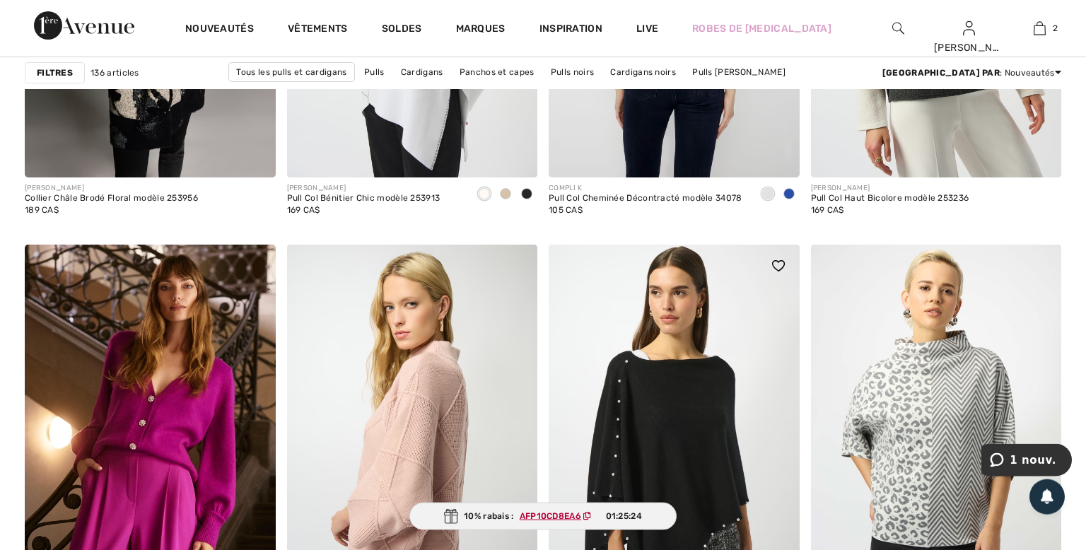
scroll to position [6570, 0]
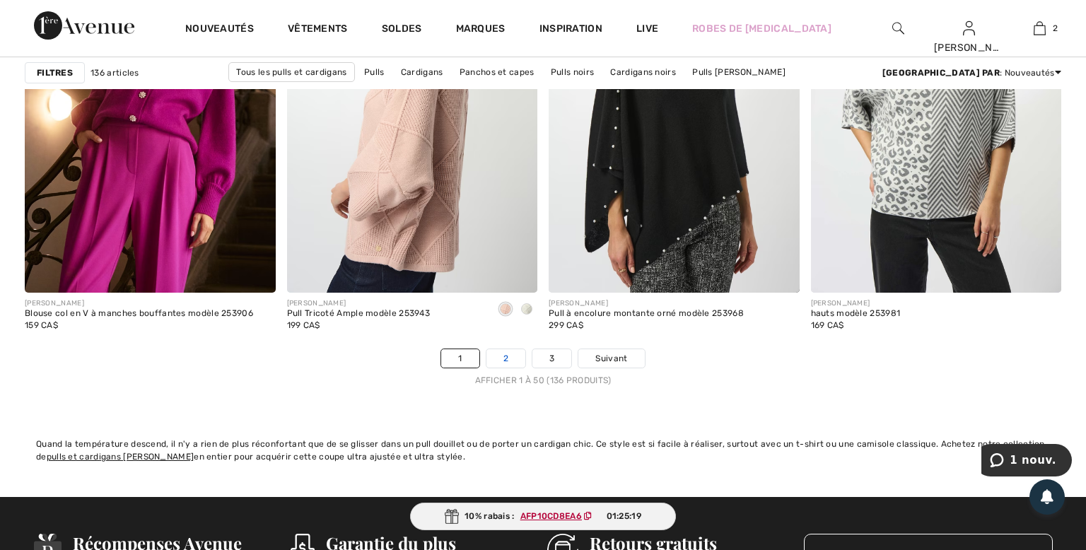
click at [503, 361] on link "2" at bounding box center [505, 358] width 39 height 18
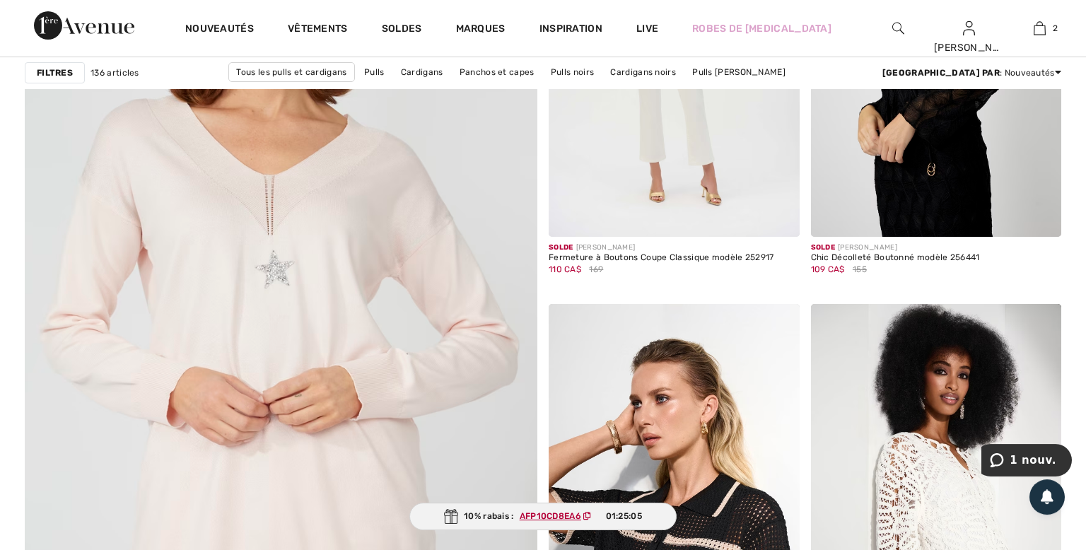
scroll to position [3807, 0]
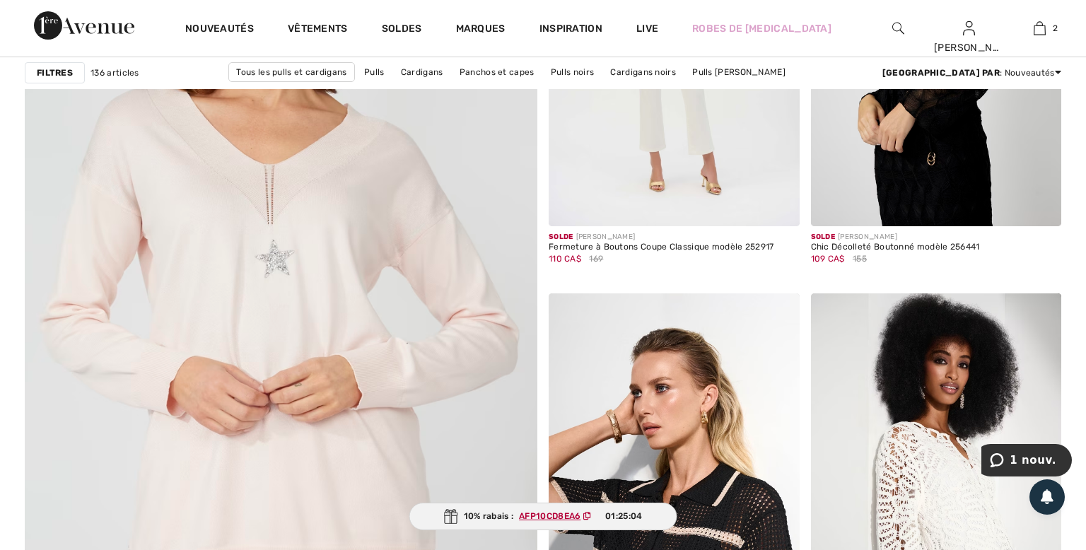
click at [52, 75] on strong "Filtres" at bounding box center [55, 72] width 36 height 13
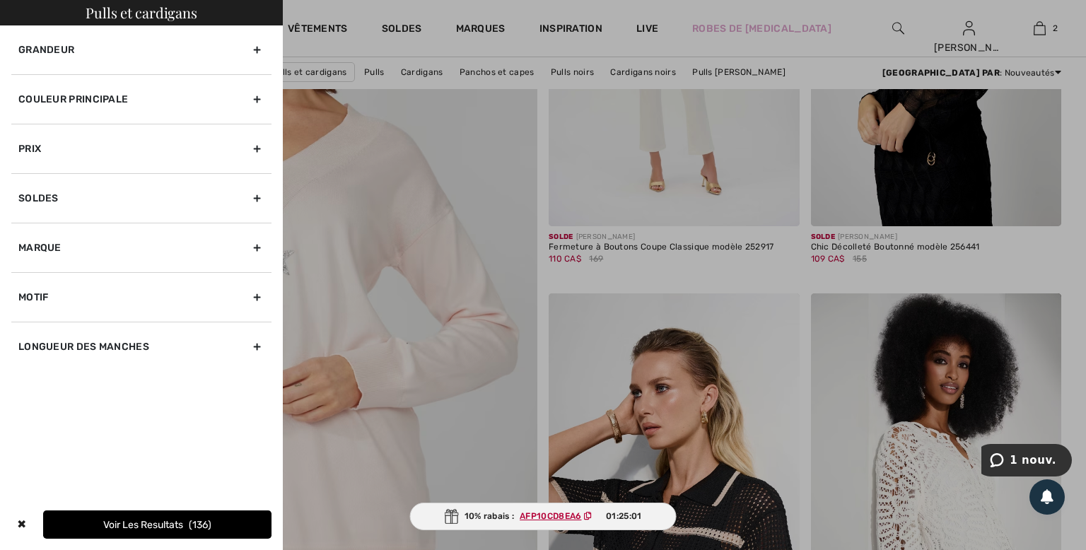
click at [233, 99] on div "Couleur Principale" at bounding box center [141, 98] width 260 height 49
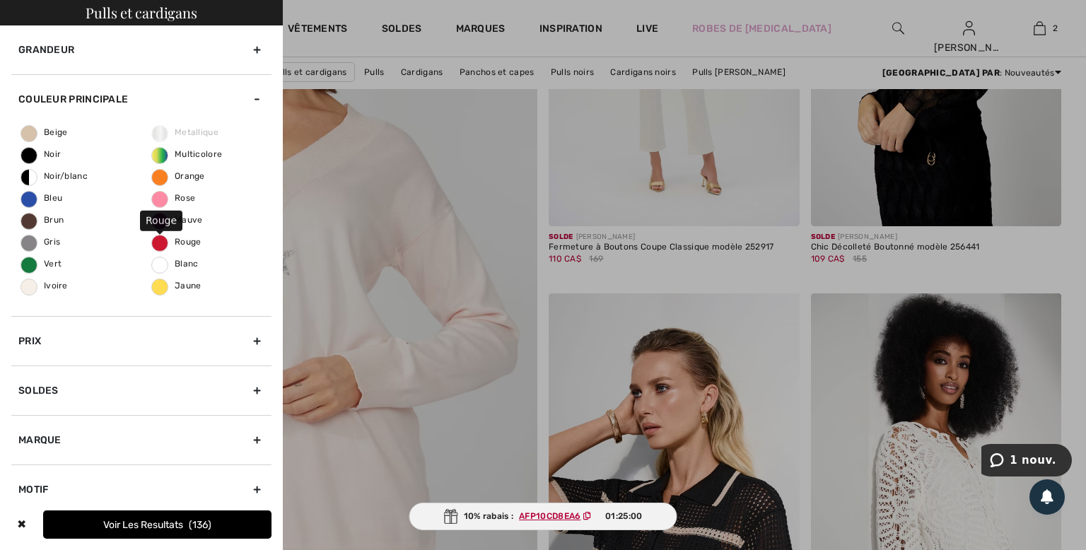
click at [157, 242] on span "Rouge" at bounding box center [176, 242] width 49 height 10
click at [0, 0] on input "Rouge" at bounding box center [0, 0] width 0 height 0
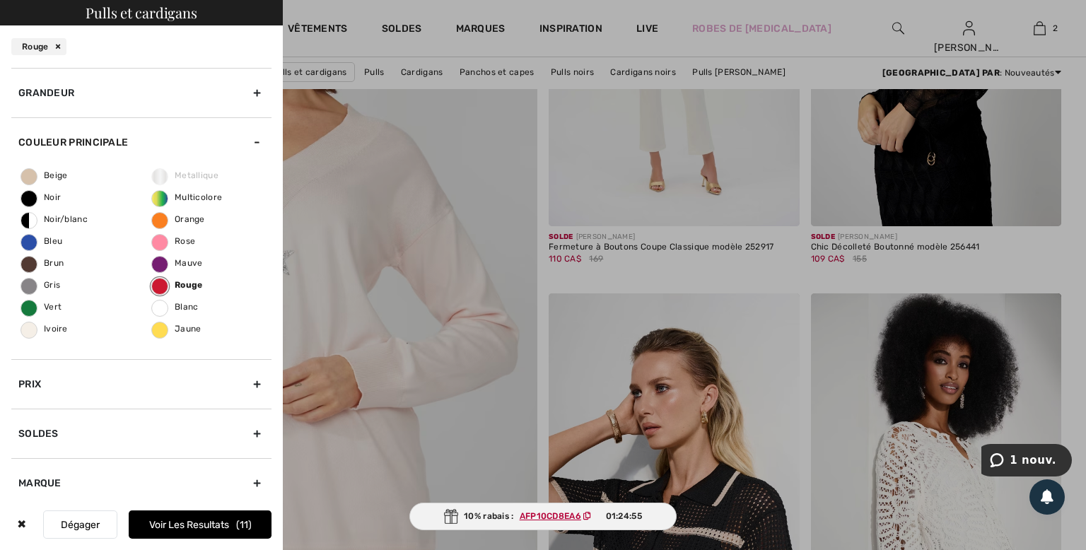
click at [177, 523] on button "Voir les resultats 11" at bounding box center [200, 524] width 143 height 28
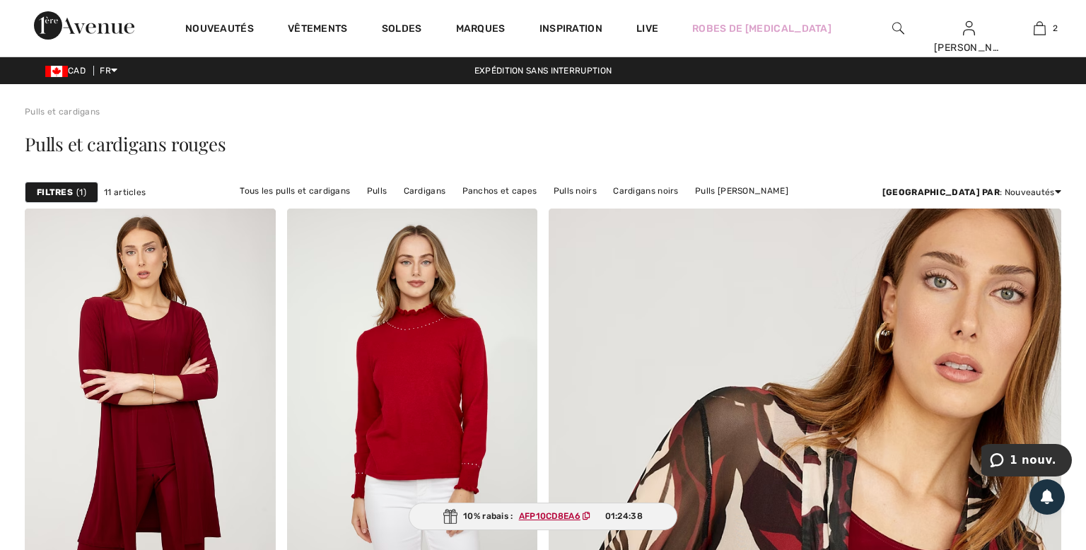
click at [56, 196] on strong "Filtres" at bounding box center [55, 192] width 36 height 13
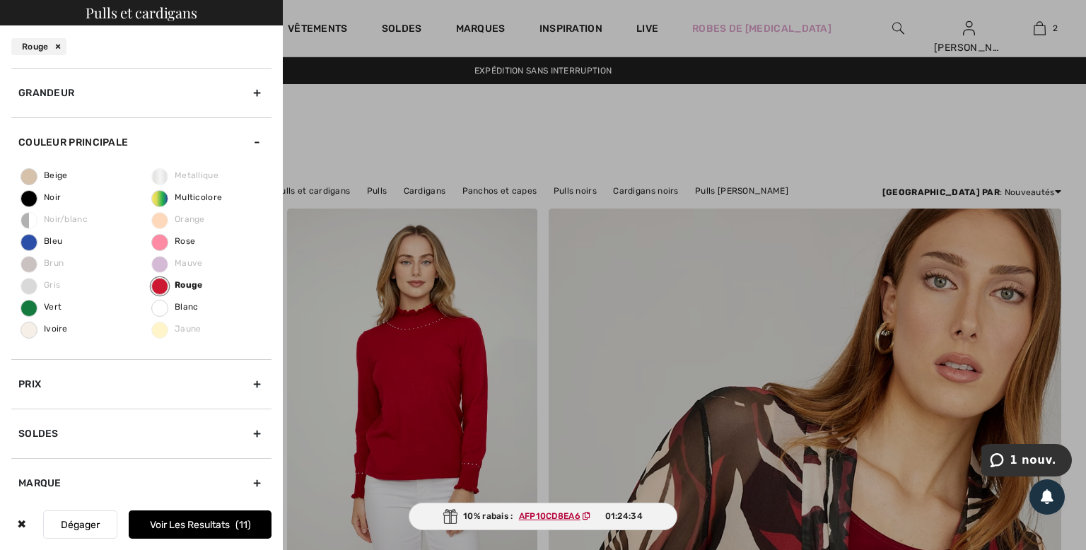
click at [49, 45] on div "Rouge" at bounding box center [38, 46] width 55 height 17
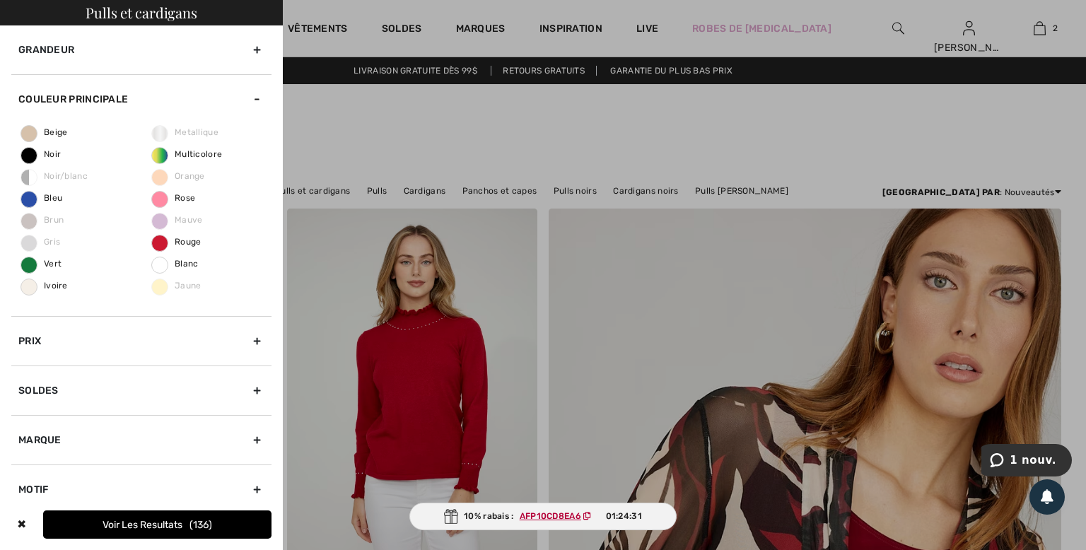
click at [1039, 31] on div at bounding box center [543, 275] width 1086 height 550
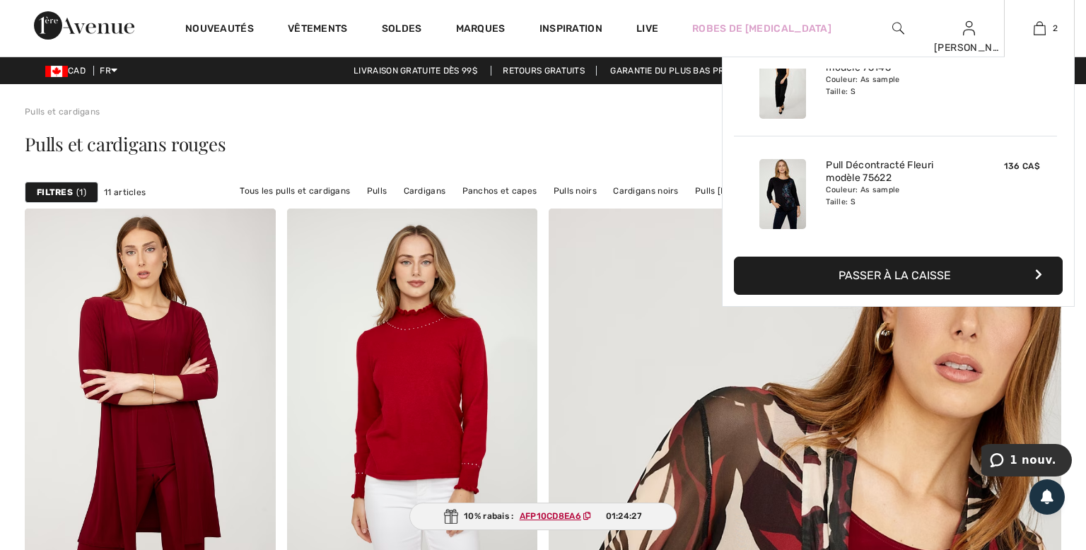
scroll to position [43, 0]
click at [880, 273] on button "Passer à la caisse" at bounding box center [898, 276] width 329 height 38
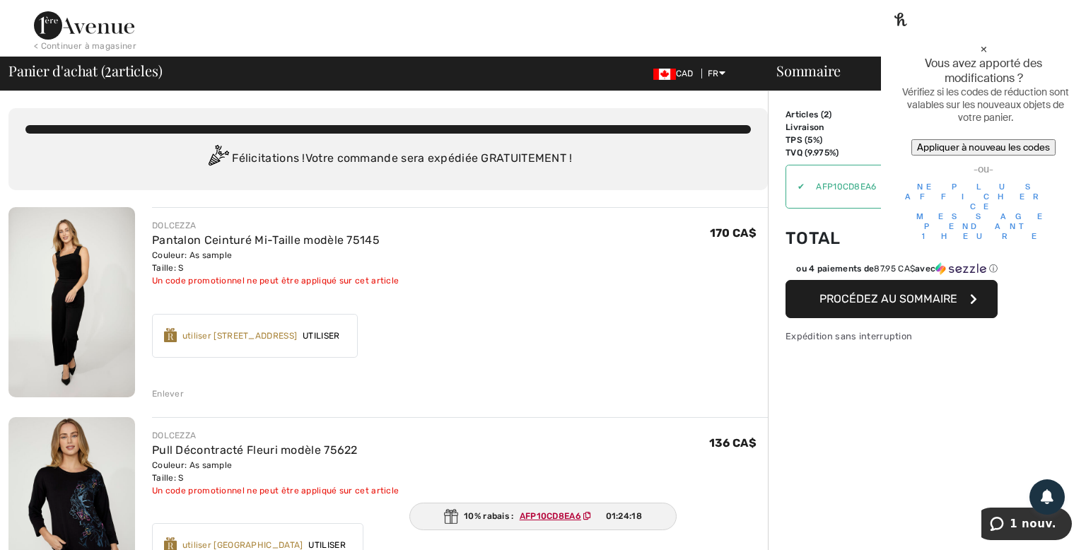
click at [1069, 30] on div "× Vous avez apporté des modifications ? Vérifiez si les codes de réduction sont…" at bounding box center [983, 128] width 205 height 257
click at [1061, 41] on div "×" at bounding box center [983, 48] width 165 height 15
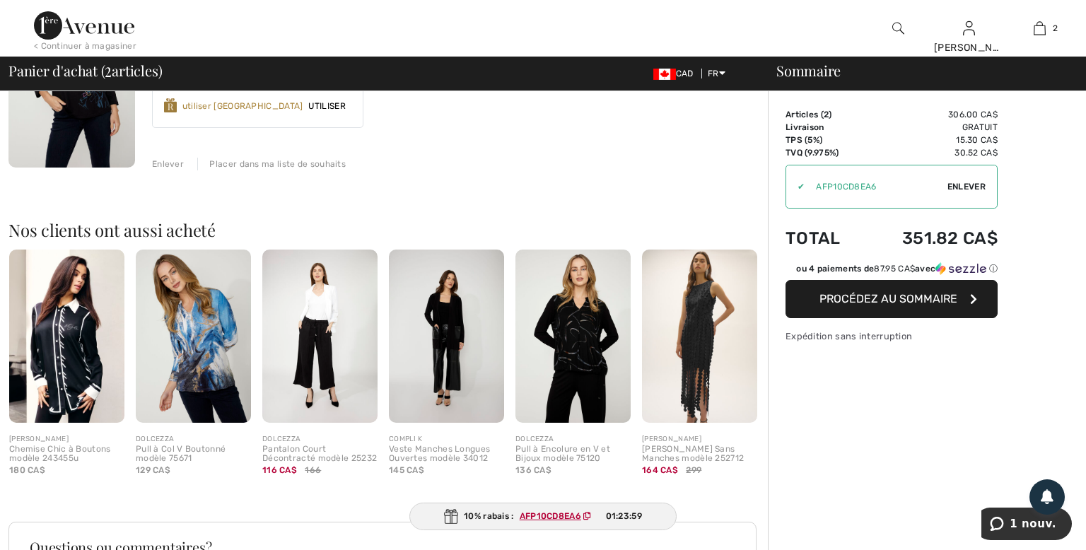
scroll to position [448, 0]
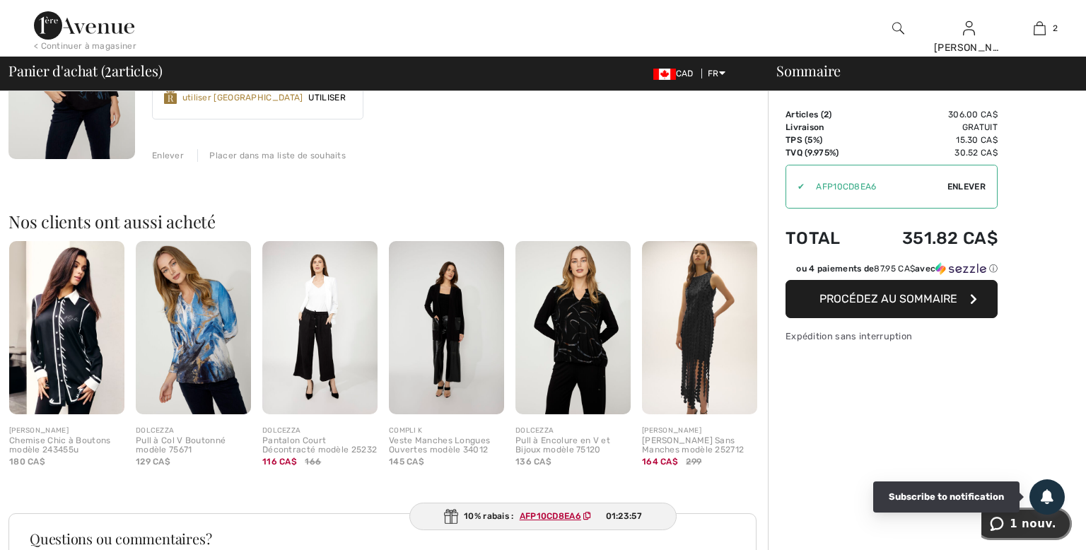
click at [1025, 525] on span "1 nouv." at bounding box center [1033, 524] width 47 height 13
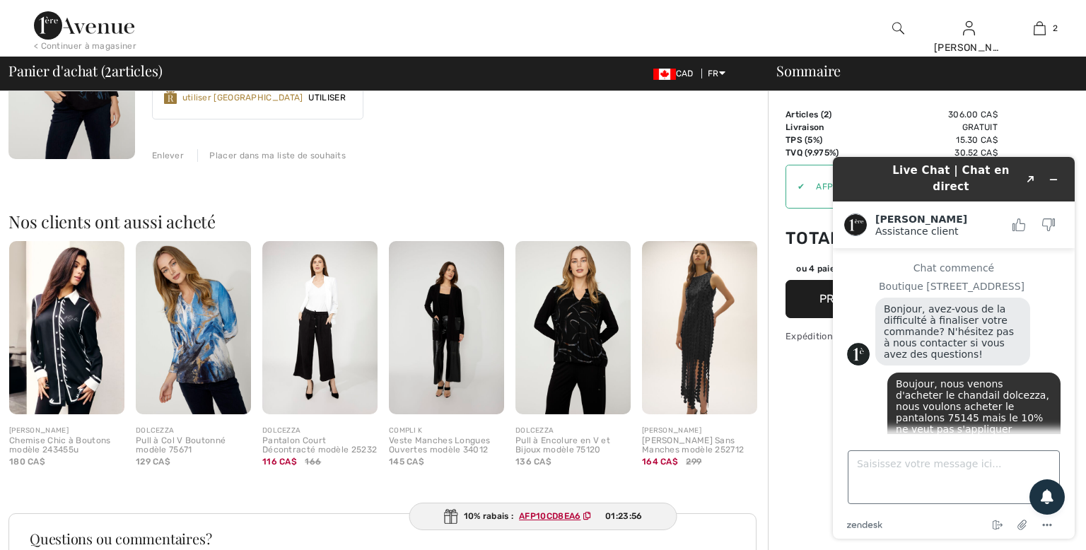
scroll to position [1203, 0]
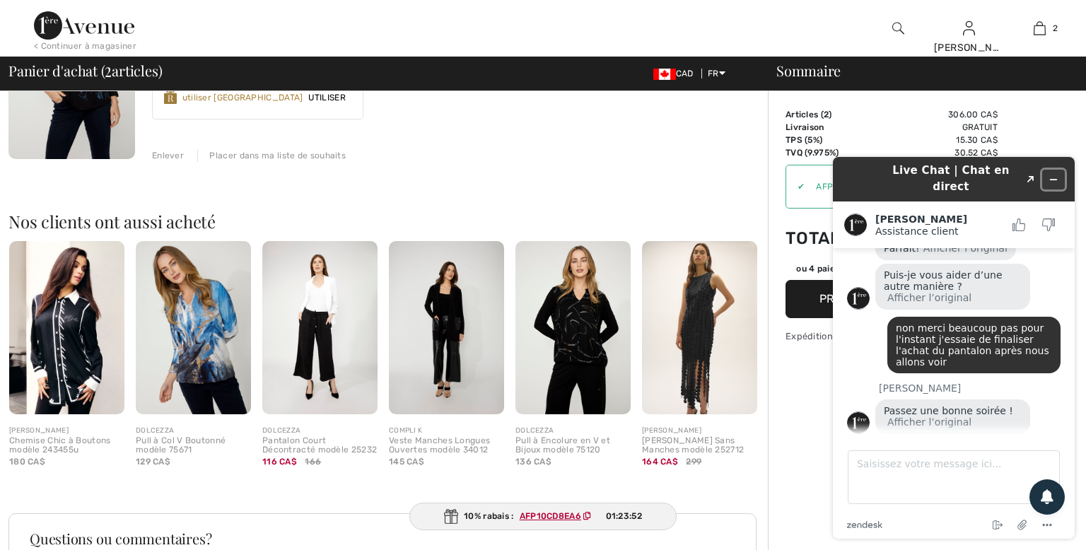
click at [1057, 175] on icon "Réduire le widget" at bounding box center [1054, 180] width 10 height 10
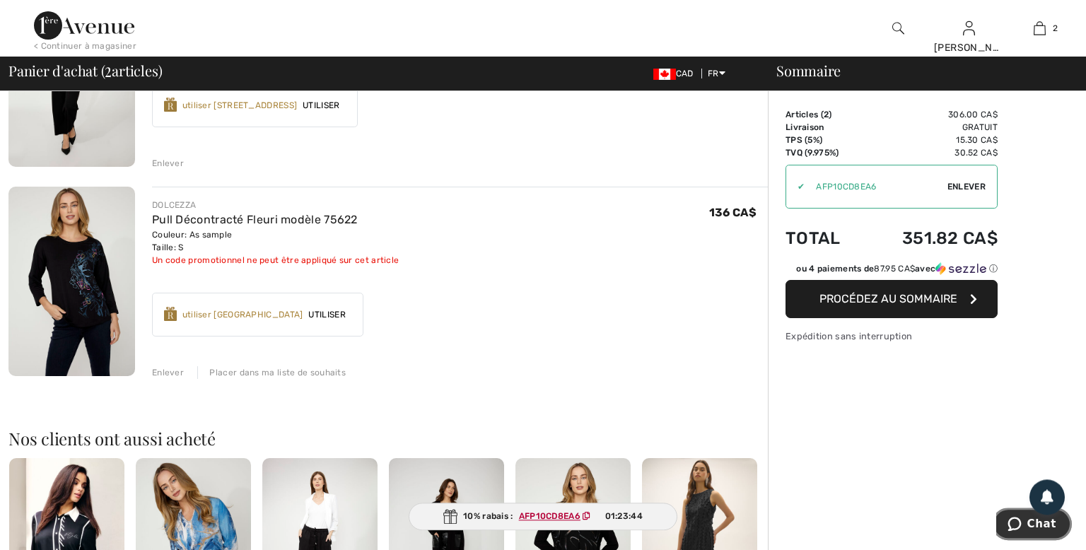
scroll to position [0, 0]
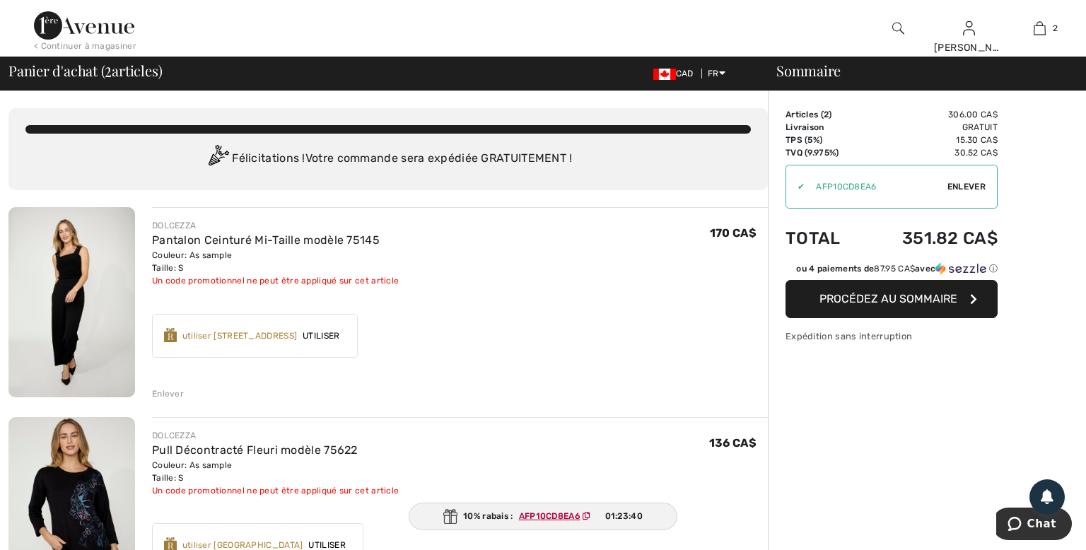
click at [90, 33] on img at bounding box center [84, 25] width 100 height 28
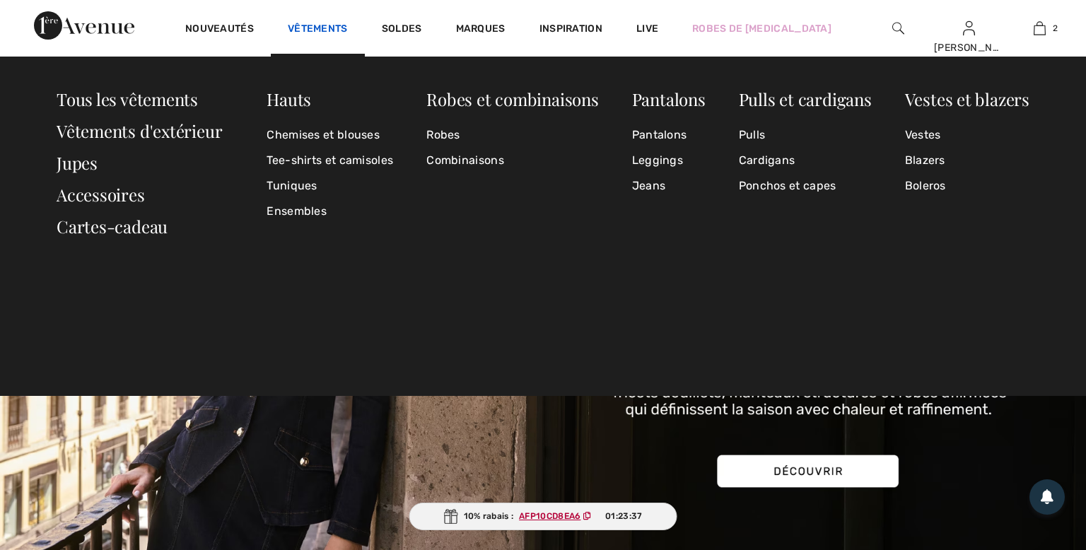
click at [315, 27] on link "Vêtements" at bounding box center [318, 30] width 60 height 15
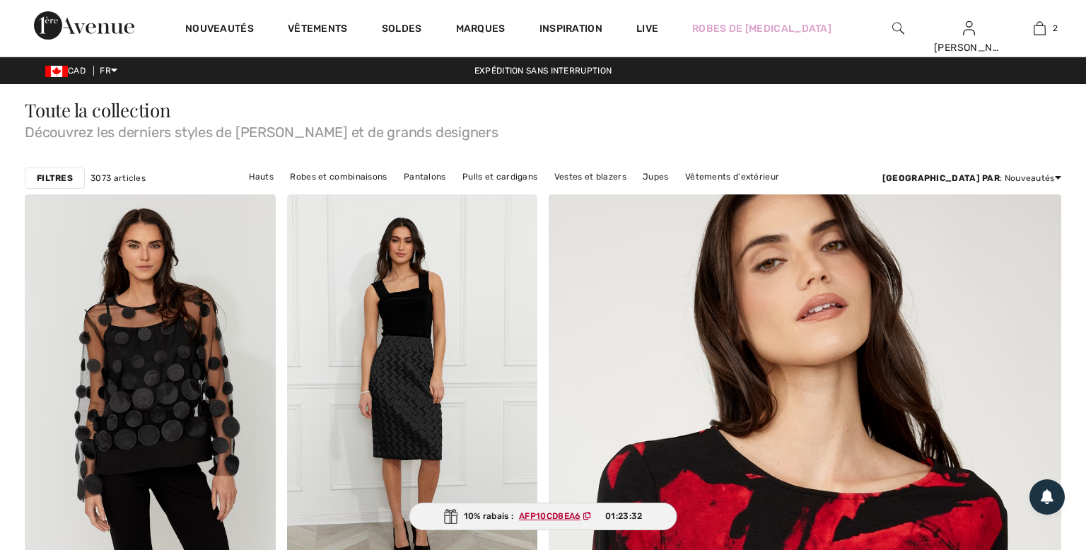
click at [55, 177] on strong "Filtres" at bounding box center [55, 178] width 36 height 13
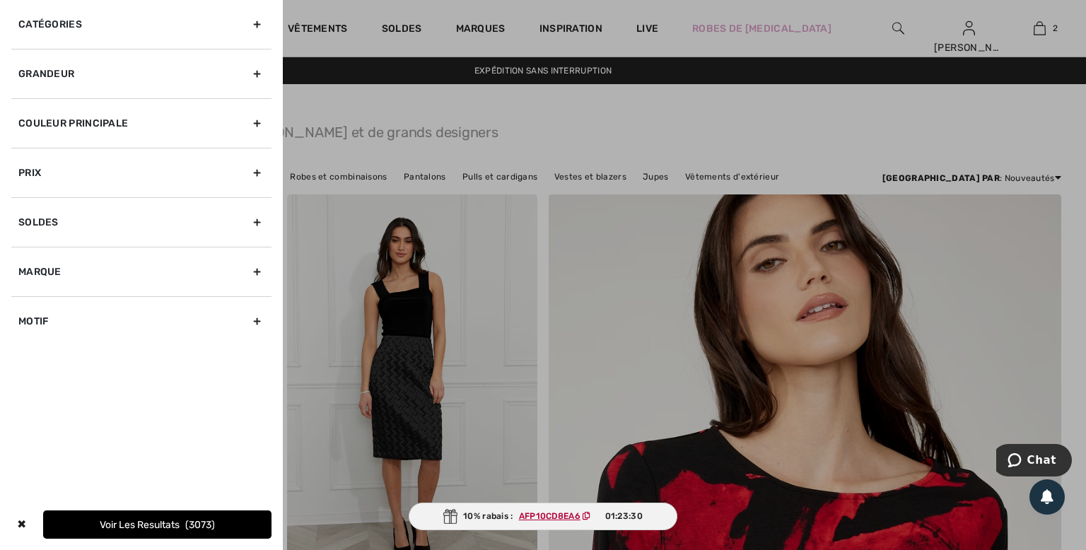
click at [194, 124] on div "Couleur Principale" at bounding box center [141, 122] width 260 height 49
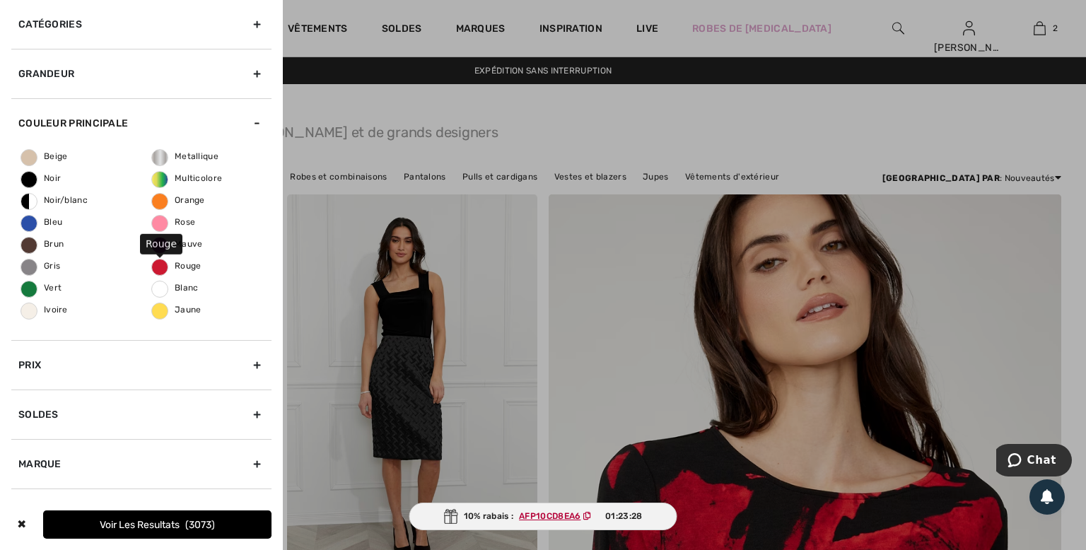
click at [160, 267] on span "Rouge" at bounding box center [176, 266] width 49 height 10
click at [0, 0] on input "Rouge" at bounding box center [0, 0] width 0 height 0
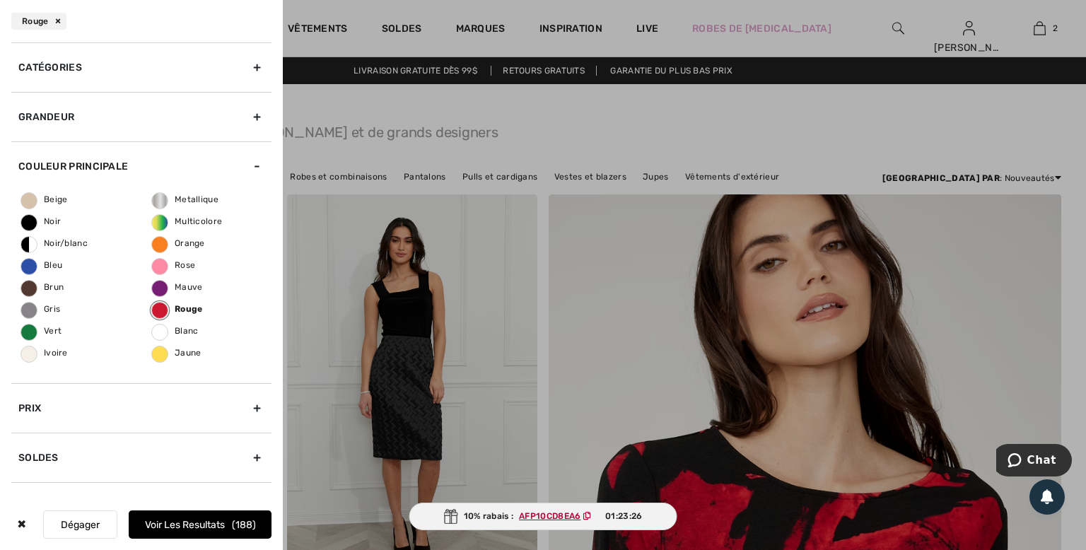
click at [171, 532] on button "Voir les resultats 188" at bounding box center [200, 524] width 143 height 28
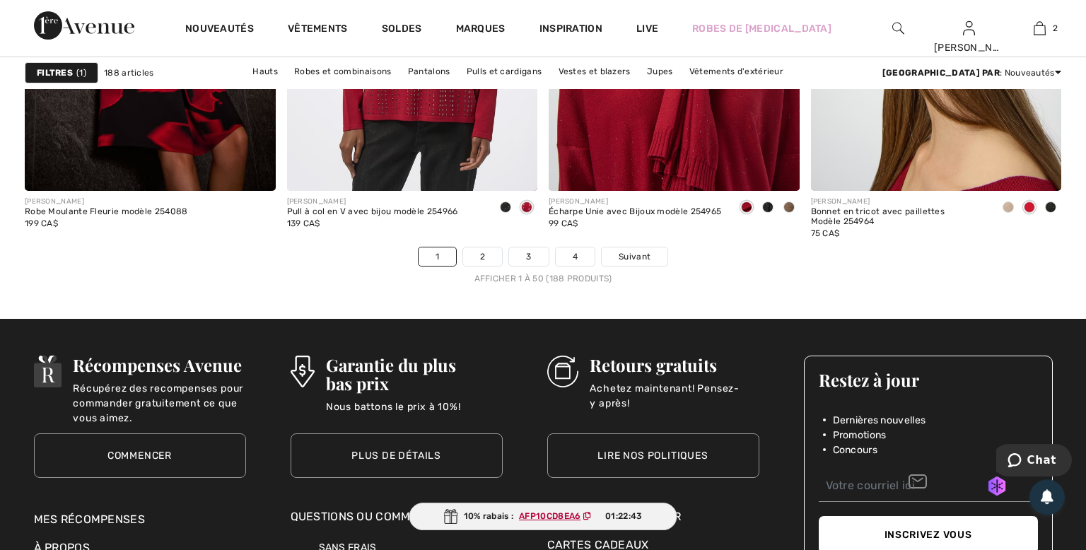
scroll to position [6794, 0]
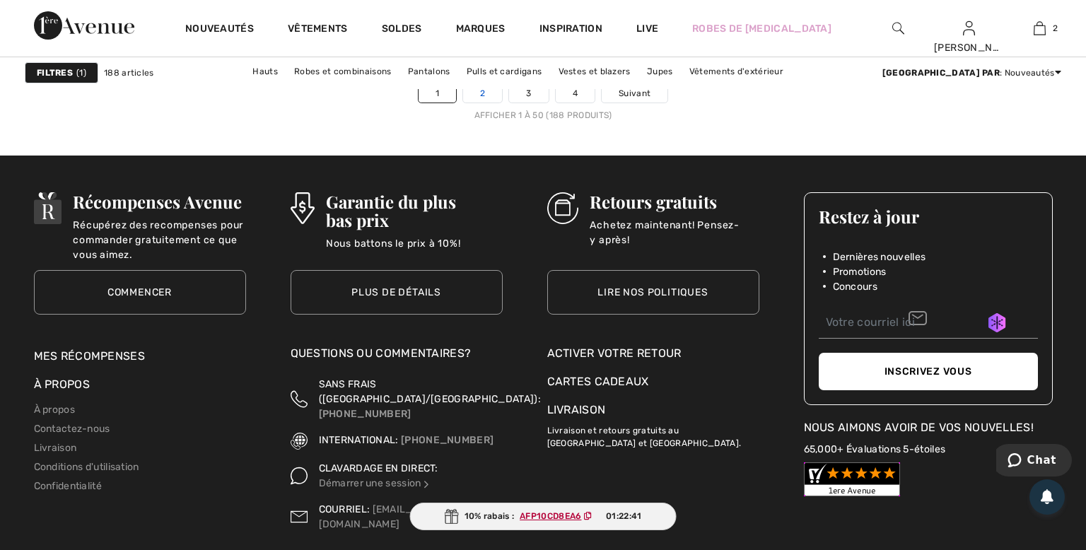
click at [478, 103] on link "2" at bounding box center [482, 93] width 39 height 18
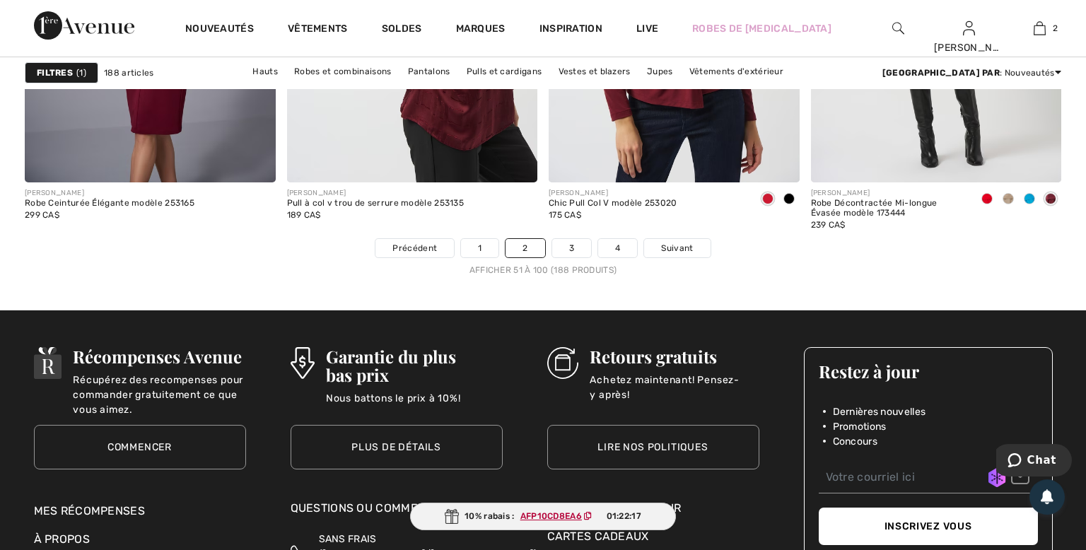
scroll to position [6645, 0]
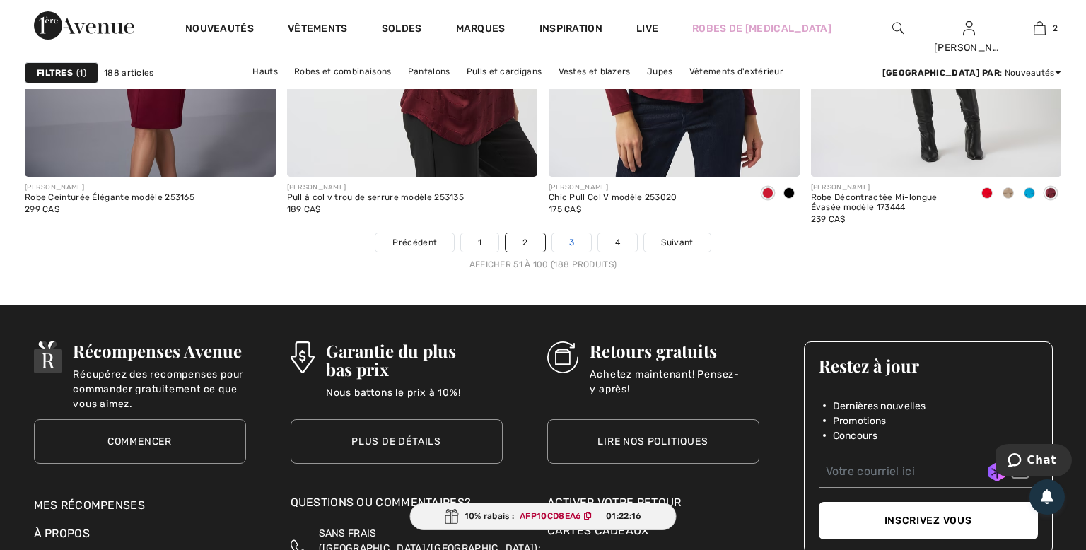
click at [567, 241] on link "3" at bounding box center [571, 242] width 39 height 18
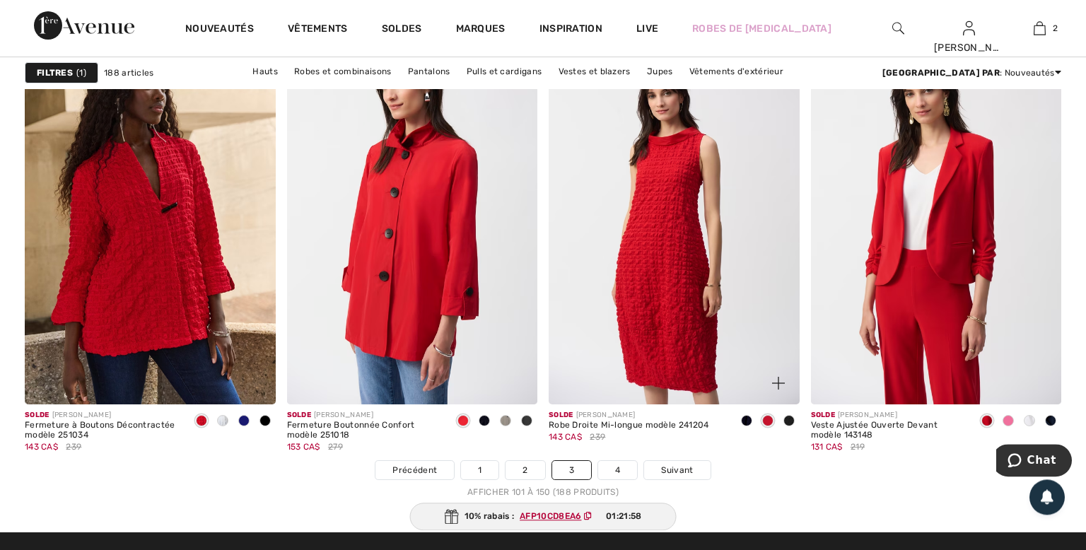
scroll to position [6496, 0]
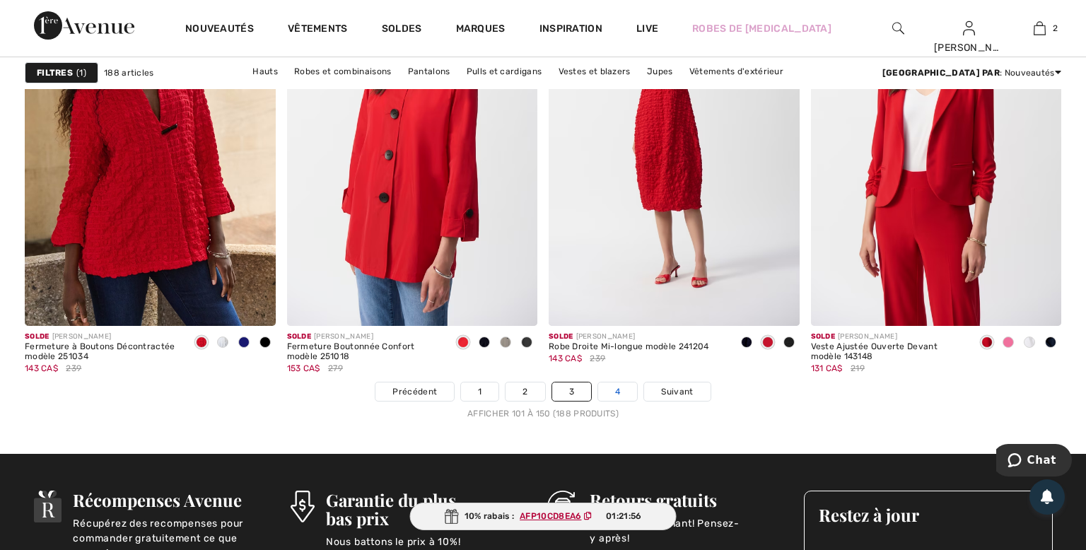
click at [621, 388] on link "4" at bounding box center [617, 392] width 39 height 18
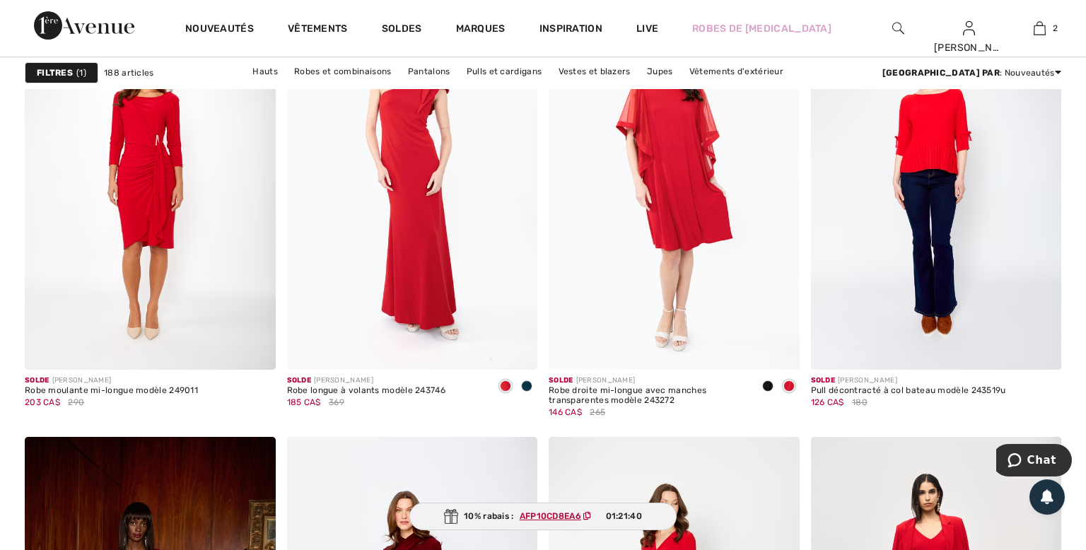
scroll to position [2566, 0]
click at [56, 69] on strong "Filtres" at bounding box center [55, 72] width 36 height 13
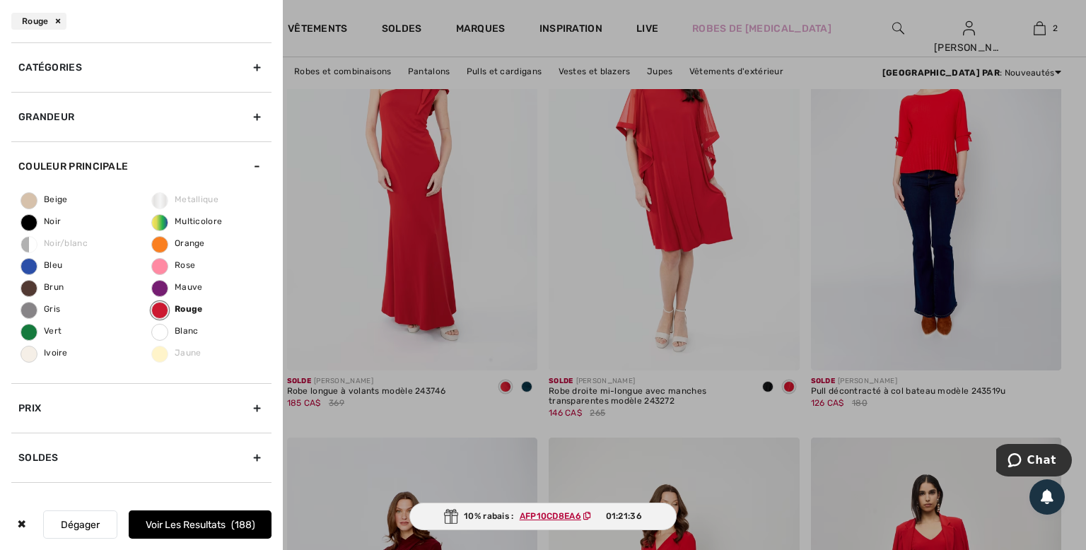
click at [57, 17] on div "Rouge" at bounding box center [38, 21] width 55 height 17
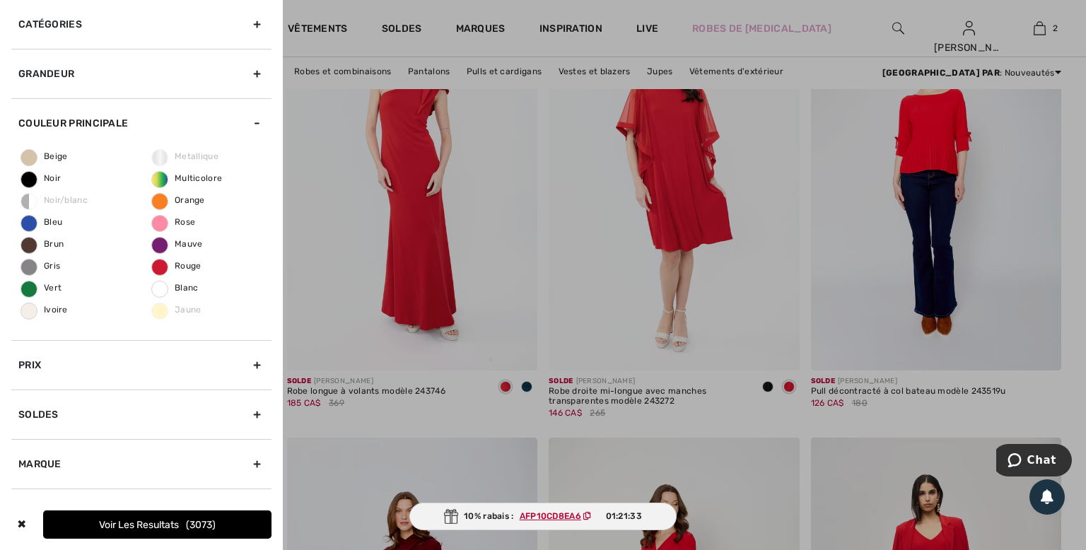
click at [501, 15] on div at bounding box center [543, 275] width 1086 height 550
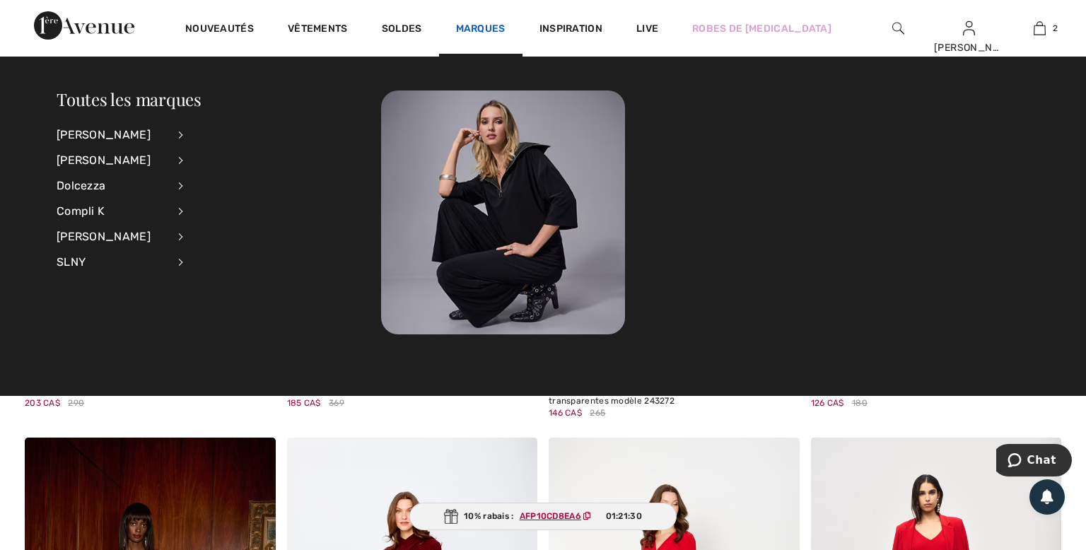
click at [479, 32] on link "Marques" at bounding box center [480, 30] width 49 height 15
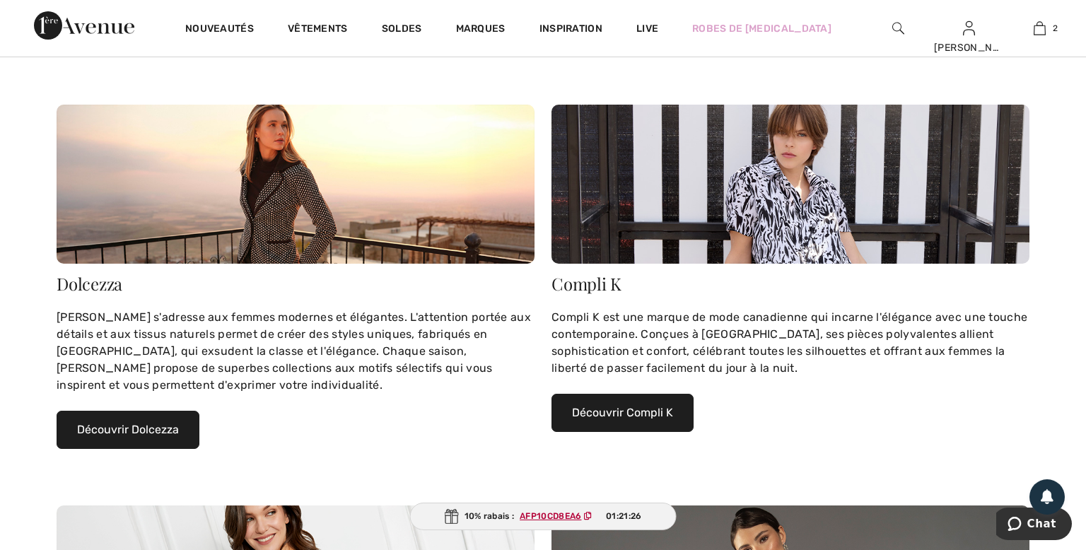
scroll to position [597, 0]
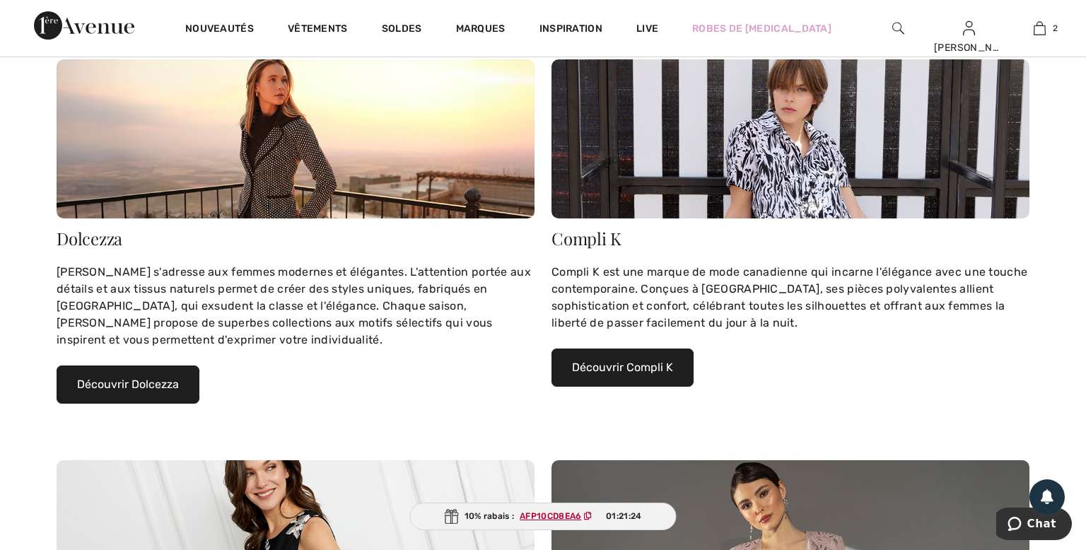
click at [135, 380] on button "Découvrir Dolcezza" at bounding box center [128, 385] width 143 height 38
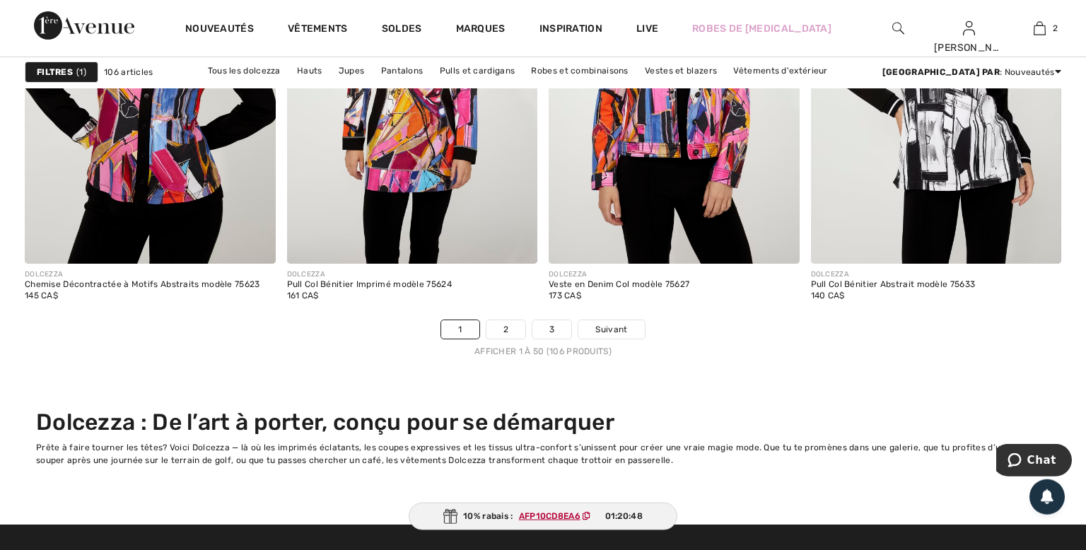
scroll to position [6943, 0]
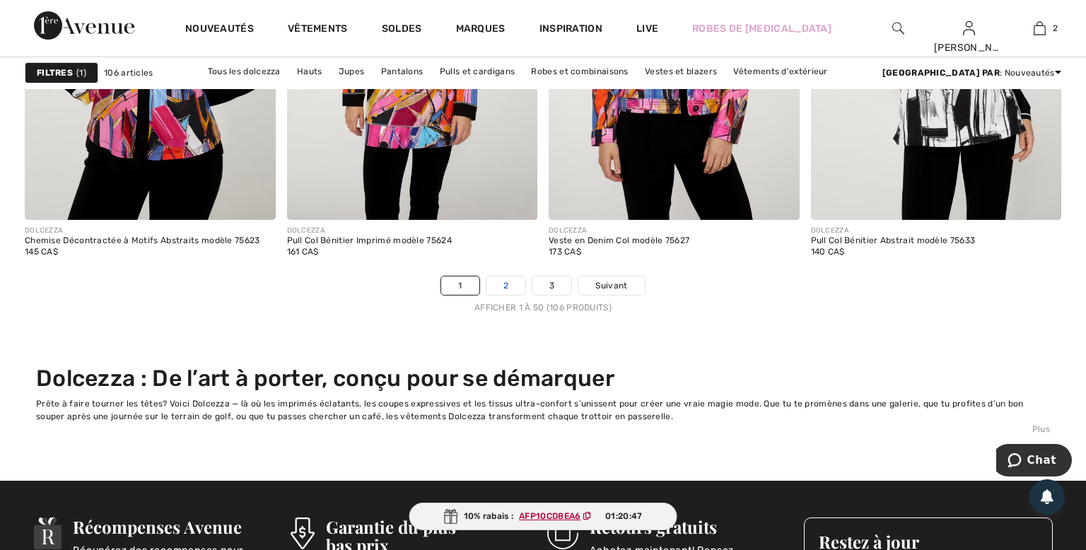
click at [501, 291] on link "2" at bounding box center [505, 285] width 39 height 18
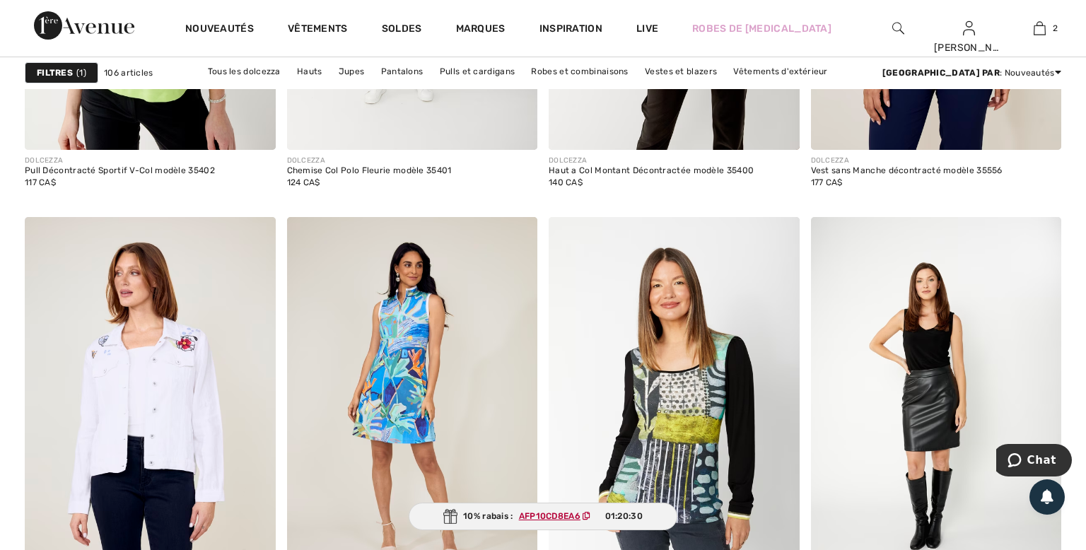
scroll to position [7093, 0]
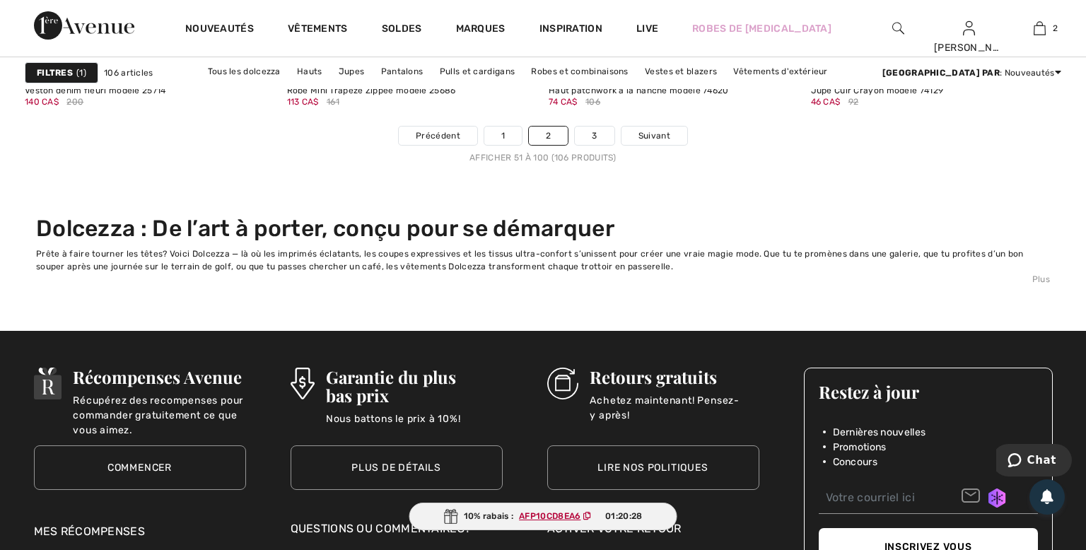
click at [601, 146] on nav "Précédent 1 2 3 Suivant Afficher 51 à 100 (106 produits)" at bounding box center [543, 145] width 1037 height 38
click at [590, 137] on link "3" at bounding box center [594, 136] width 39 height 18
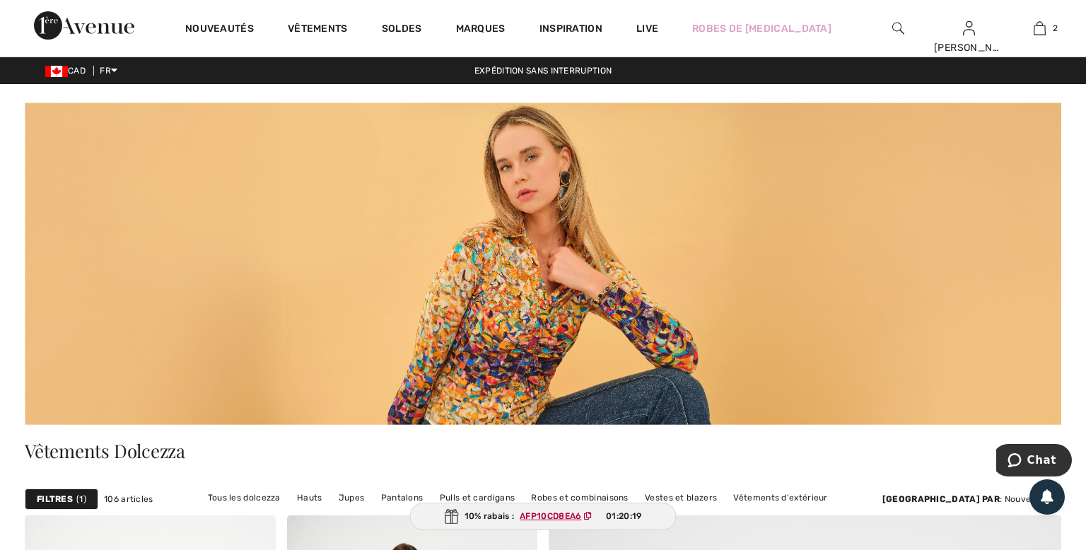
click at [52, 27] on img at bounding box center [84, 25] width 100 height 28
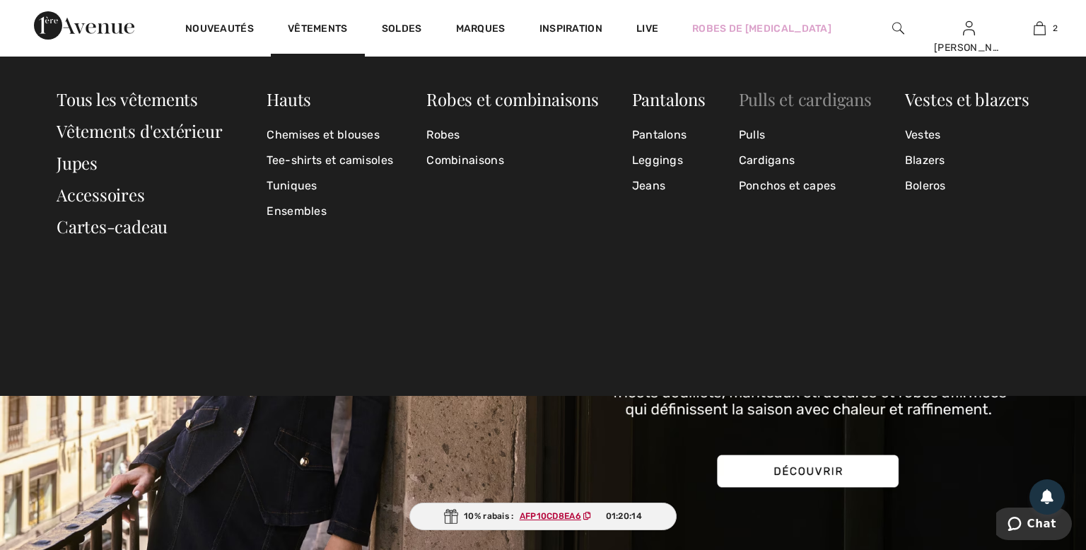
click at [776, 95] on link "Pulls et cardigans" at bounding box center [805, 99] width 133 height 23
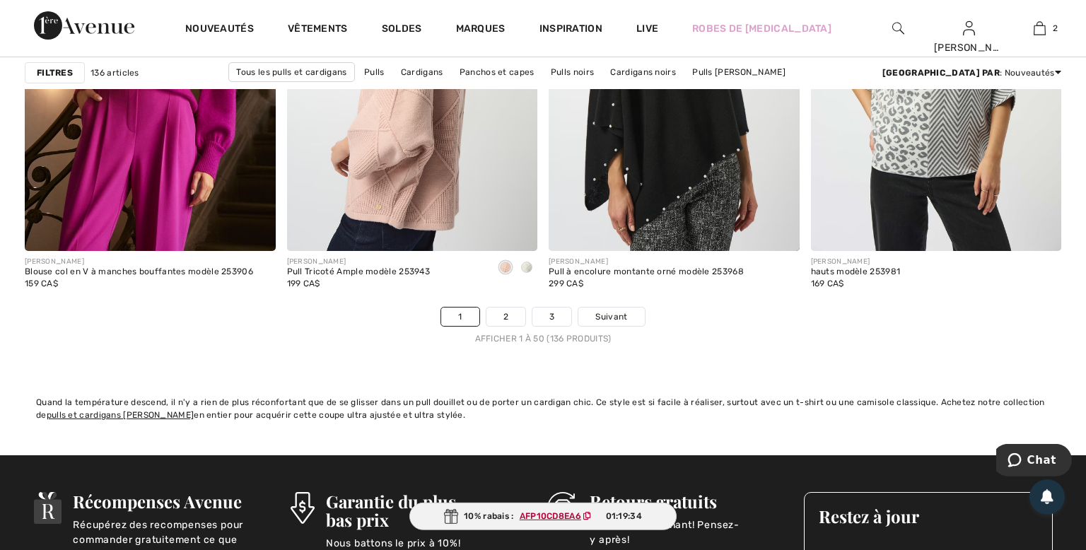
scroll to position [6570, 0]
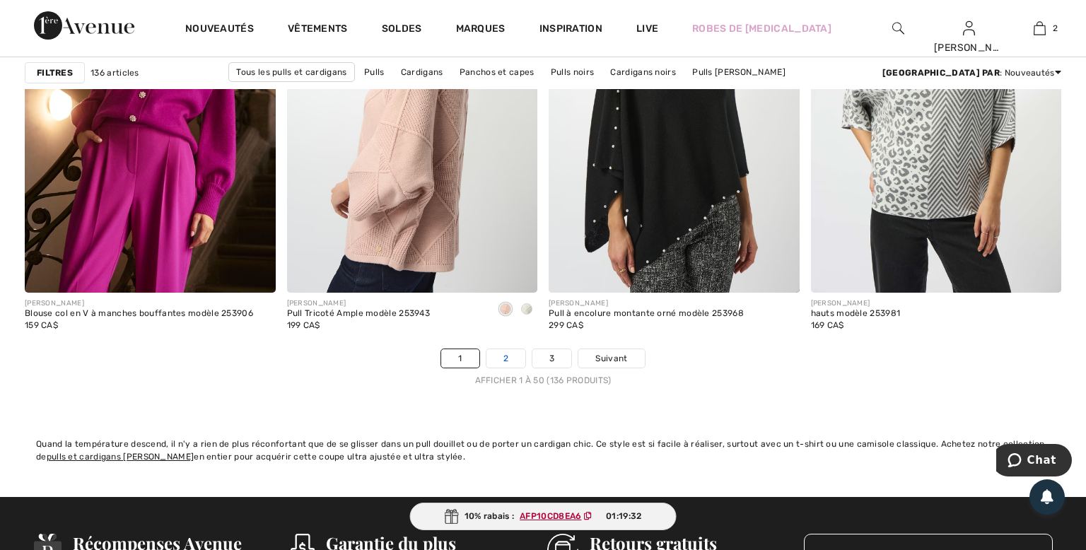
click at [510, 357] on link "2" at bounding box center [505, 358] width 39 height 18
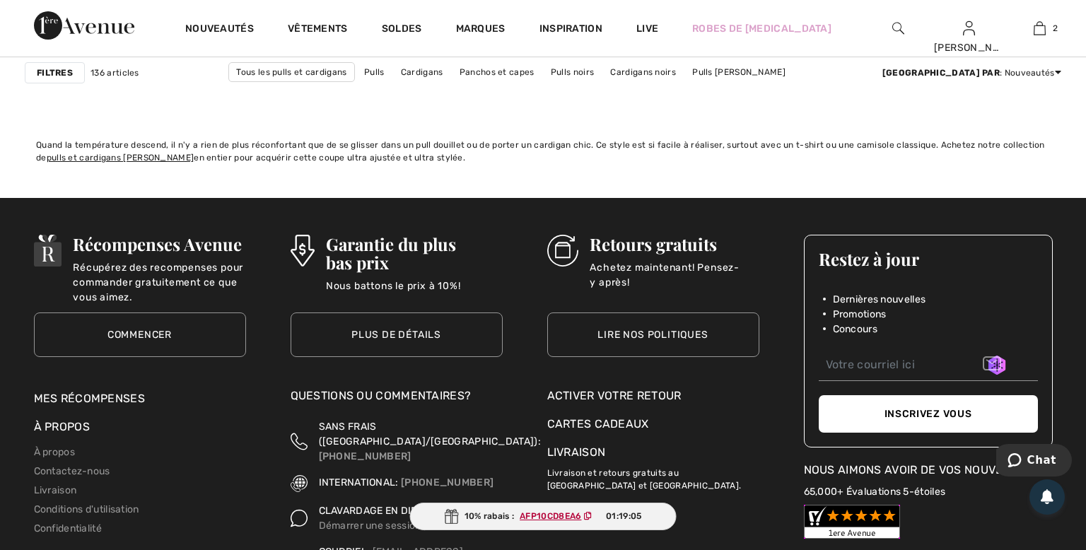
scroll to position [6570, 0]
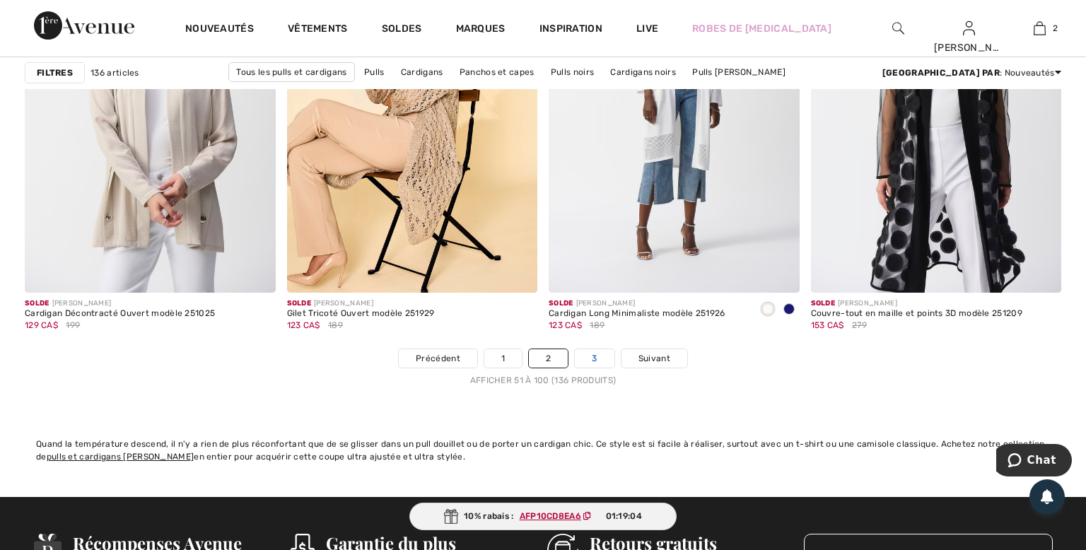
click at [600, 358] on link "3" at bounding box center [594, 358] width 39 height 18
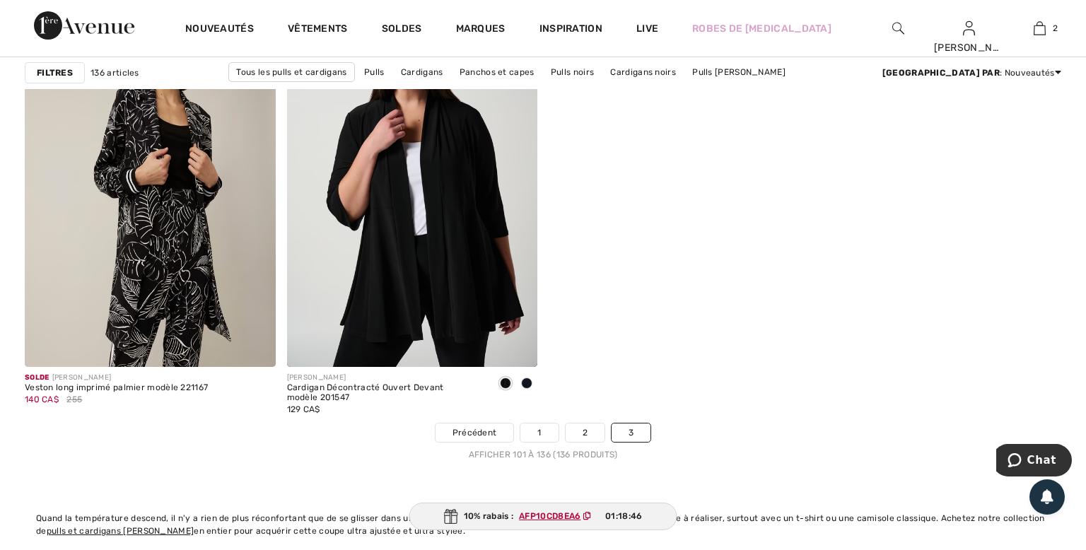
scroll to position [4927, 0]
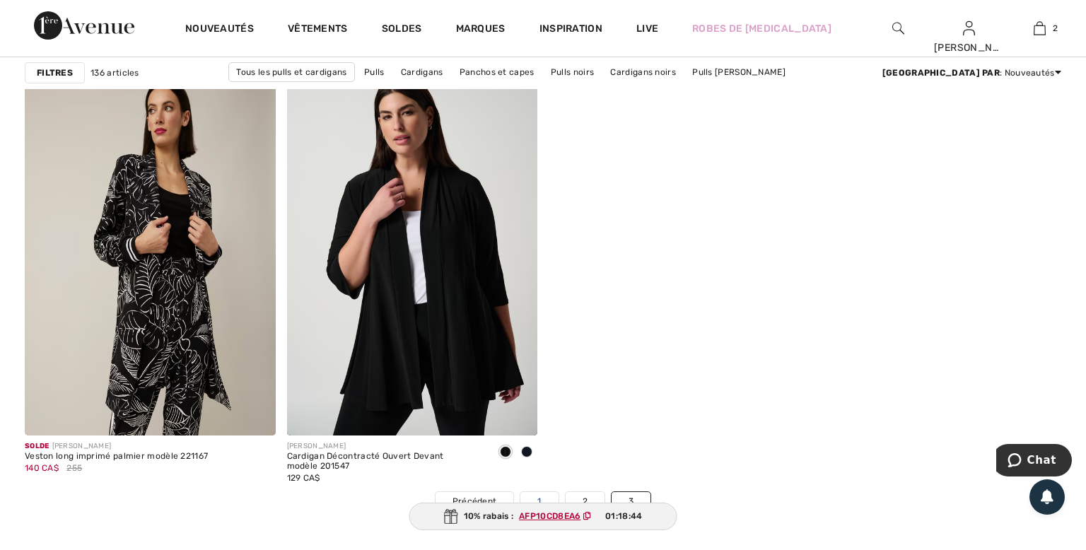
click at [530, 495] on link "1" at bounding box center [538, 501] width 37 height 18
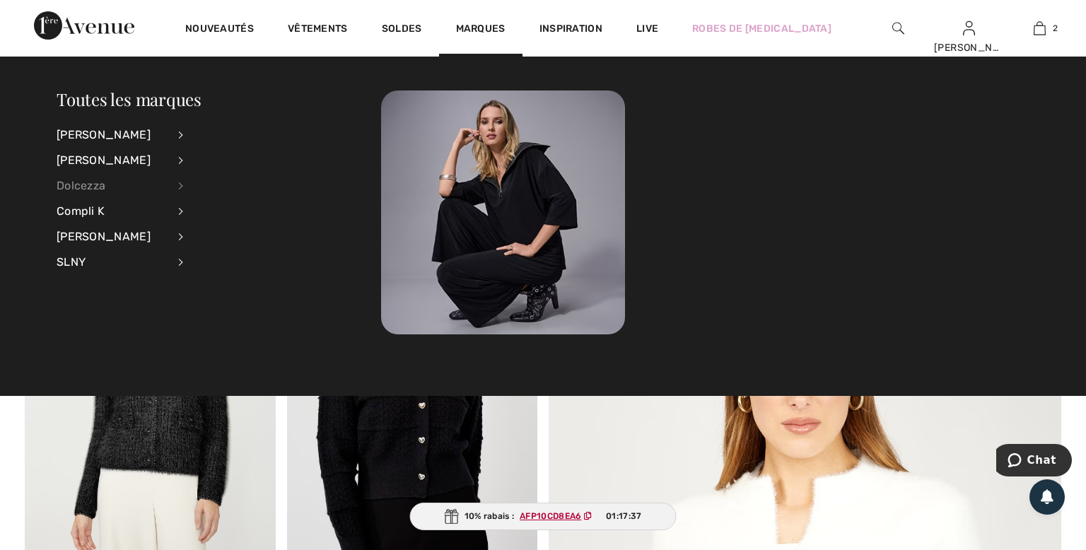
click at [79, 180] on div "Dolcezza" at bounding box center [112, 185] width 111 height 25
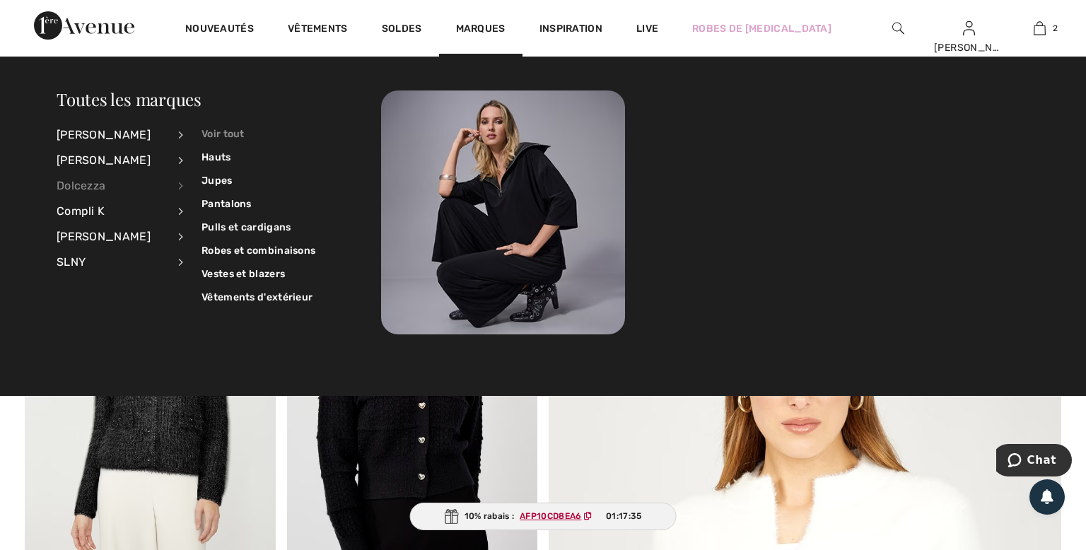
click at [213, 137] on link "Voir tout" at bounding box center [259, 133] width 114 height 23
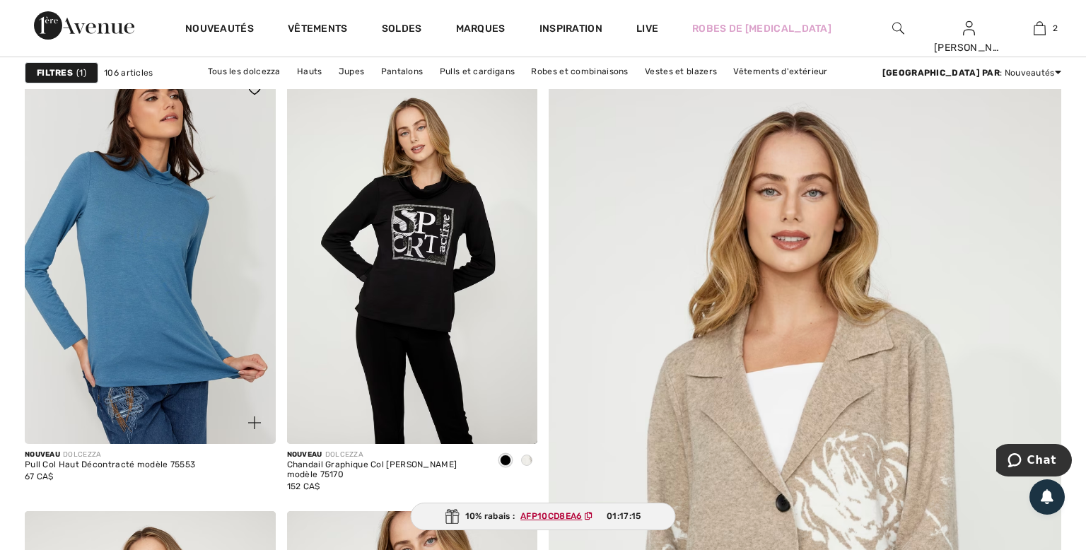
click at [160, 213] on img at bounding box center [150, 256] width 251 height 376
click at [163, 210] on img at bounding box center [150, 256] width 251 height 376
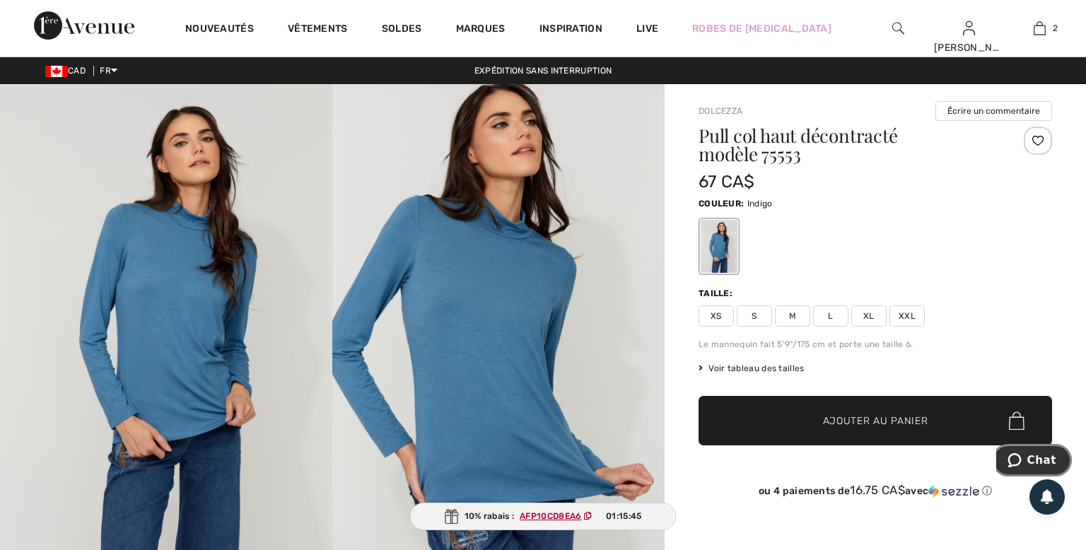
click at [1037, 456] on span "Chat" at bounding box center [1041, 460] width 29 height 13
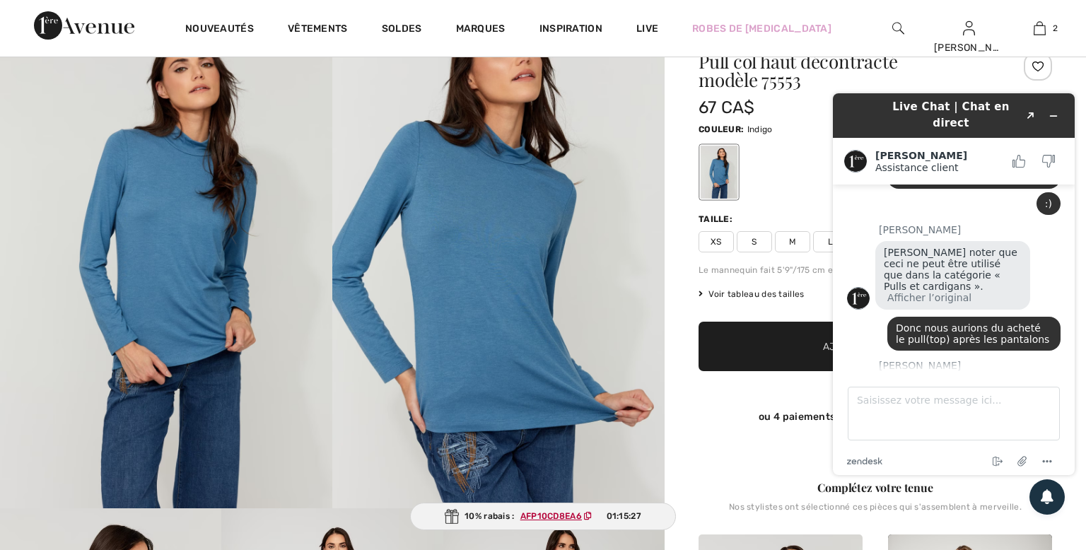
scroll to position [501, 0]
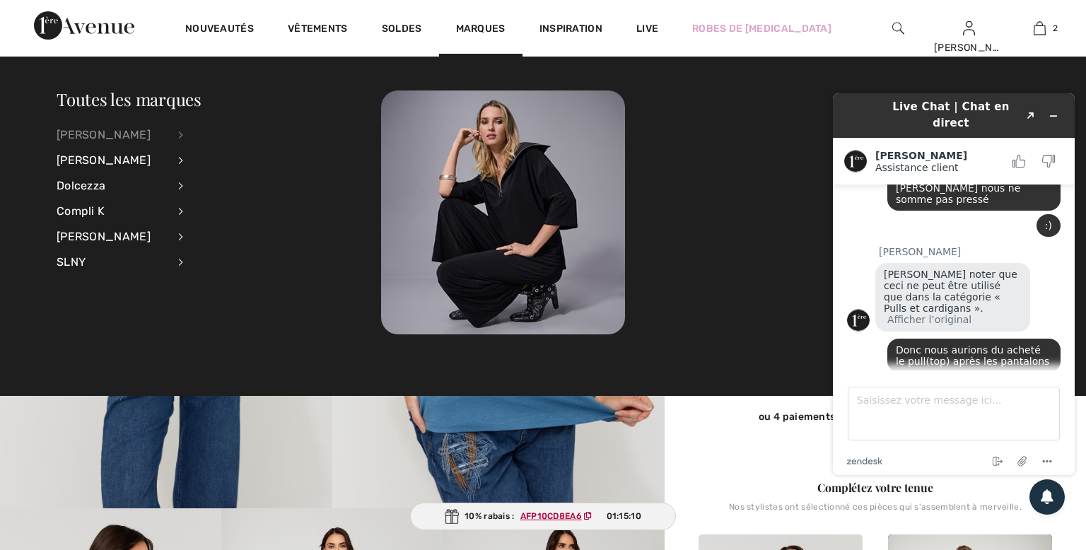
click at [88, 130] on div "Joseph Ribkoff" at bounding box center [112, 134] width 111 height 25
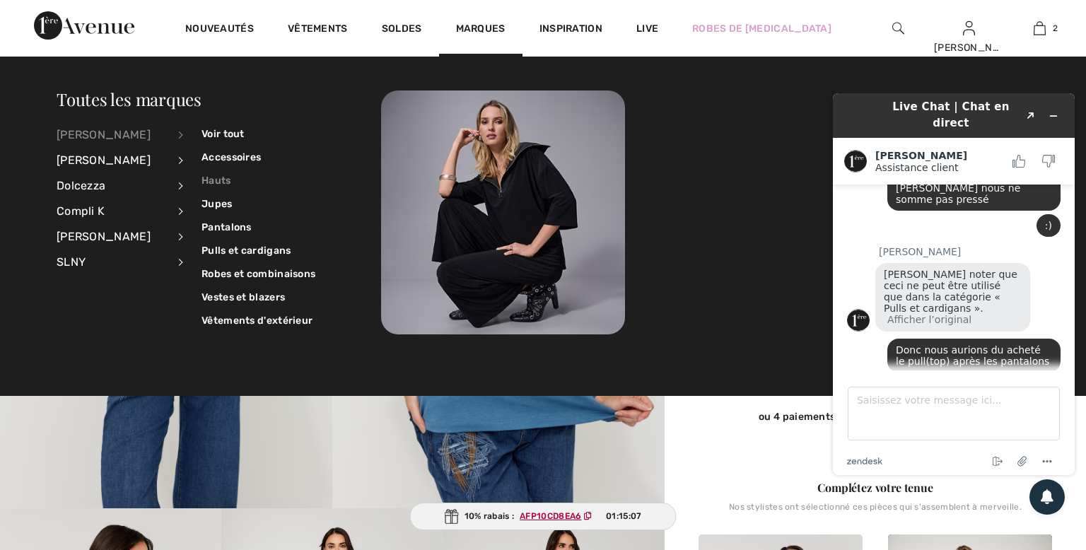
click at [219, 177] on link "Hauts" at bounding box center [259, 180] width 114 height 23
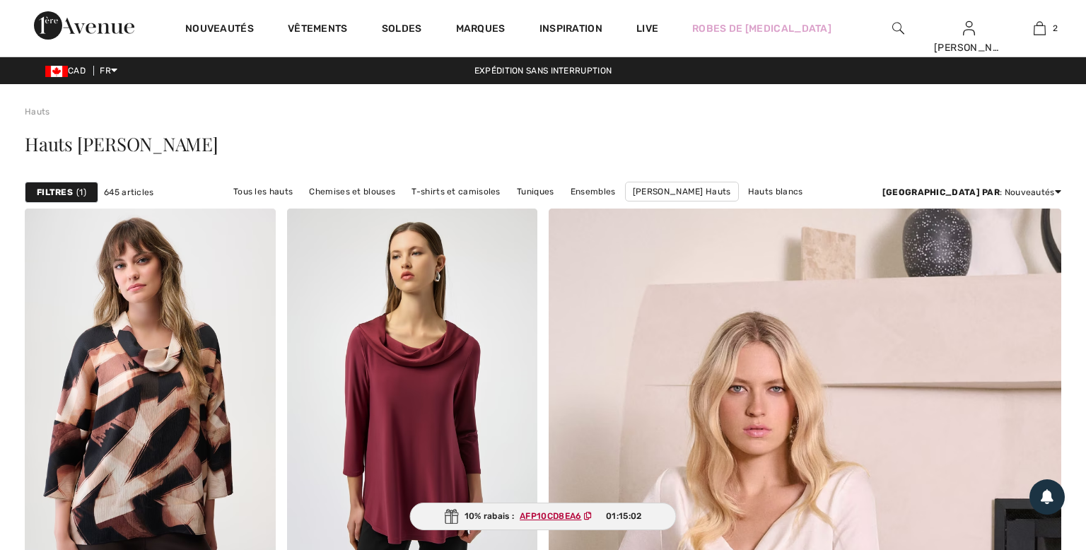
click at [66, 189] on strong "Filtres" at bounding box center [55, 192] width 36 height 13
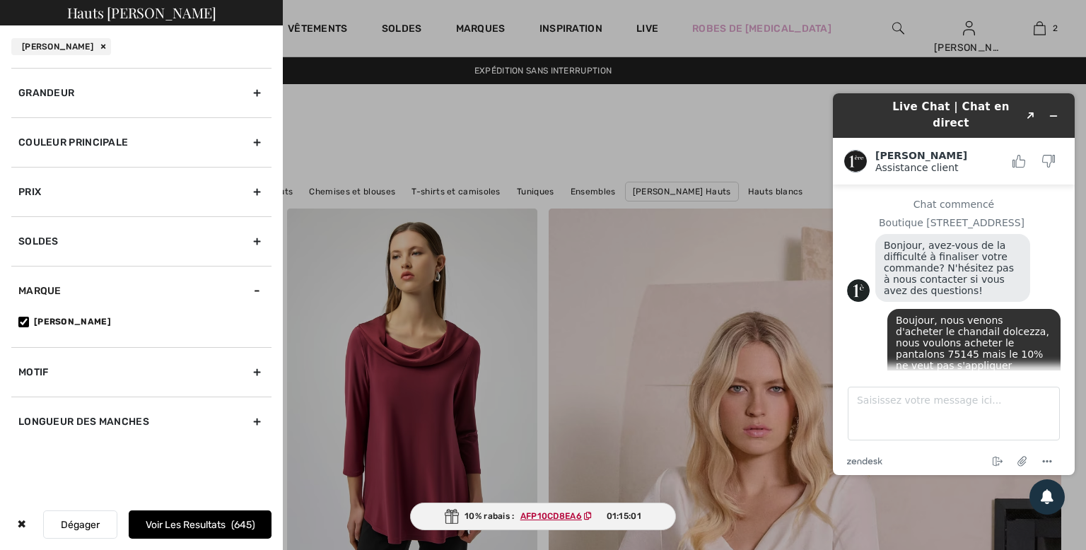
scroll to position [1203, 0]
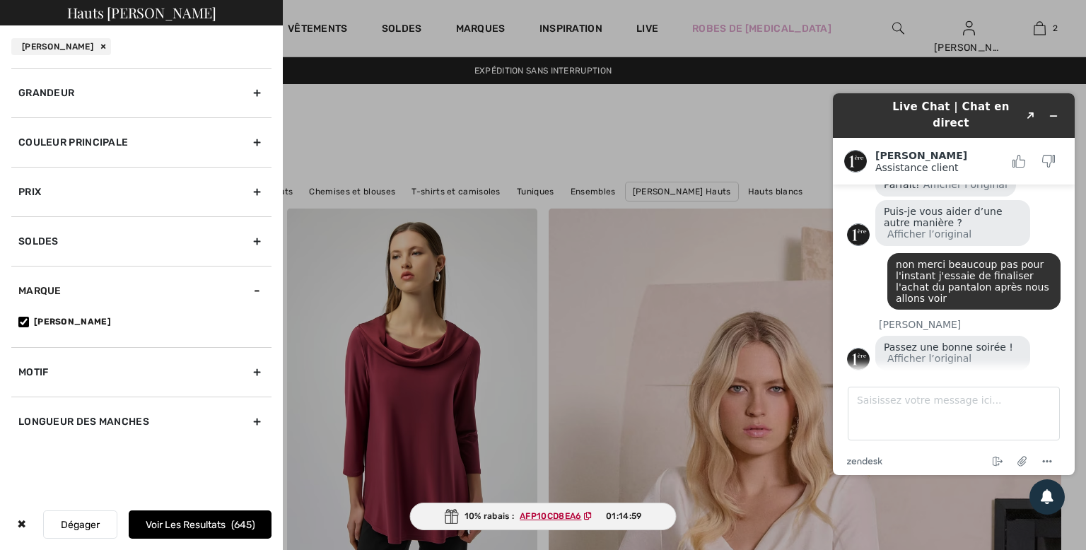
click at [239, 143] on div "Couleur Principale" at bounding box center [141, 141] width 260 height 49
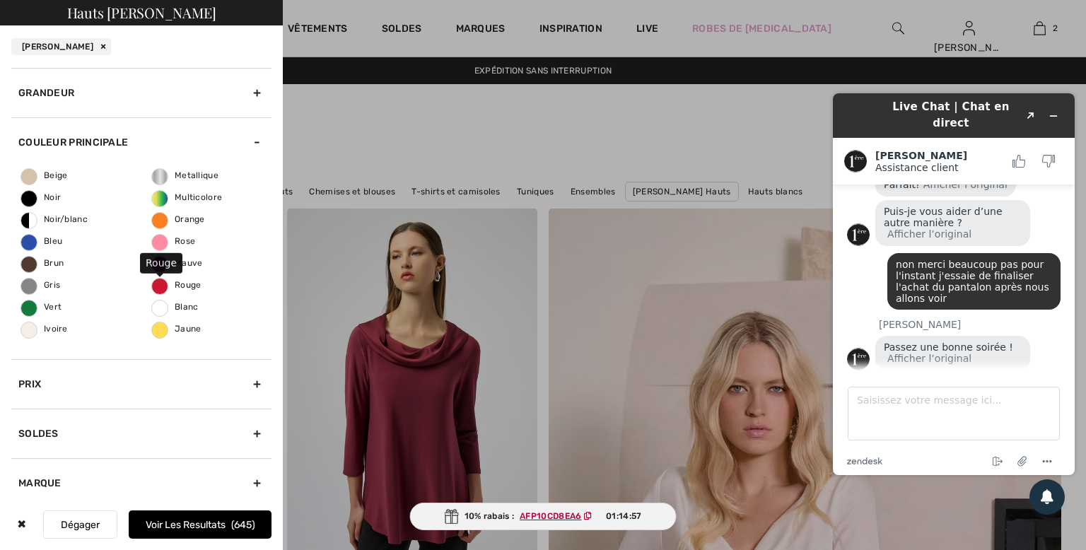
click at [165, 281] on span "Rouge" at bounding box center [176, 285] width 49 height 10
click at [0, 0] on input "Rouge" at bounding box center [0, 0] width 0 height 0
click at [55, 46] on div "Rouge" at bounding box center [38, 46] width 55 height 17
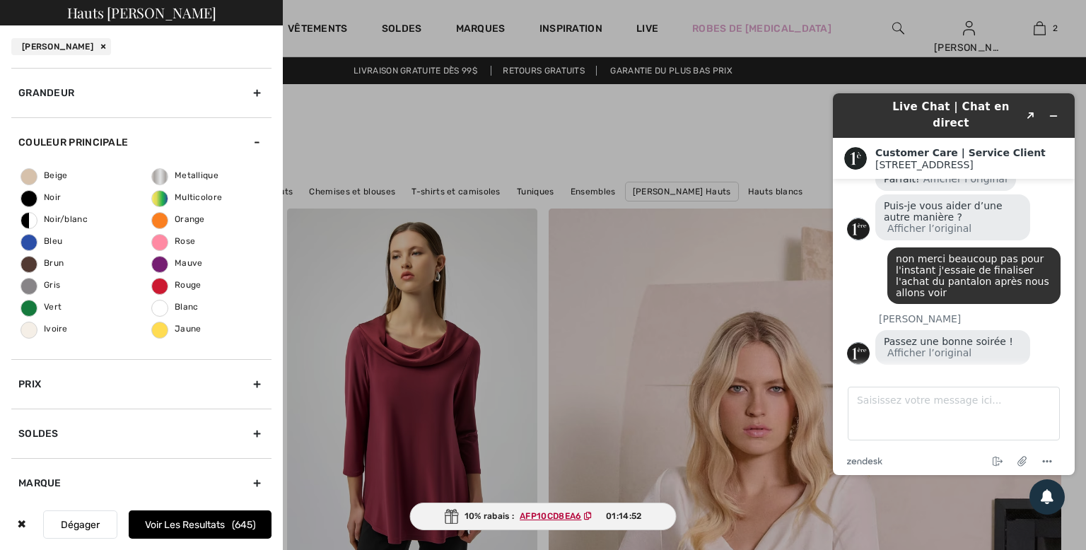
scroll to position [1271, 0]
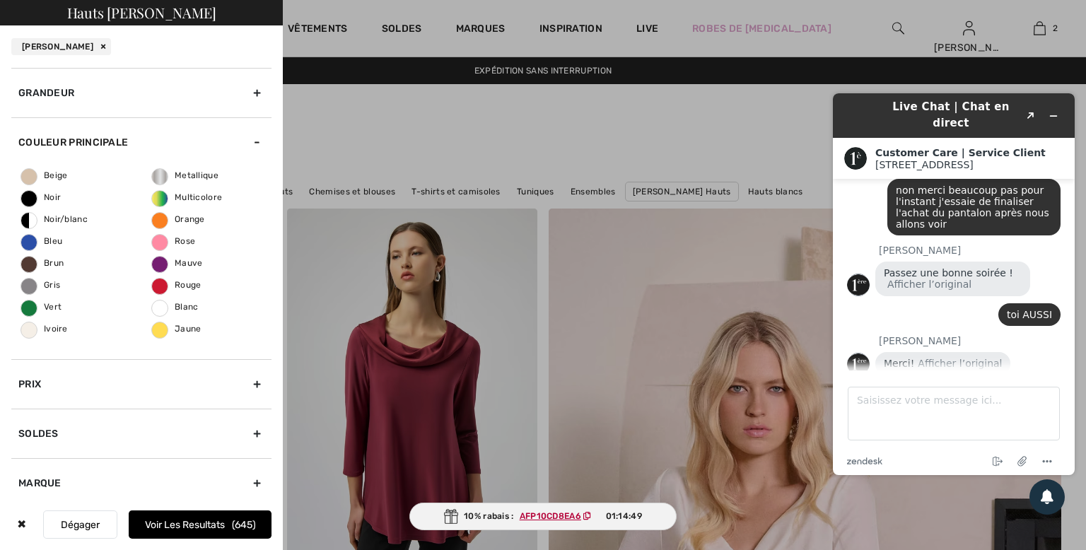
click at [474, 134] on div at bounding box center [543, 275] width 1086 height 550
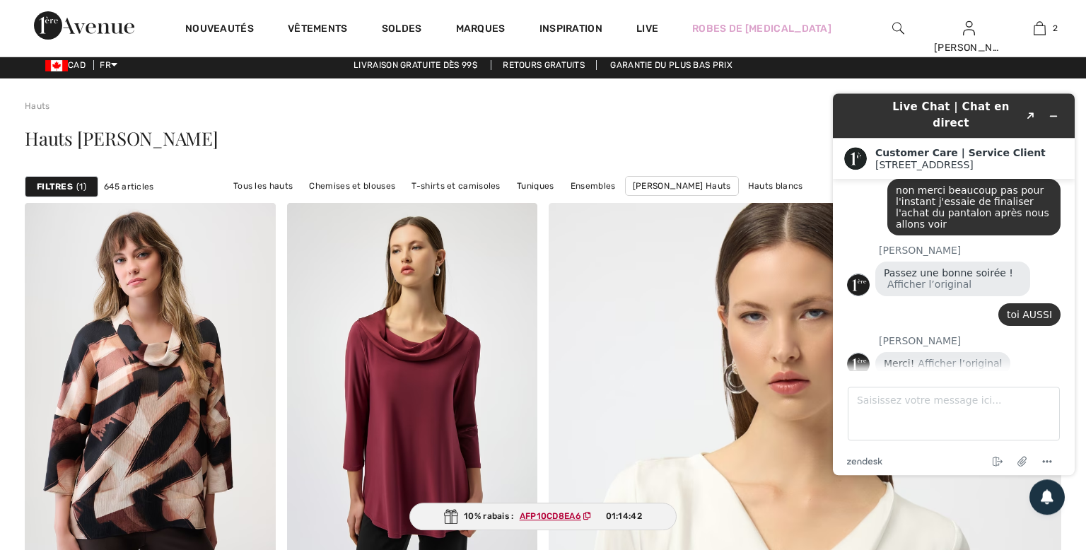
scroll to position [0, 0]
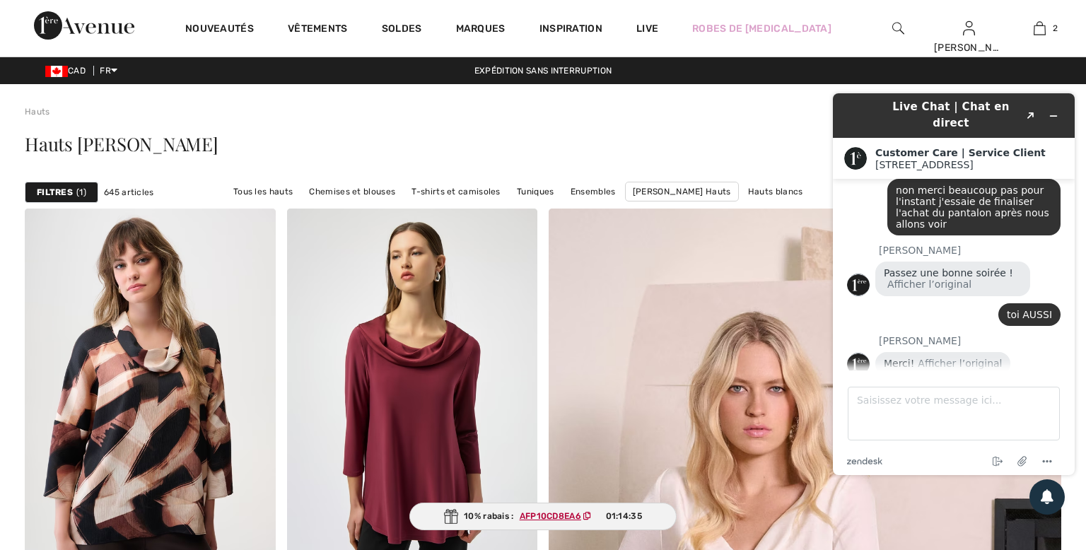
click at [532, 514] on ins "AFP10CD8EA6" at bounding box center [551, 516] width 62 height 10
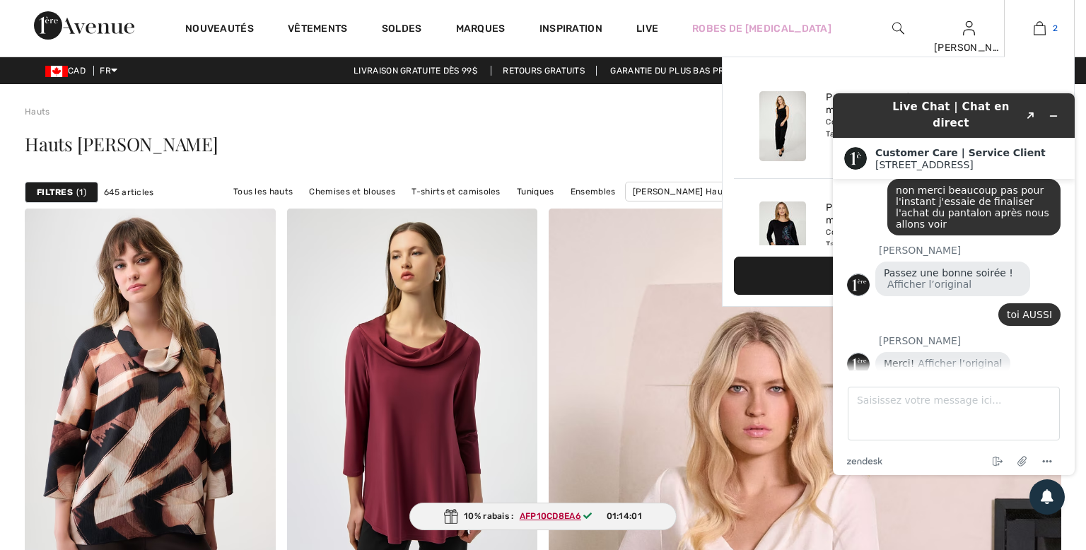
click at [1043, 24] on img at bounding box center [1040, 28] width 12 height 17
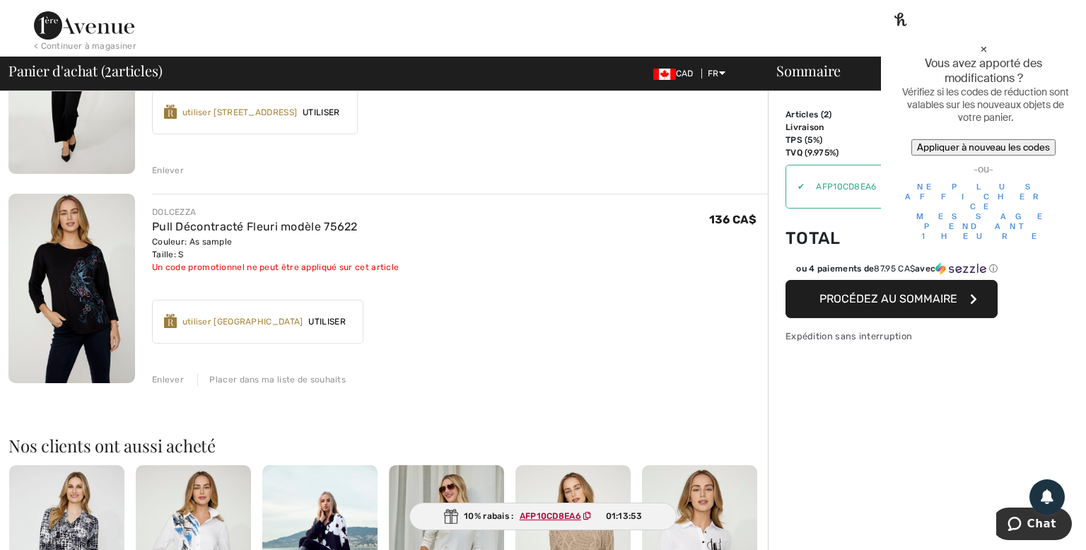
click at [1053, 41] on div "×" at bounding box center [983, 48] width 165 height 15
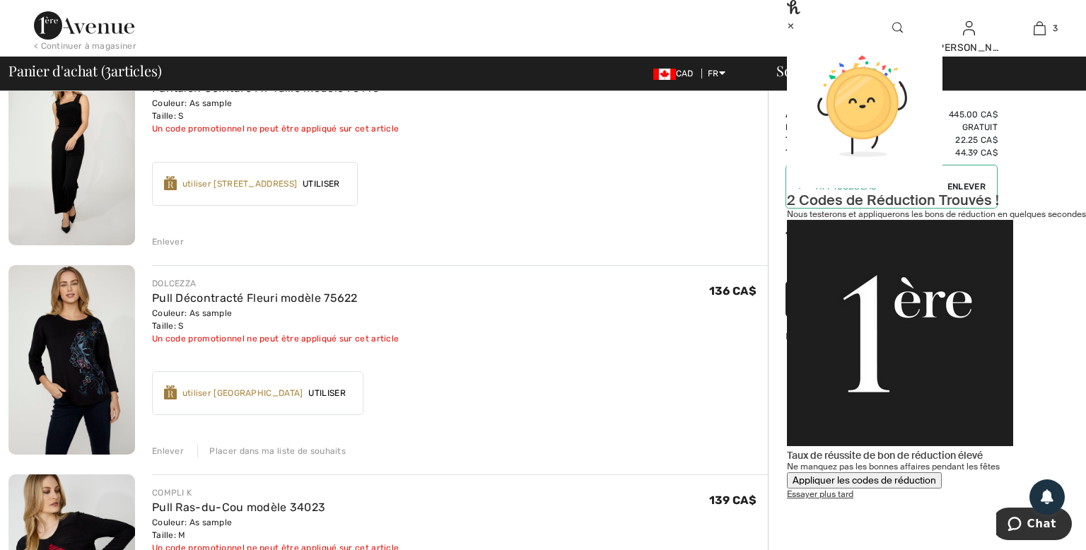
scroll to position [223, 0]
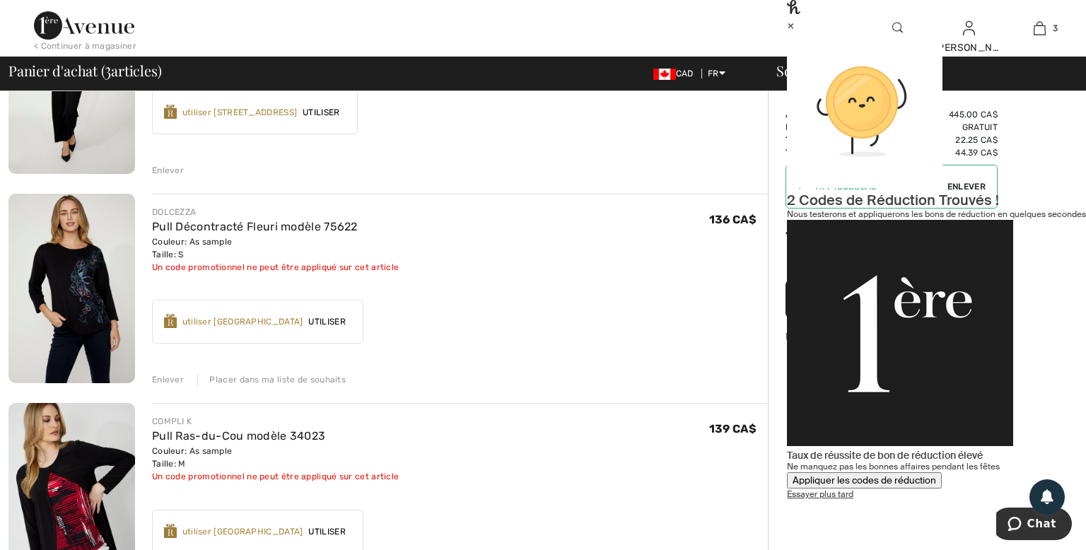
click at [281, 383] on div "Placer dans ma liste de souhaits" at bounding box center [271, 379] width 148 height 13
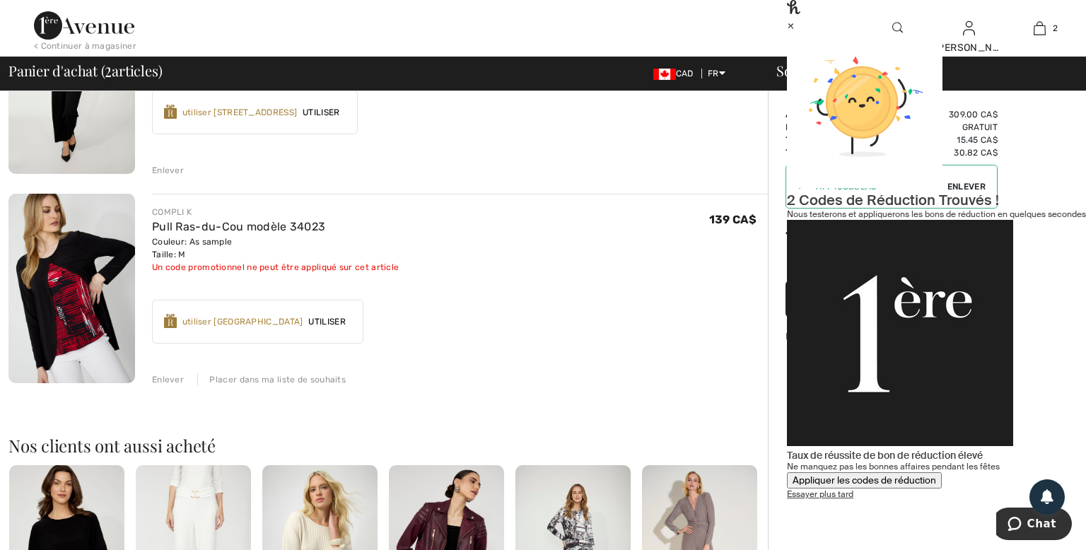
scroll to position [373, 0]
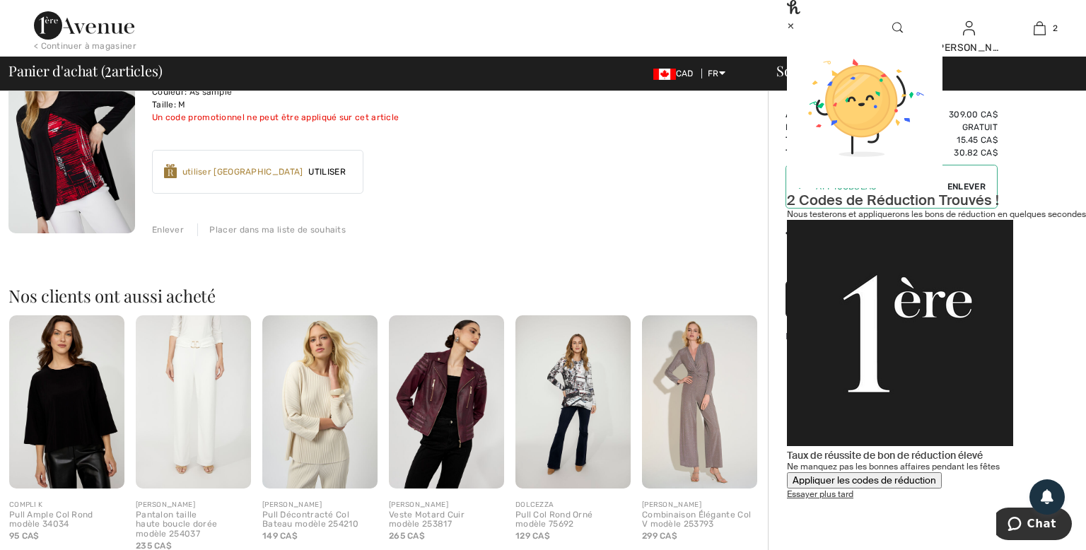
click at [298, 235] on div "Placer dans ma liste de souhaits" at bounding box center [271, 229] width 148 height 13
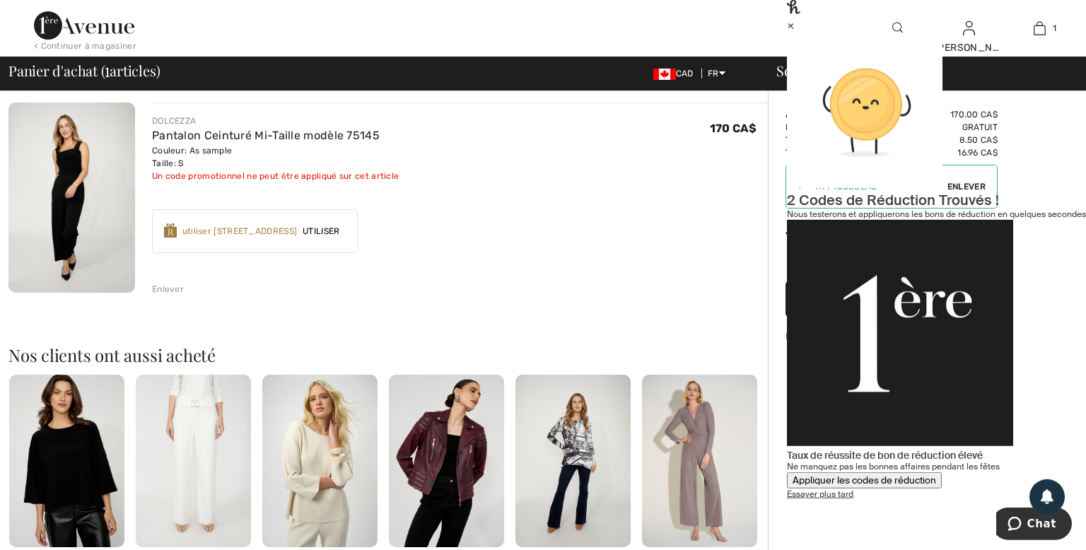
scroll to position [0, 0]
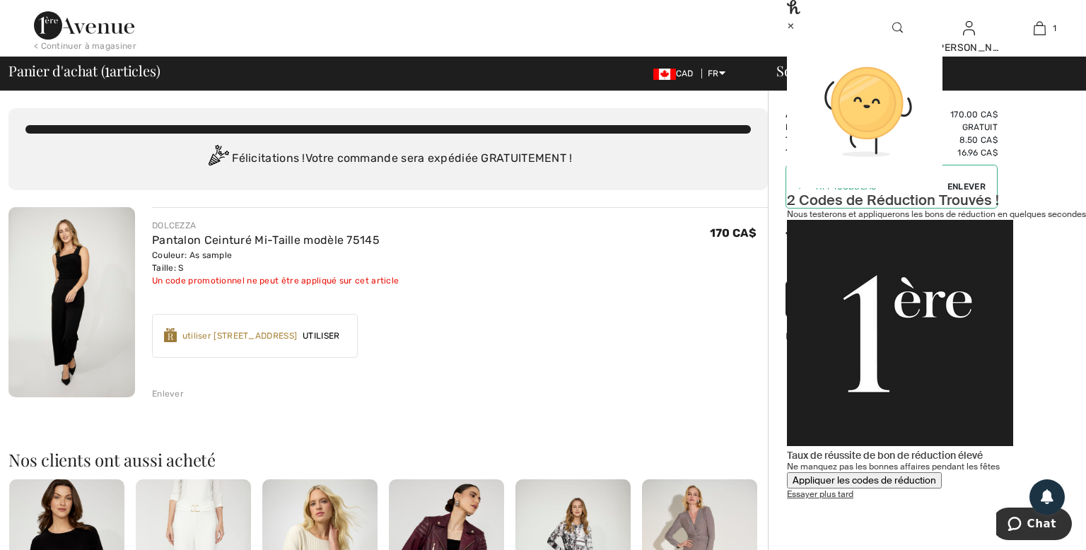
click at [1056, 30] on div "×" at bounding box center [936, 25] width 299 height 15
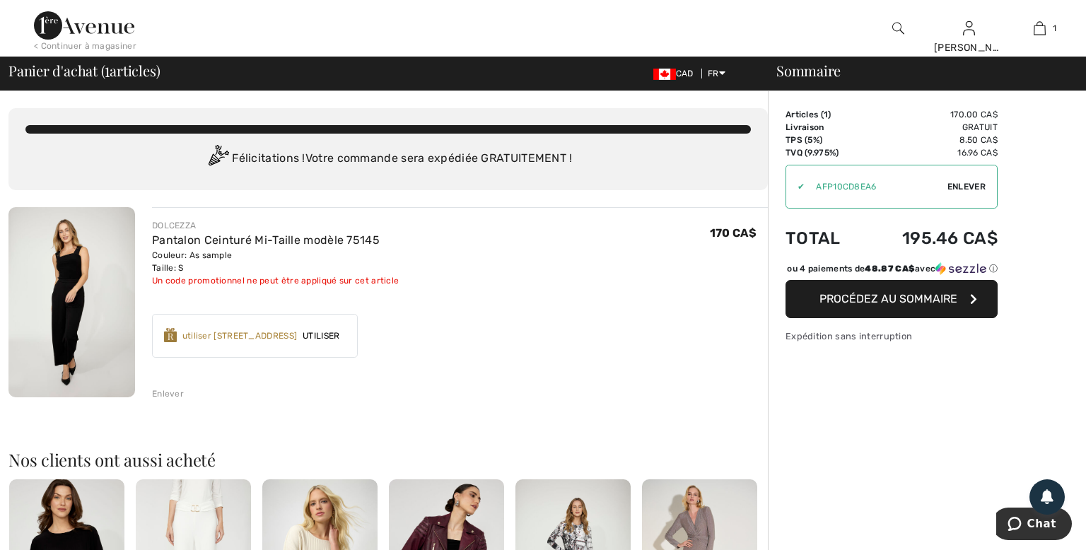
click at [971, 186] on span "Enlever" at bounding box center [966, 186] width 38 height 13
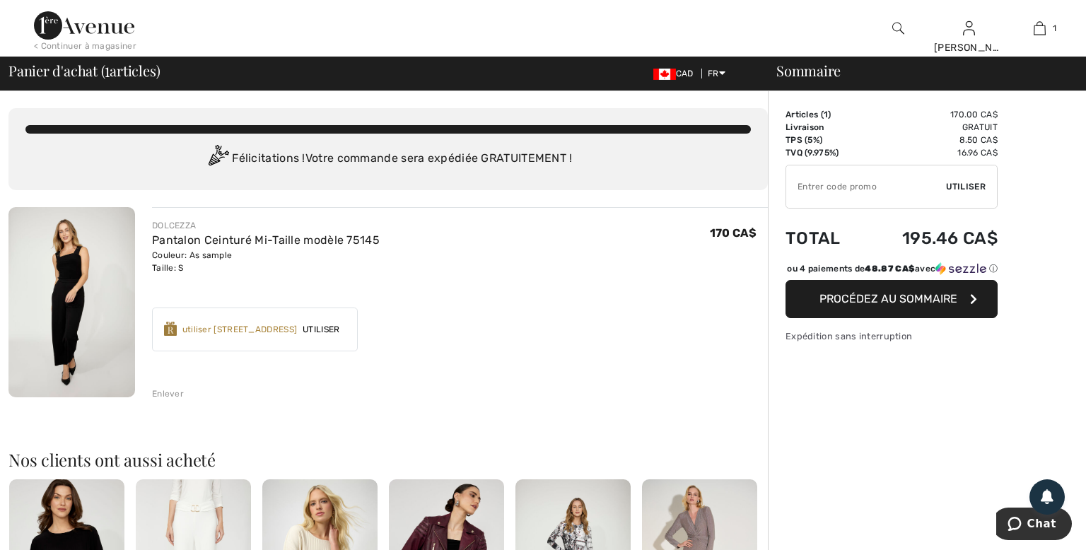
click at [867, 305] on span "Procédez au sommaire" at bounding box center [888, 298] width 138 height 13
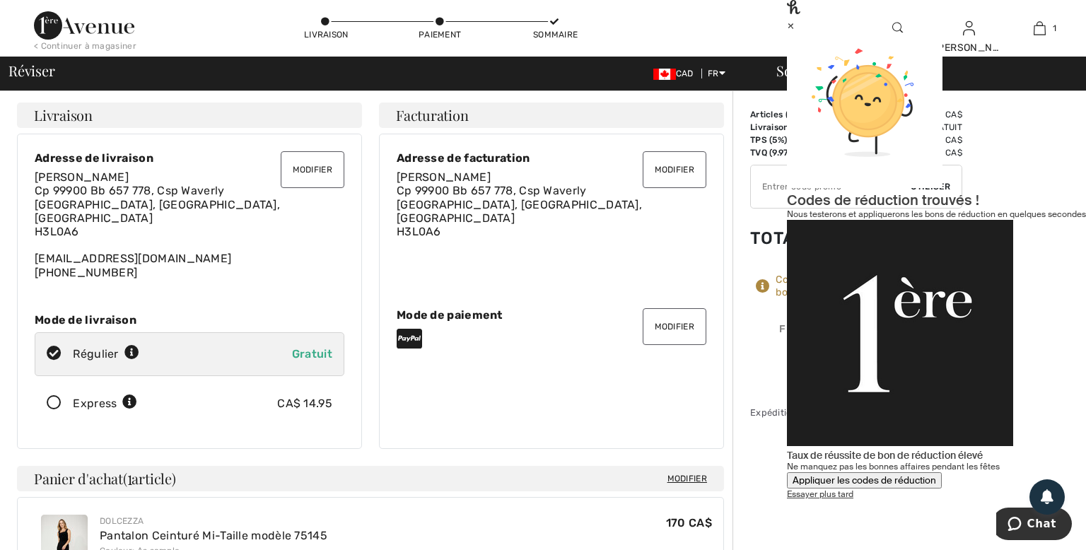
click at [942, 472] on button "Appliquer les codes de réduction" at bounding box center [864, 480] width 155 height 16
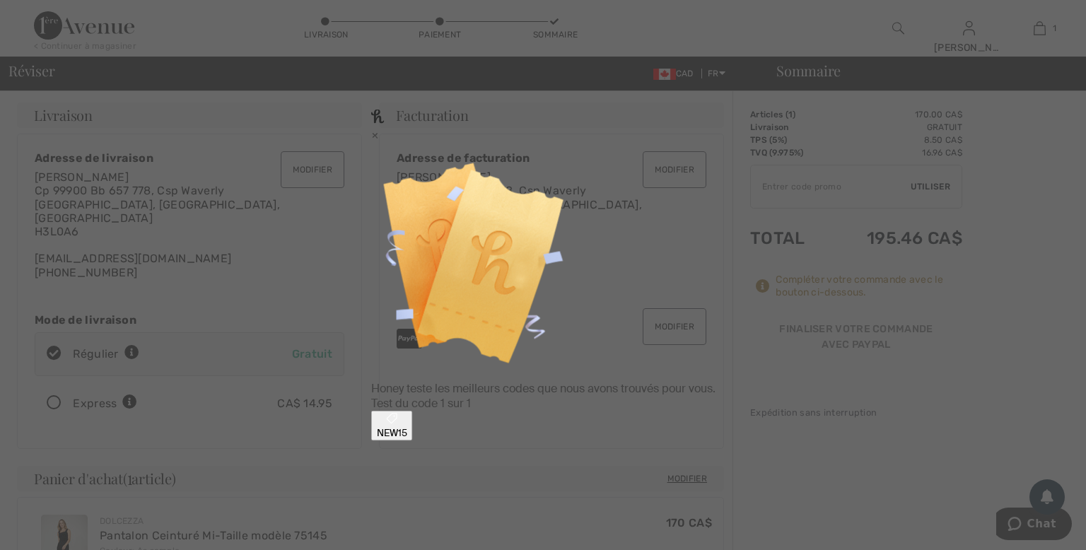
type input "NEW15"
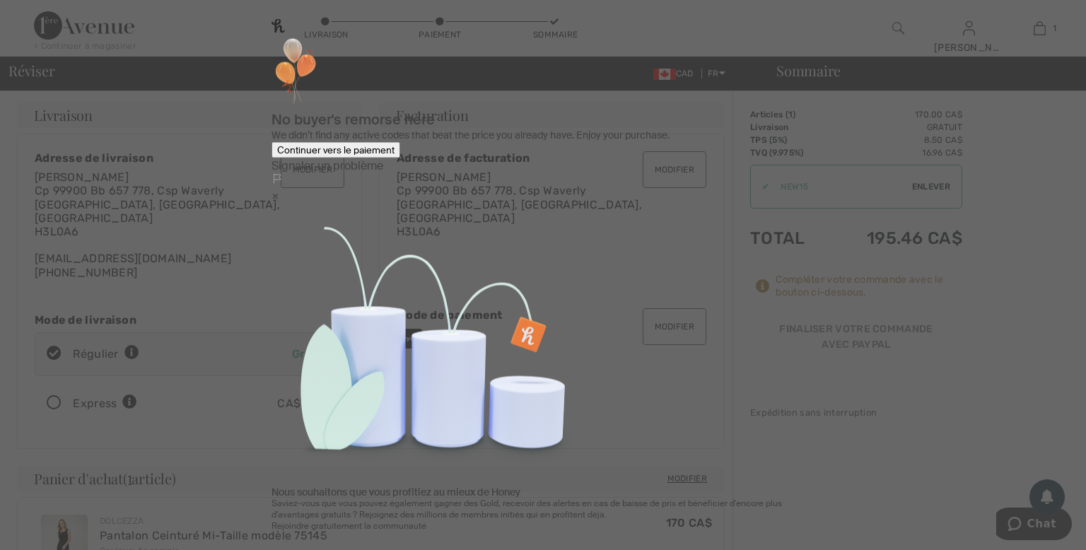
click at [755, 188] on div "×" at bounding box center [543, 195] width 543 height 15
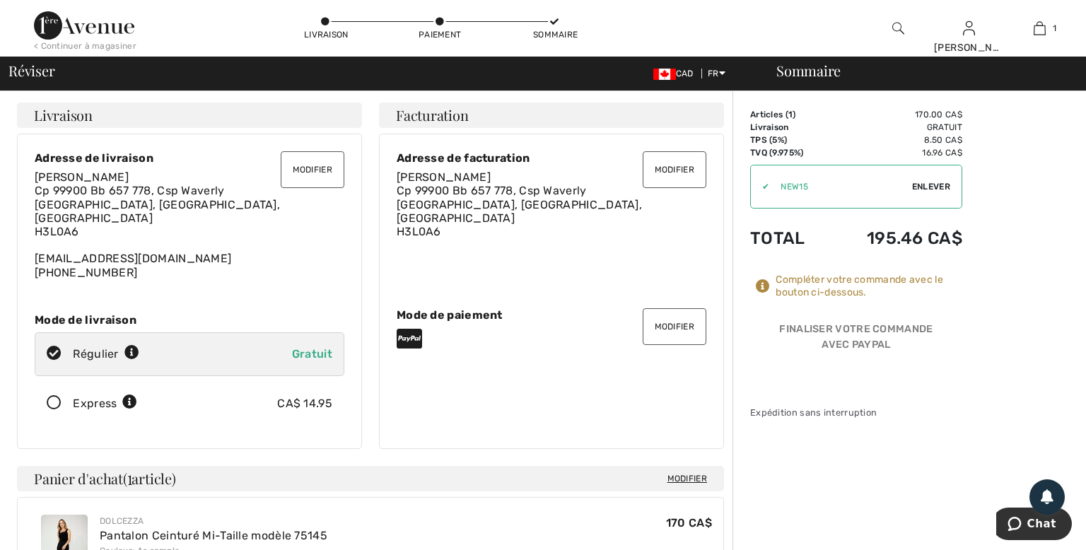
scroll to position [74, 0]
